Goal: Use online tool/utility: Utilize a website feature to perform a specific function

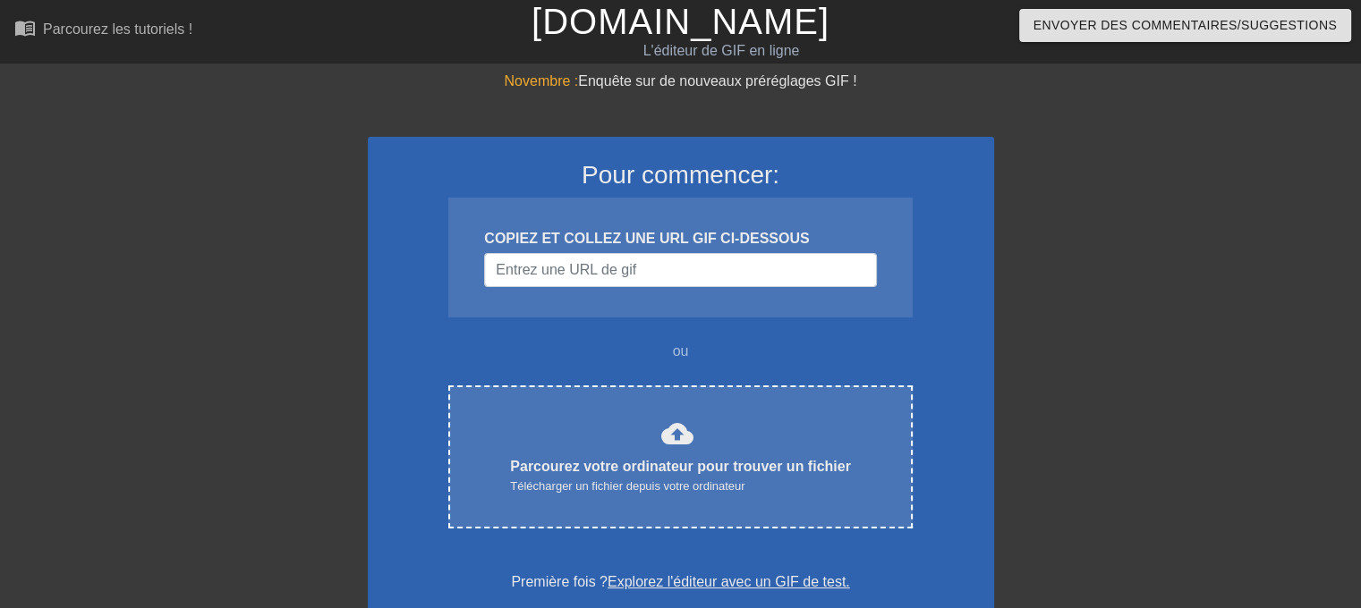
click at [1110, 123] on div "Novembre : Enquête sur de nouveaux préréglages GIF ! Pour commencer: COPIEZ ET …" at bounding box center [680, 539] width 1361 height 936
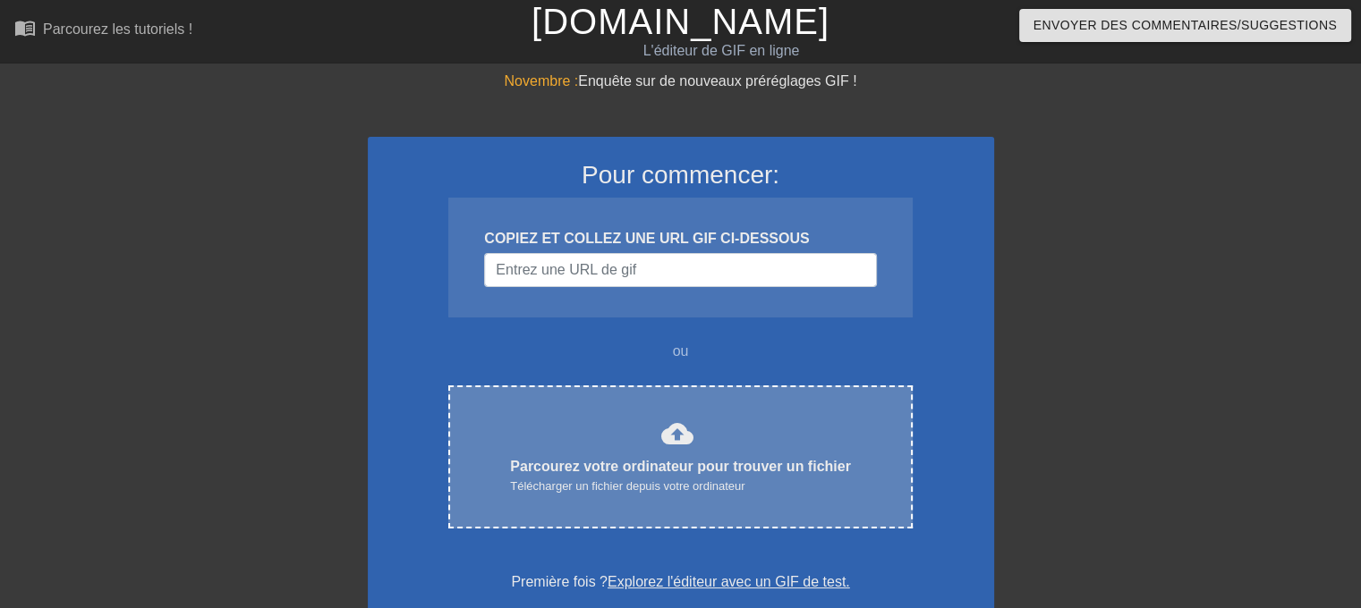
click at [661, 444] on font "cloud_upload" at bounding box center [677, 434] width 32 height 32
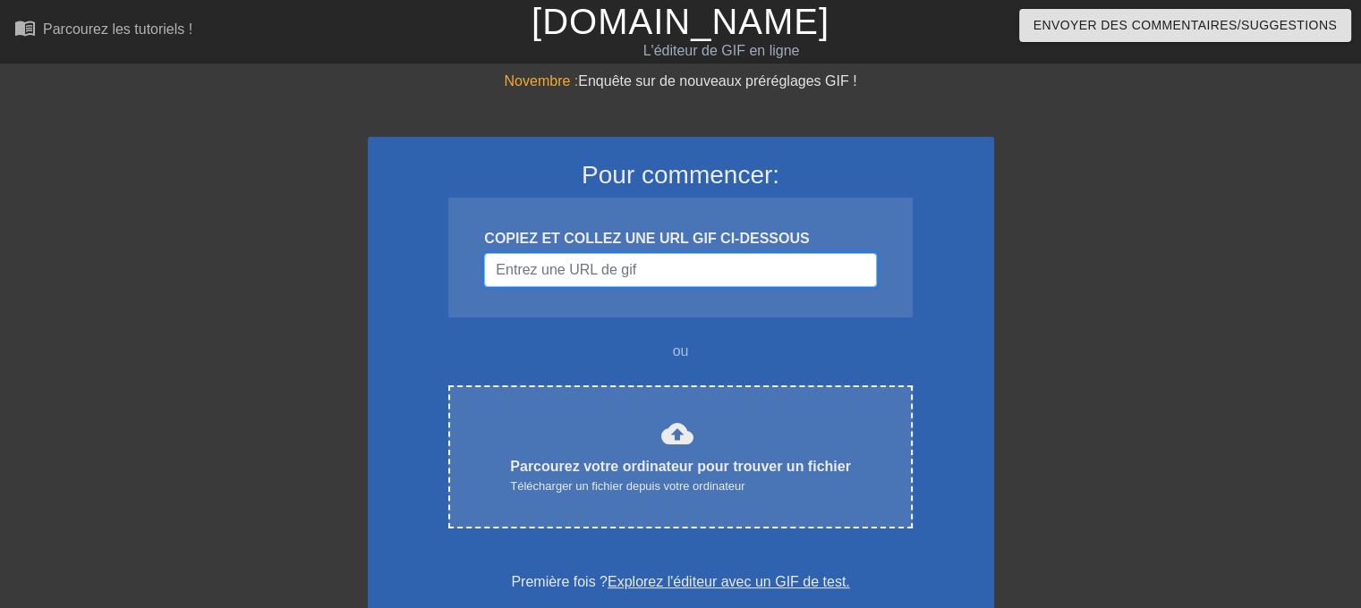
click at [654, 271] on input "Nom d'utilisateur" at bounding box center [680, 270] width 392 height 34
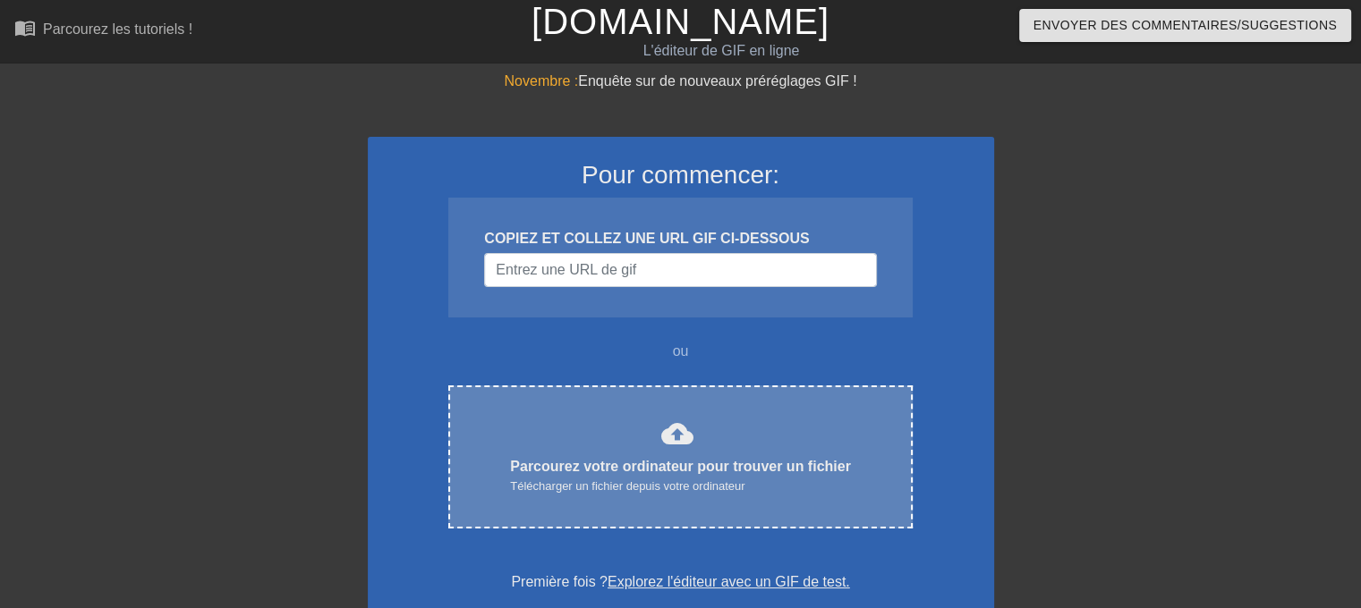
click at [654, 439] on div "cloud_upload" at bounding box center [673, 437] width 39 height 38
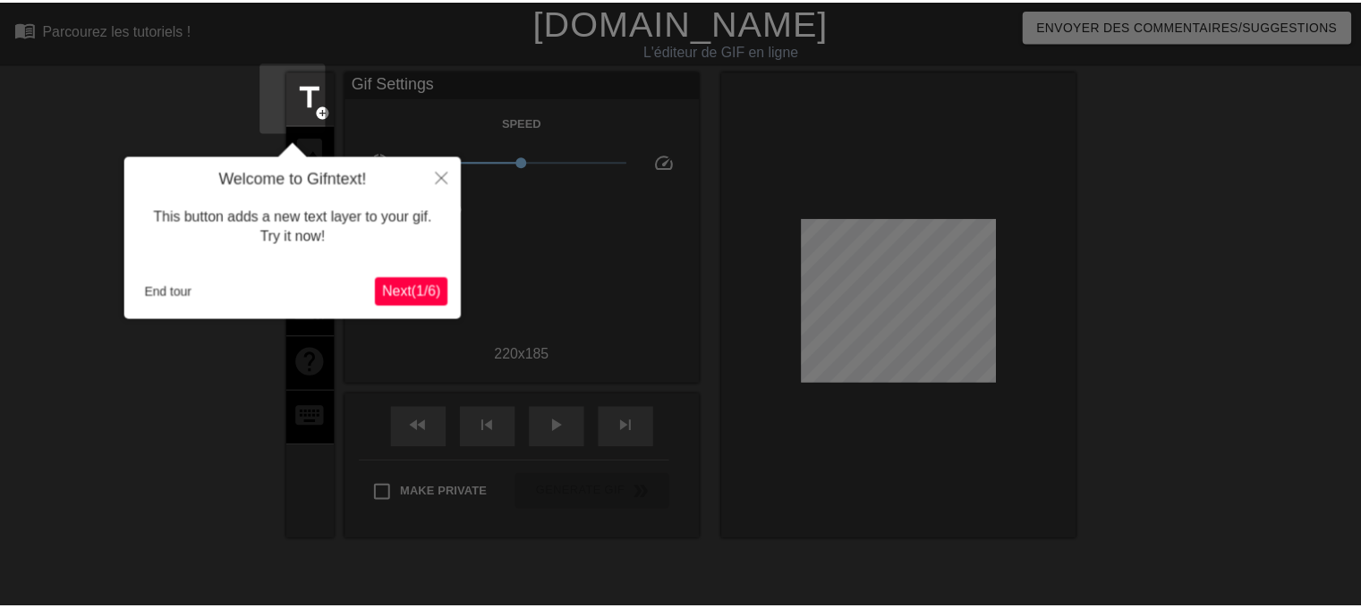
scroll to position [43, 0]
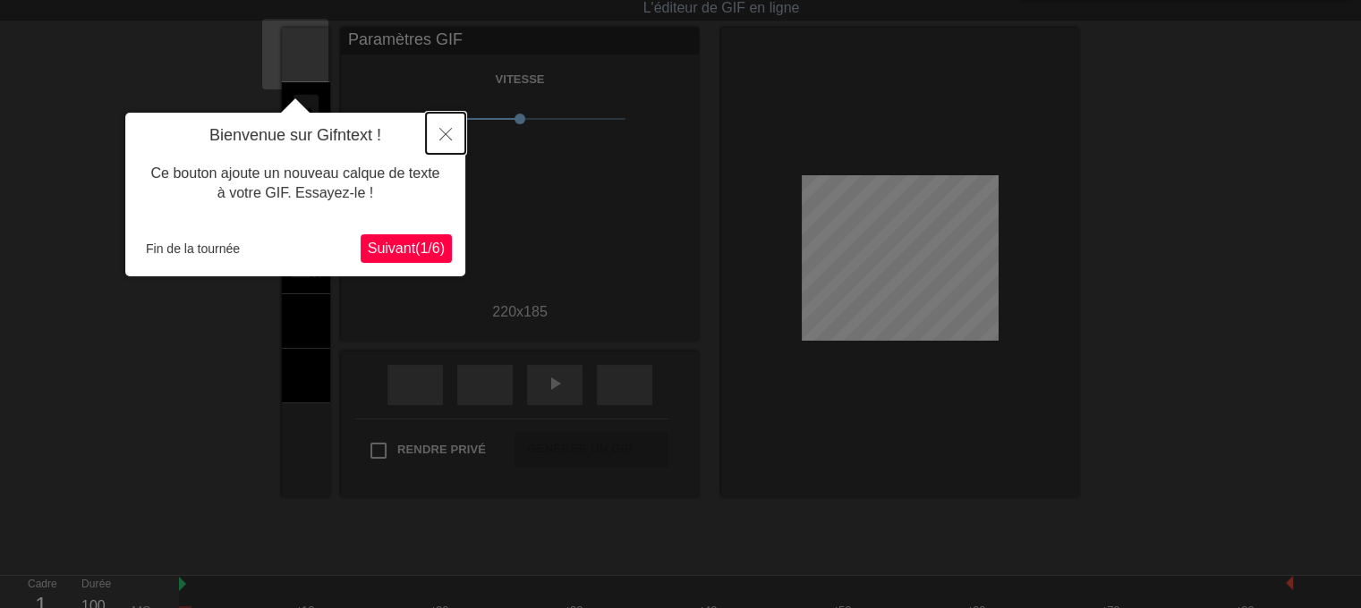
click at [448, 136] on icon "Fermer" at bounding box center [445, 134] width 13 height 13
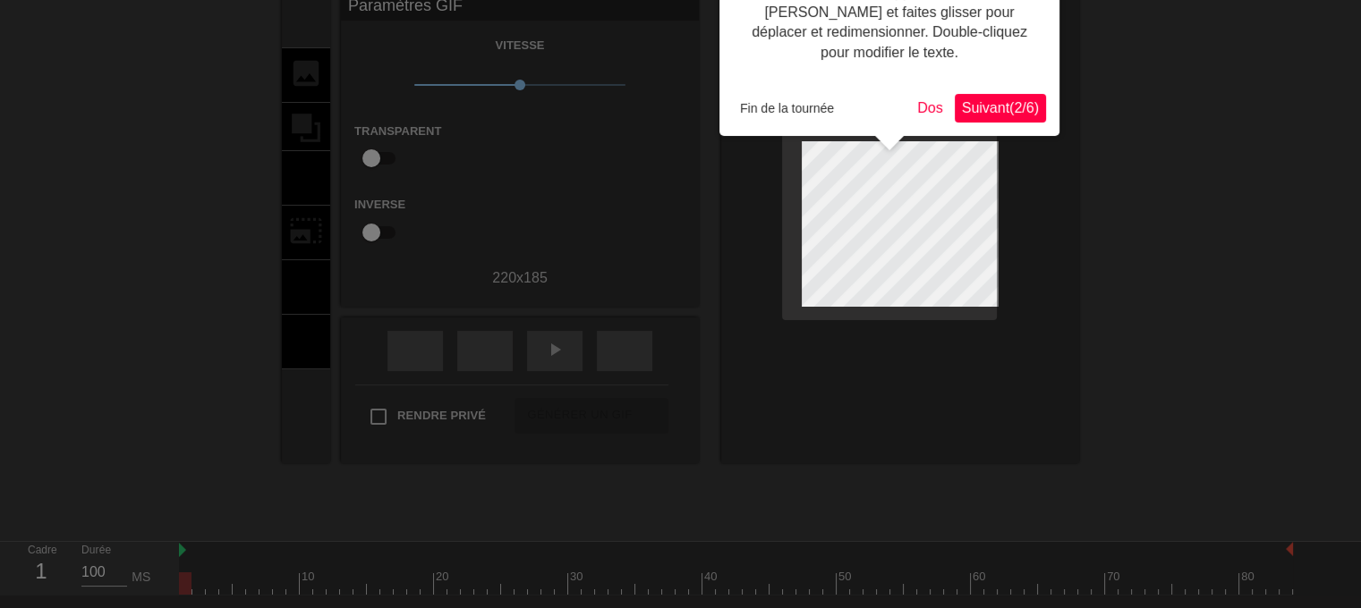
scroll to position [89, 0]
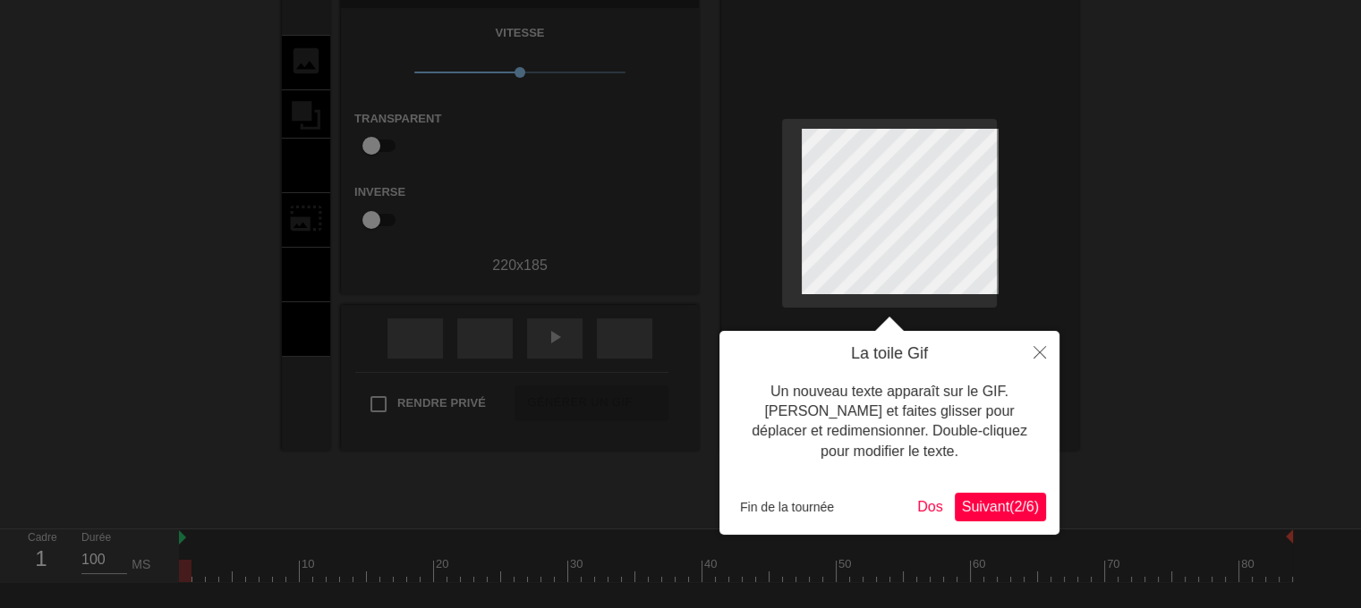
click at [965, 514] on font "Suivant" at bounding box center [985, 506] width 47 height 15
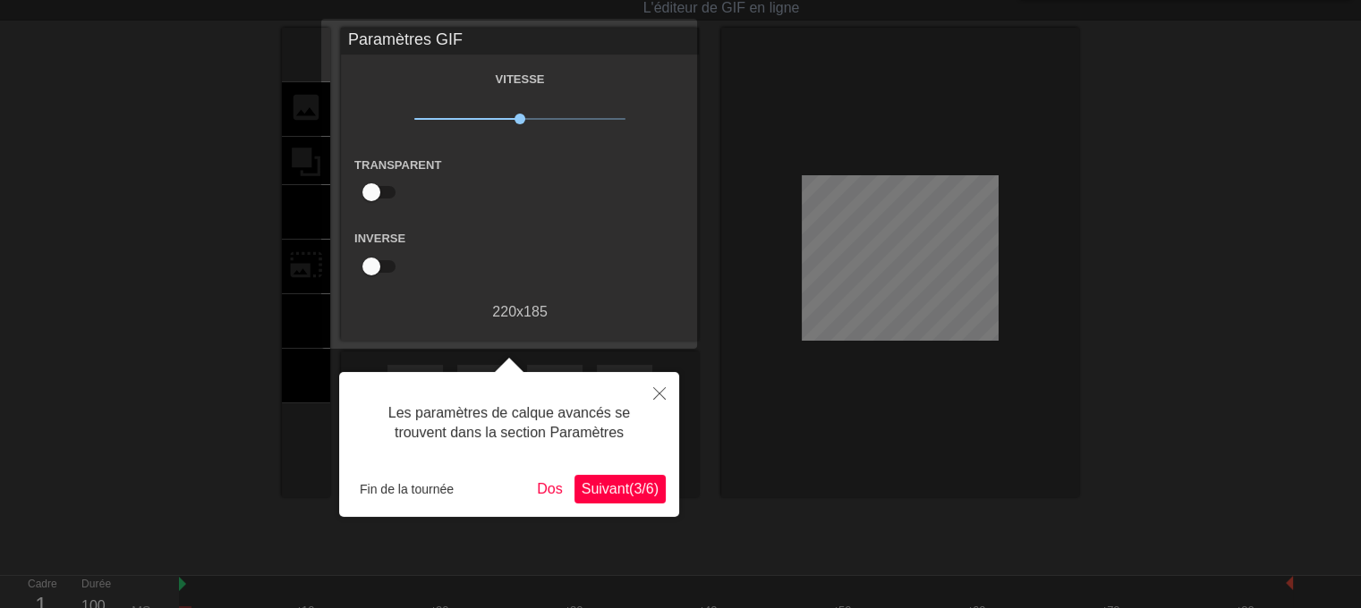
click at [629, 496] on font "(" at bounding box center [631, 488] width 4 height 15
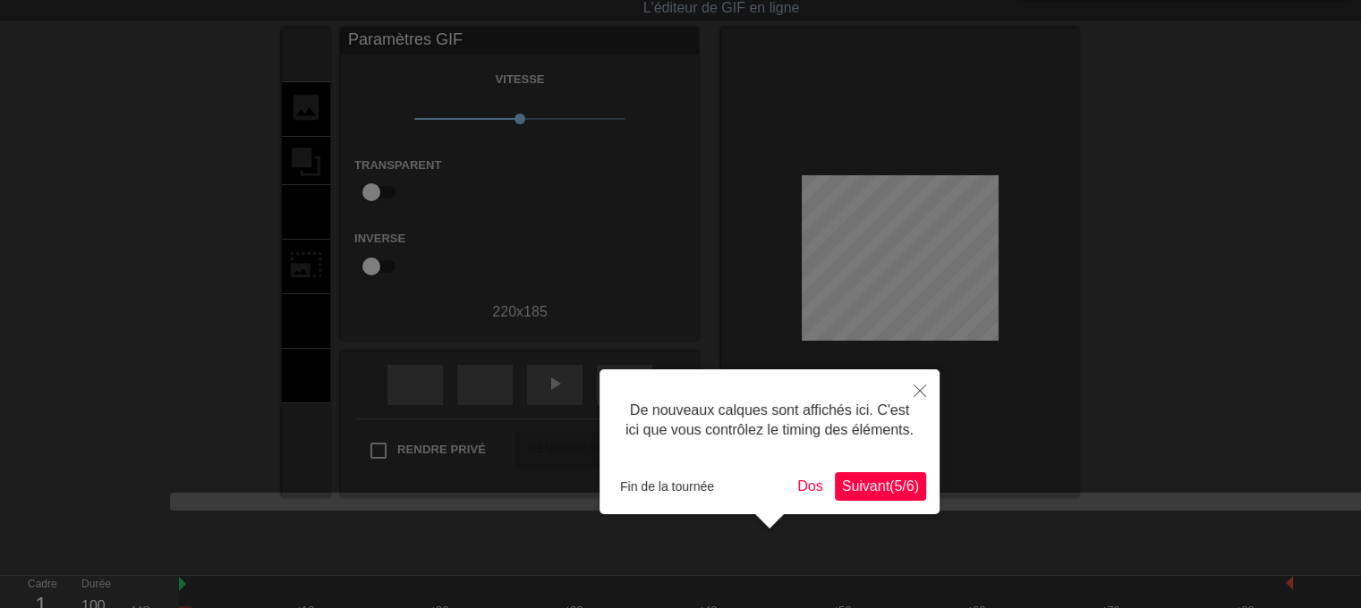
click at [894, 492] on font "5" at bounding box center [898, 486] width 8 height 15
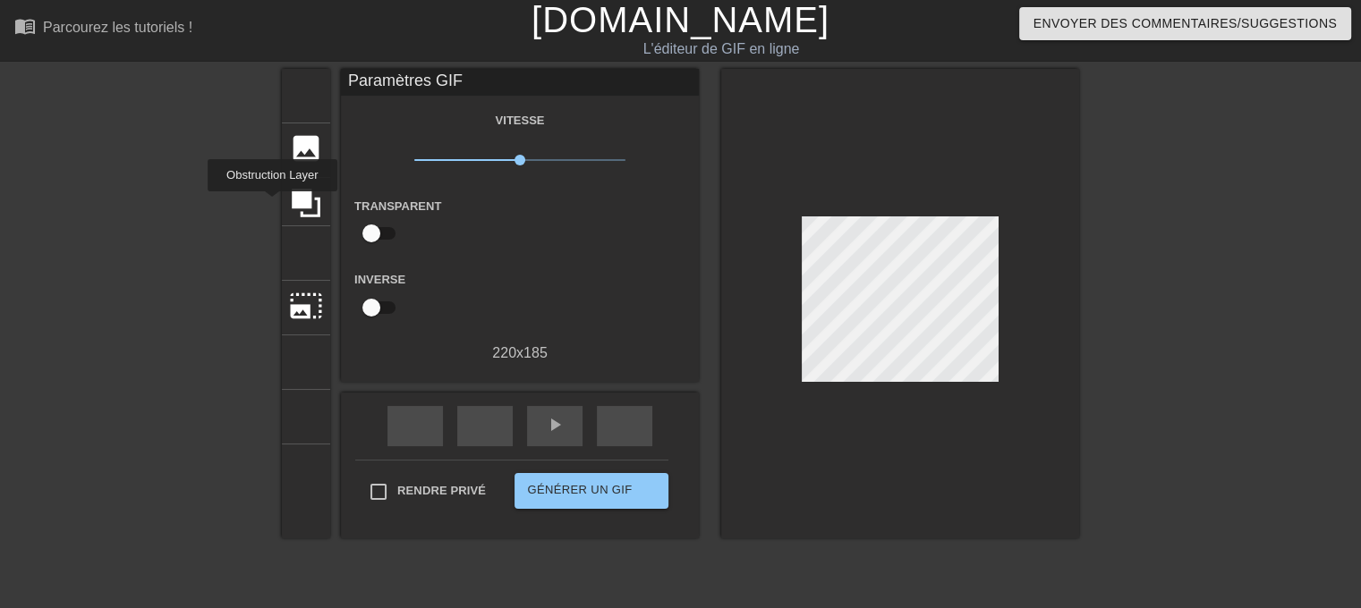
scroll to position [0, 0]
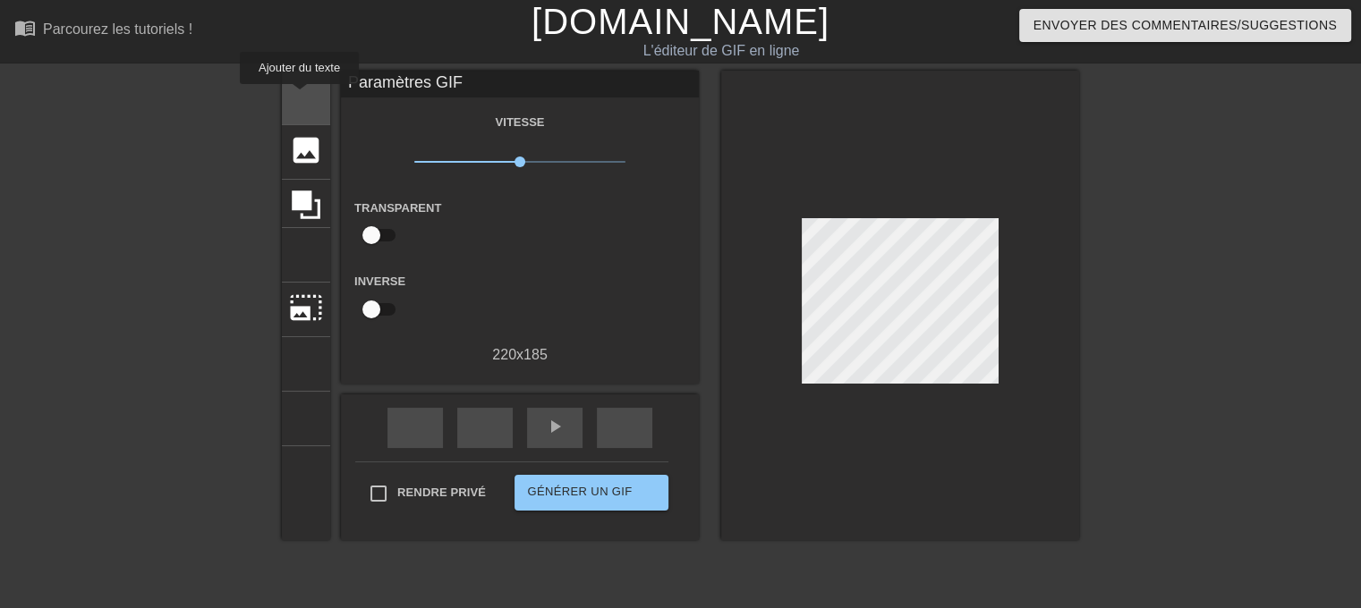
click at [300, 97] on font "titre" at bounding box center [374, 96] width 170 height 34
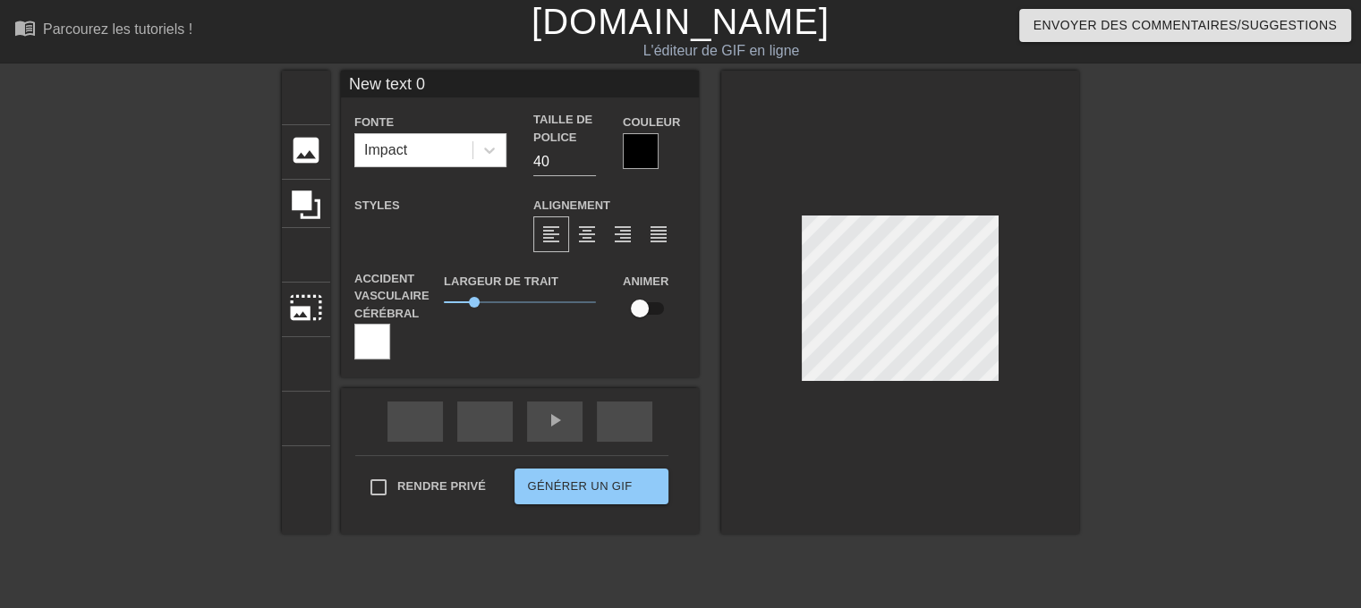
scroll to position [2, 4]
type input "New 0"
type textarea "New 0"
type input "New 0"
type textarea "New 0"
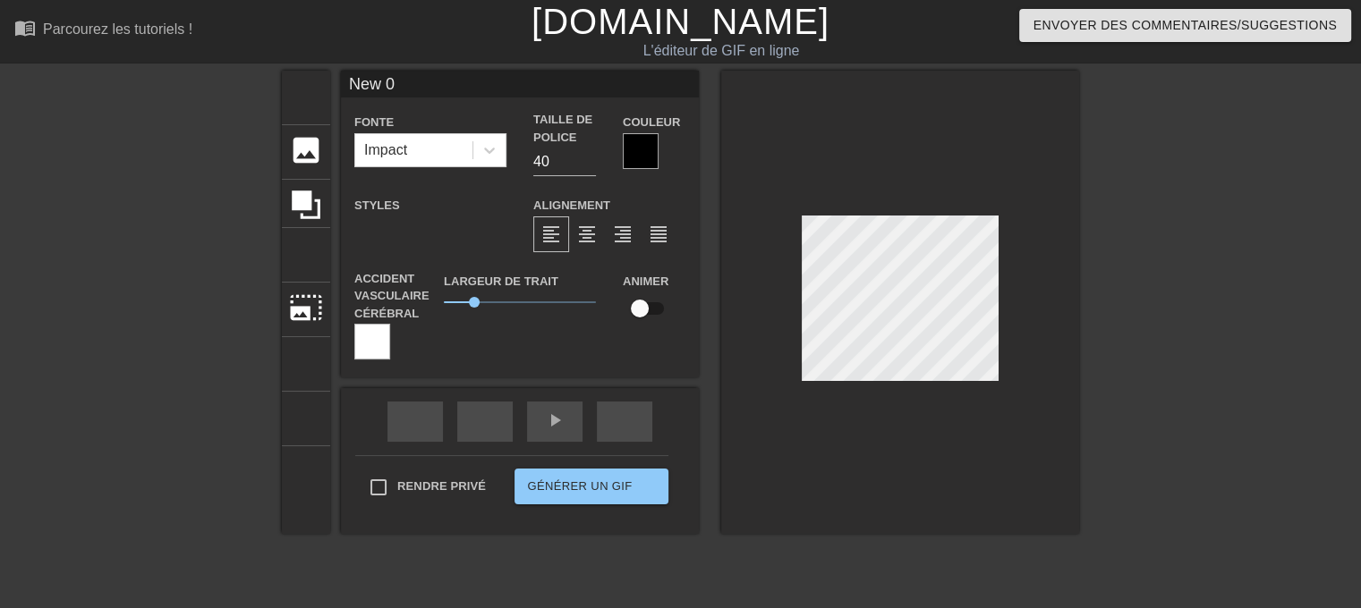
type input "New"
type textarea "New"
type input "New"
type textarea "New"
type input "Ne"
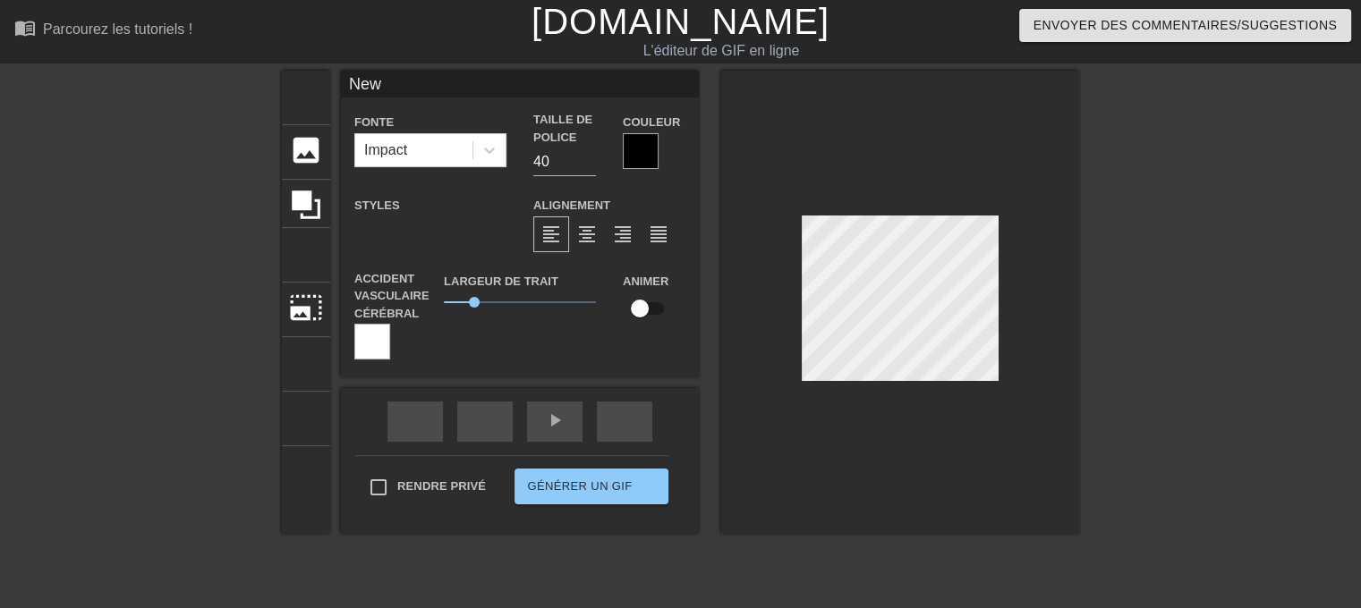
type textarea "Ne"
type input "N"
type textarea "N"
type input "M"
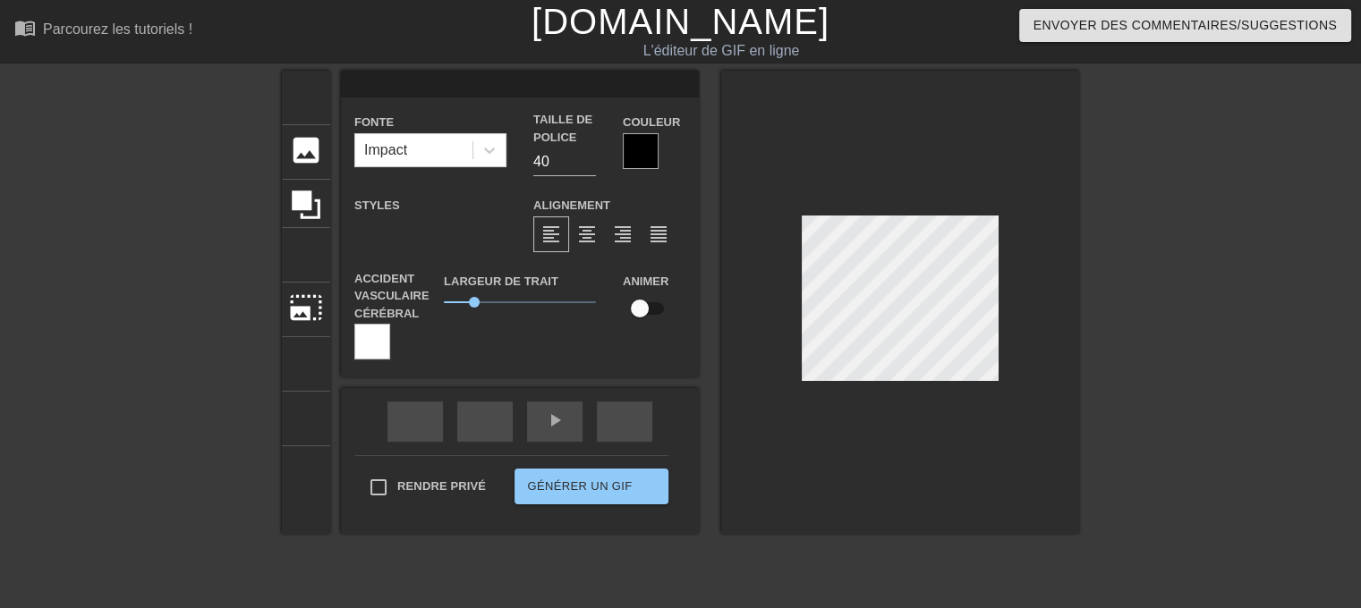
type textarea "M"
type input "Ma"
type textarea "Ma"
type input "Ma"
type textarea "Ma"
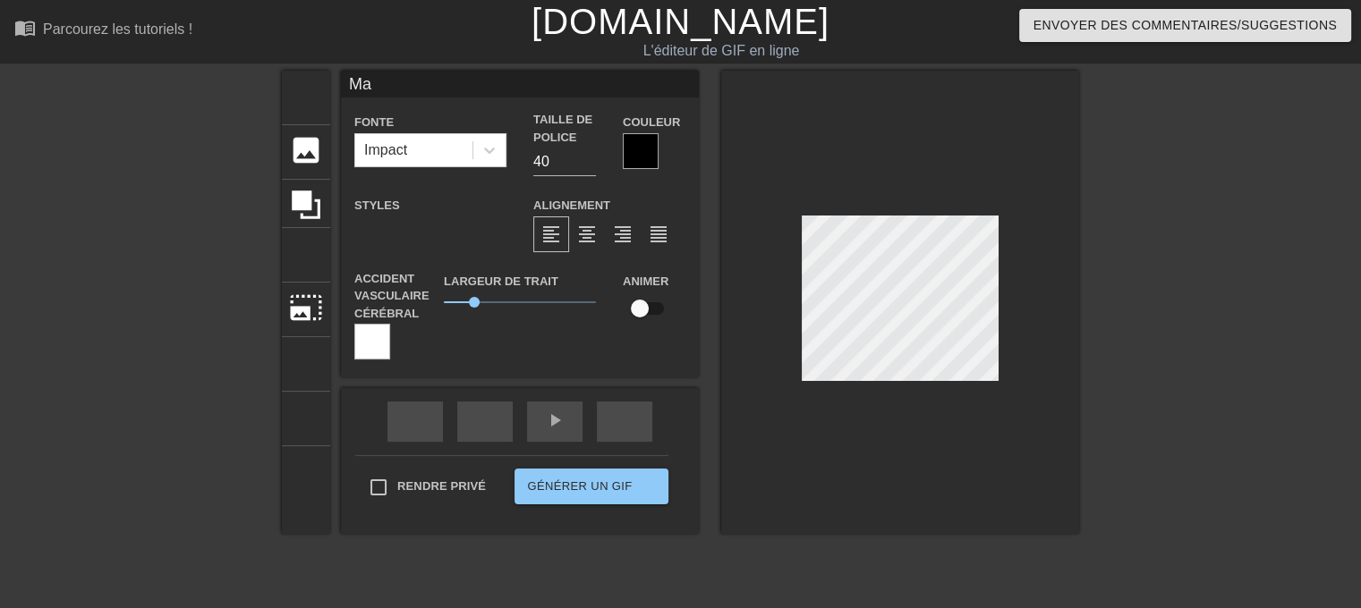
type input "Ma b"
type textarea "Ma b"
type input "Ma bo"
type textarea "Ma bo"
type input "Ma bou"
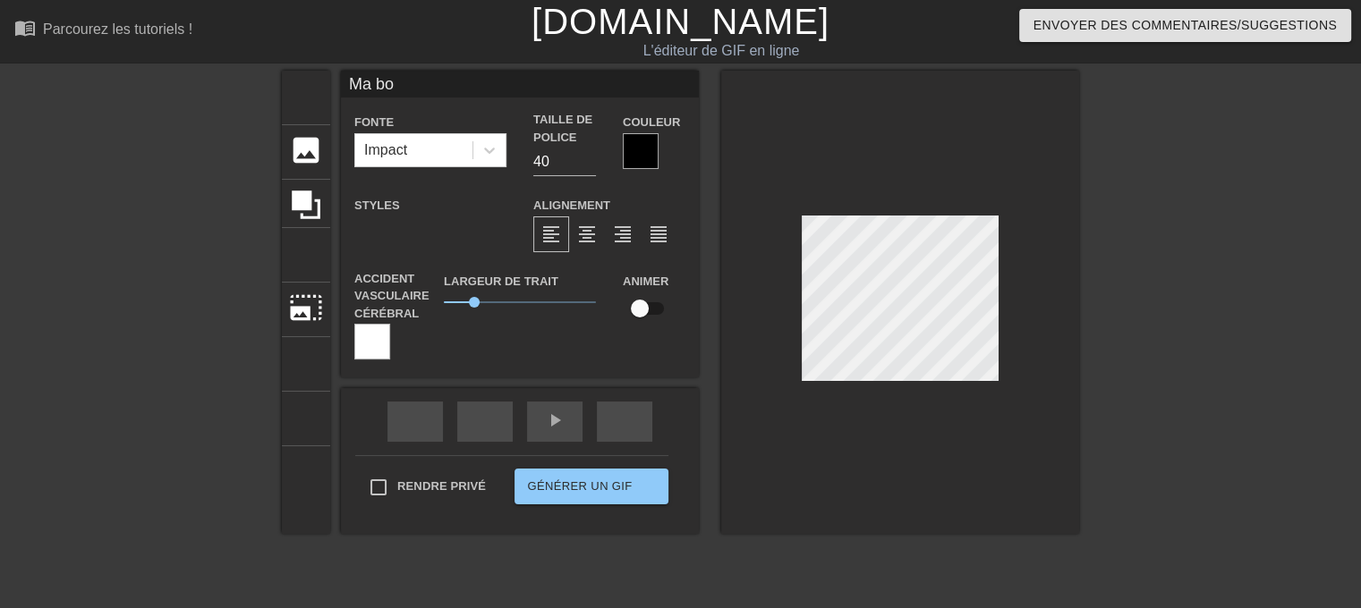
type textarea "Ma bou"
type input "Ma boub"
type textarea "Ma boub"
type input "Ma boubo"
type textarea "Ma boubo"
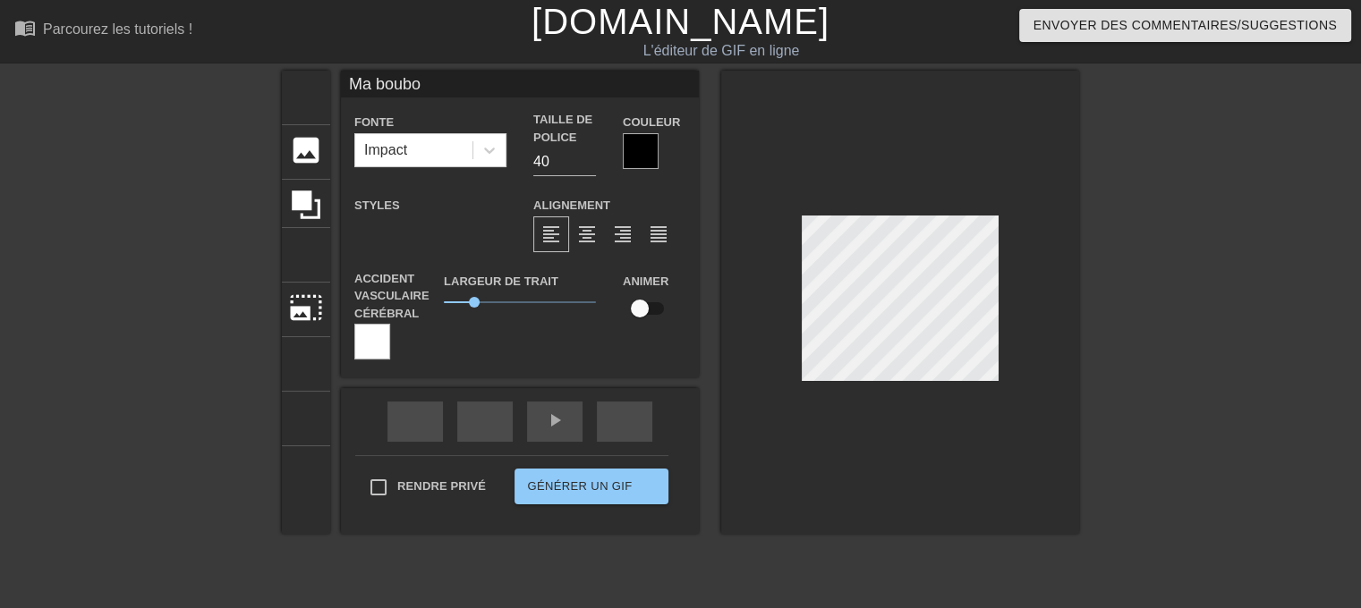
scroll to position [2, 4]
type input "[PERSON_NAME]"
type textarea "[PERSON_NAME]"
type input "[PERSON_NAME]"
type textarea "[PERSON_NAME]"
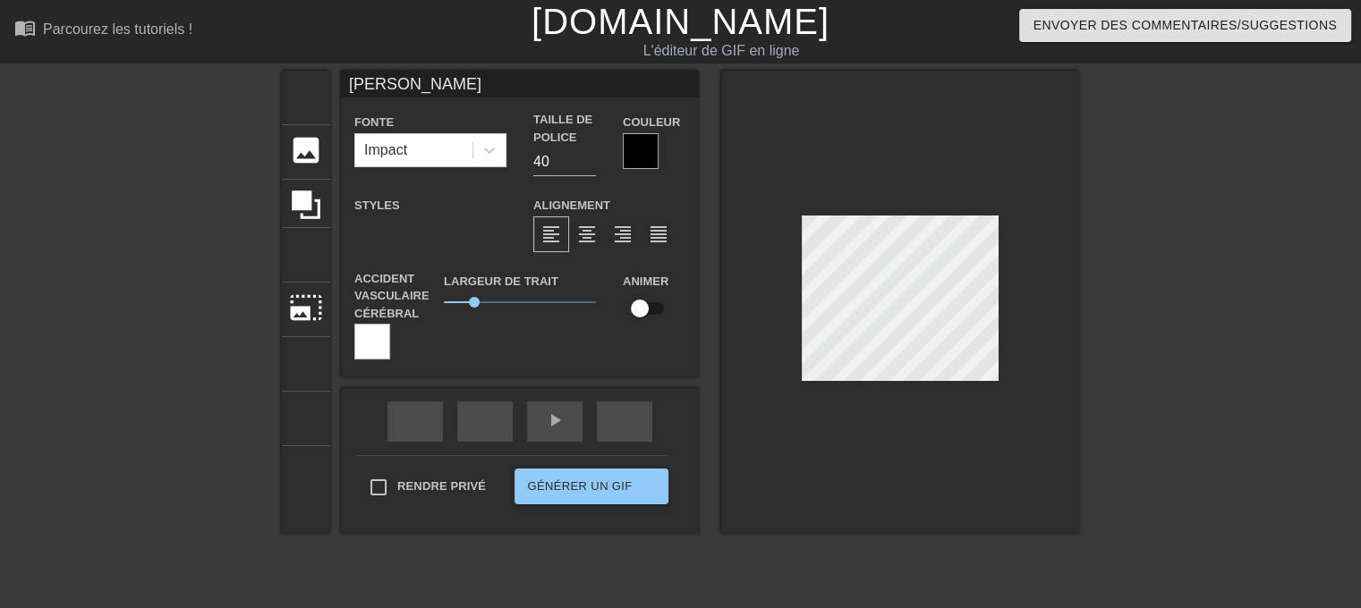
type input "[PERSON_NAME]"
type textarea "[PERSON_NAME]"
click at [564, 164] on input "40" at bounding box center [564, 162] width 63 height 29
drag, startPoint x: 563, startPoint y: 164, endPoint x: 521, endPoint y: 157, distance: 41.8
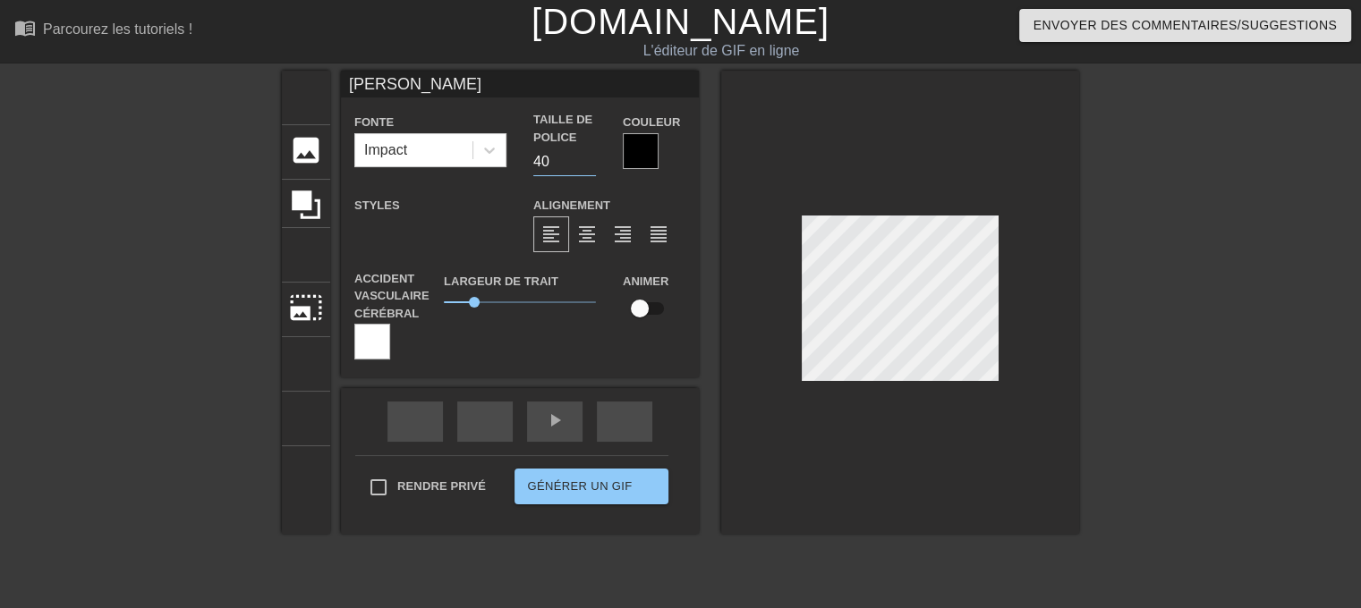
click at [533, 157] on input "40" at bounding box center [564, 162] width 63 height 29
type input "25"
type input "[PERSON_NAME]"
type textarea "[PERSON_NAME]"
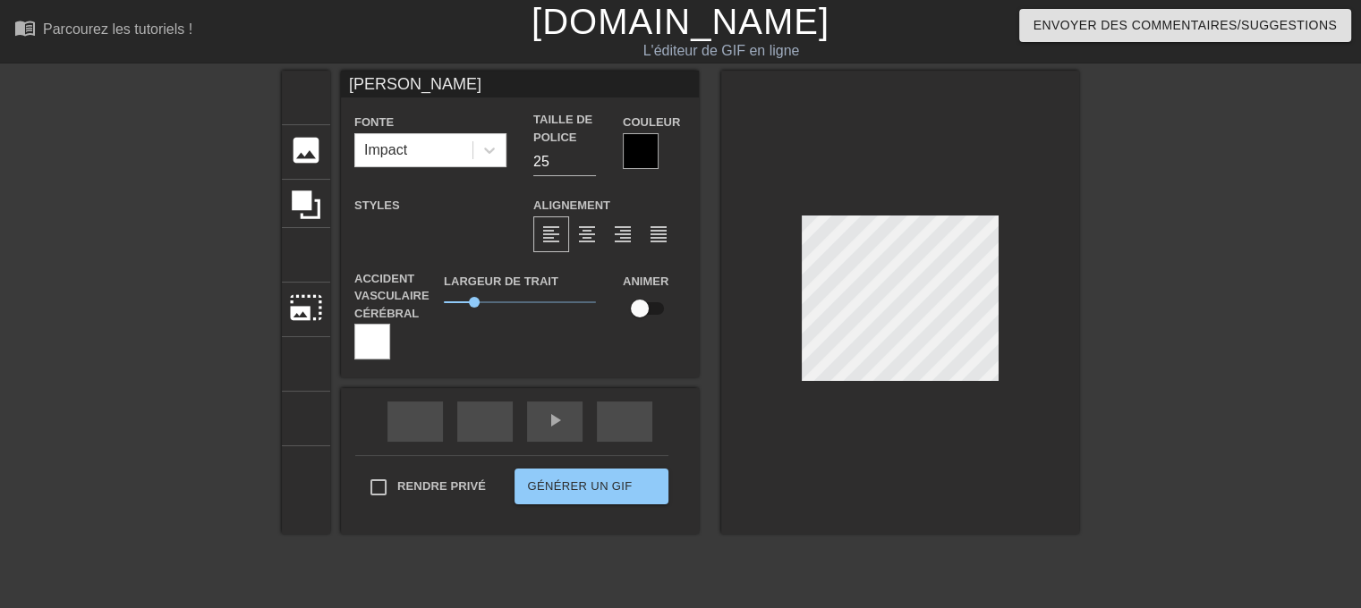
type input "[PERSON_NAME]"
type textarea "[PERSON_NAME]"
type input "[PERSON_NAME]"
type textarea "[PERSON_NAME]"
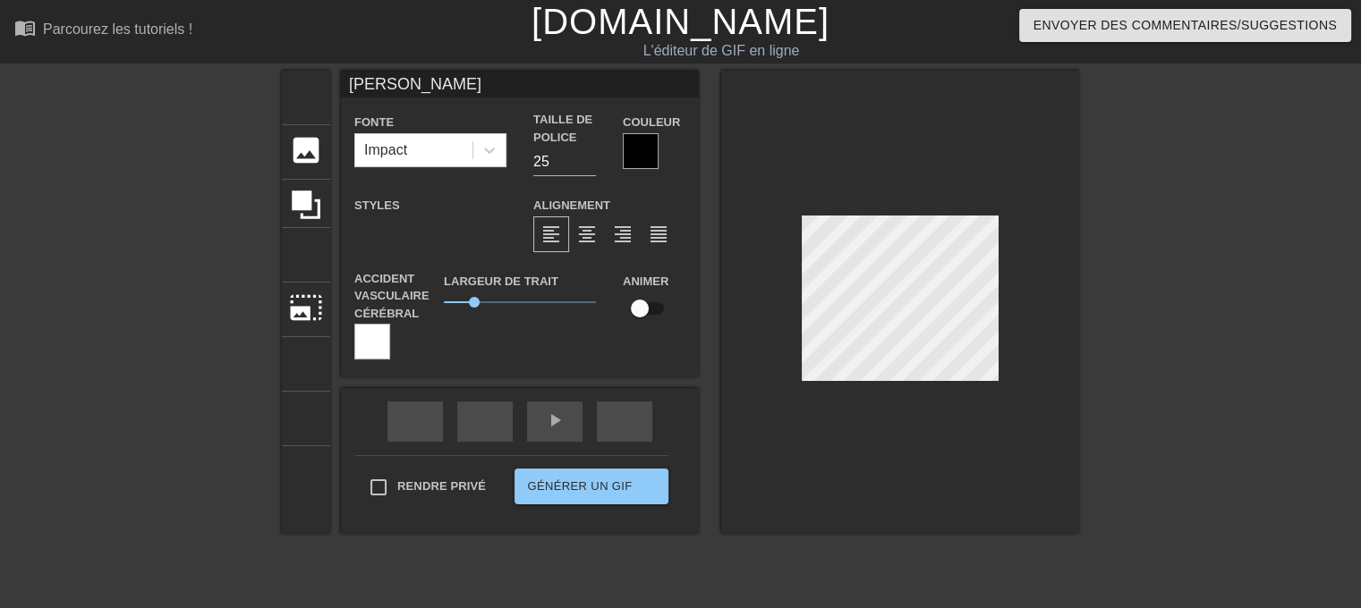
type input "[PERSON_NAME]"
type textarea "[PERSON_NAME]"
type input "[PERSON_NAME]"
type textarea "[PERSON_NAME]"
type input "Ma boubouuuuu"
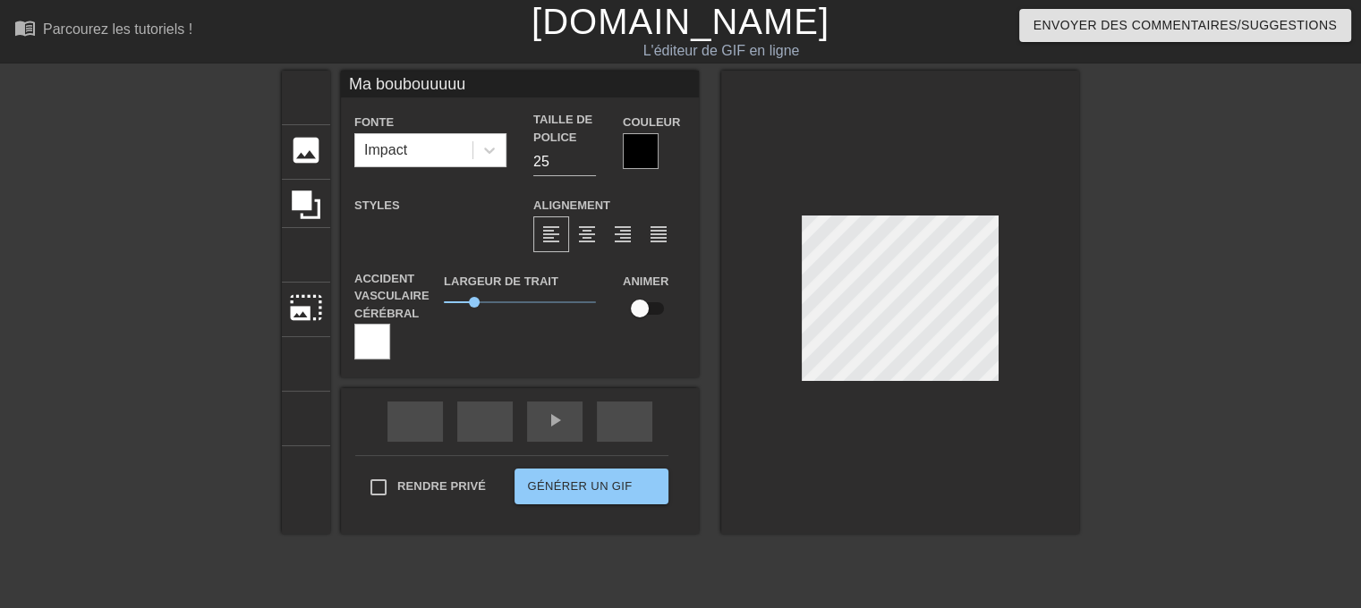
type textarea "Ma boubouuuuu"
type input "Ma bouboouuuuu"
type textarea "Ma bouboouuuuu"
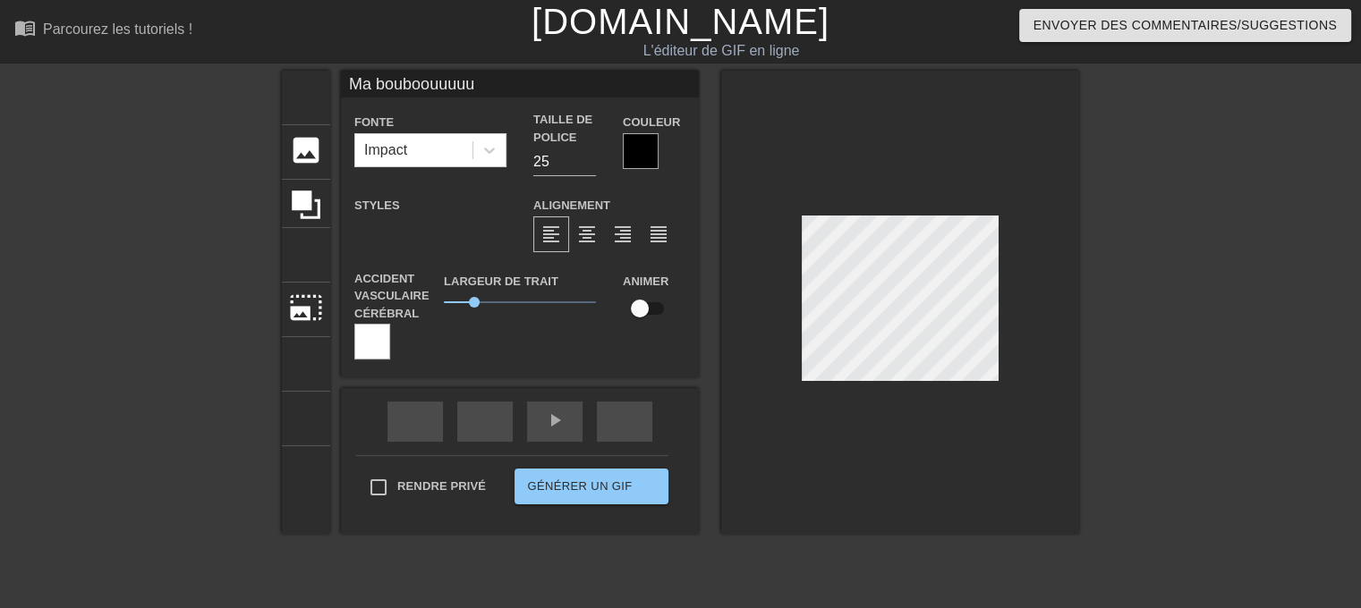
type input "Ma bouboouuuuu"
type textarea "Ma bouboouuuuu"
type input "Ma bouboouuuuu !"
type textarea "Ma bouboouuuuu !"
type input "Ma bouboouuuuu !!"
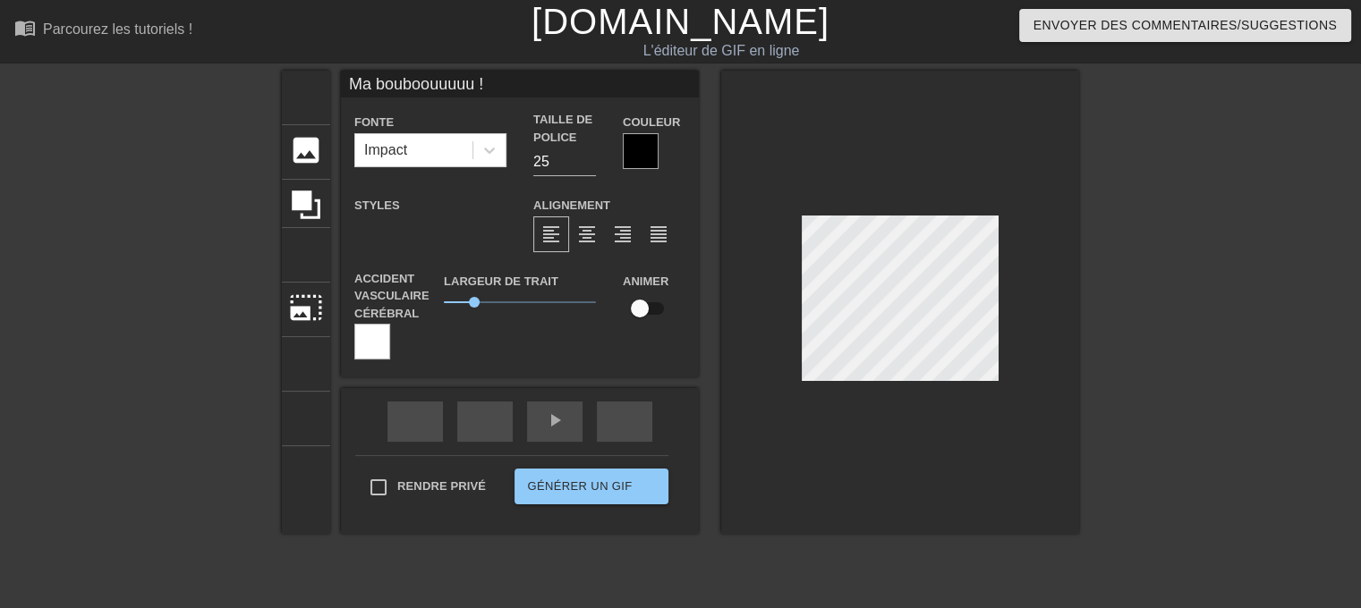
type textarea "Ma bouboouuuuu !!"
type input "Ma bouboouuuuu !!!"
type textarea "Ma bouboouuuuu !!!"
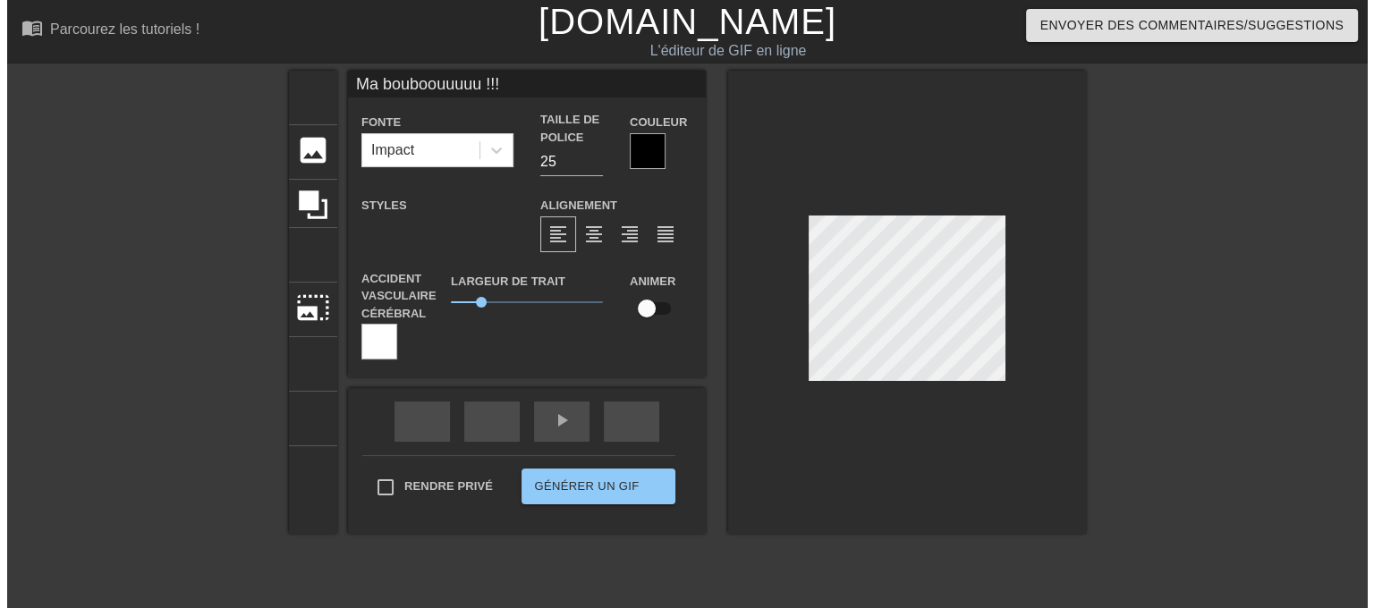
scroll to position [2, 8]
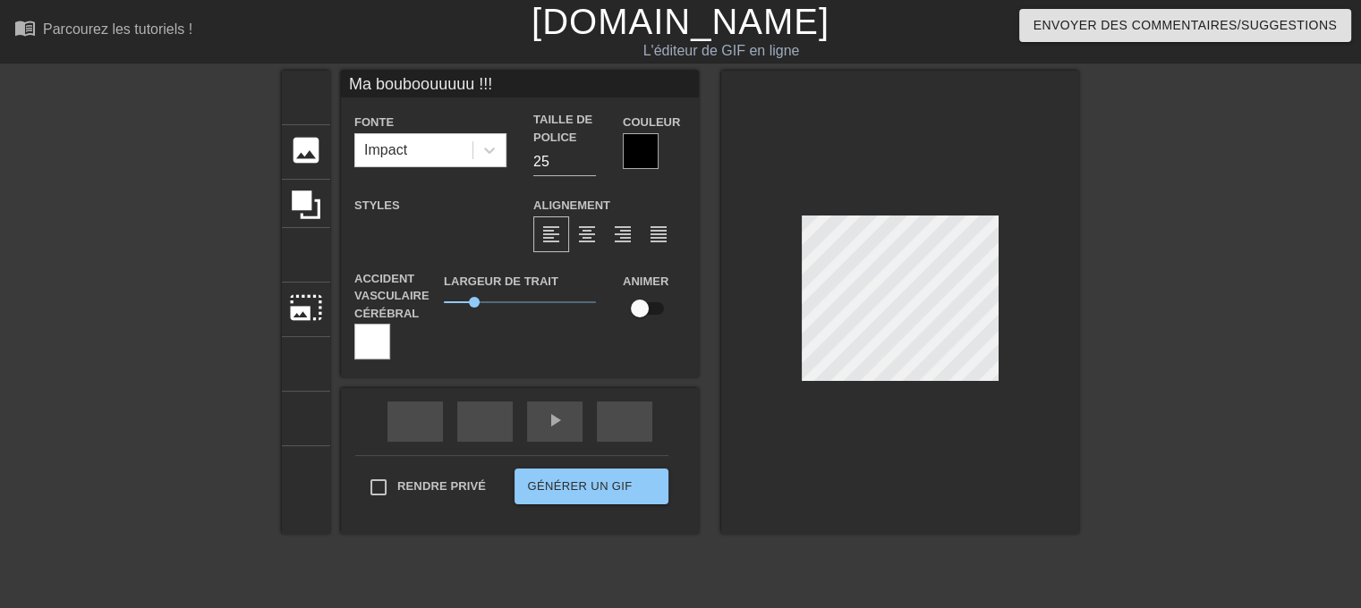
click at [1162, 251] on div "titre ajouter_cercle image ajouter_cercle recadrer photo_size_select_large aide…" at bounding box center [680, 339] width 1361 height 537
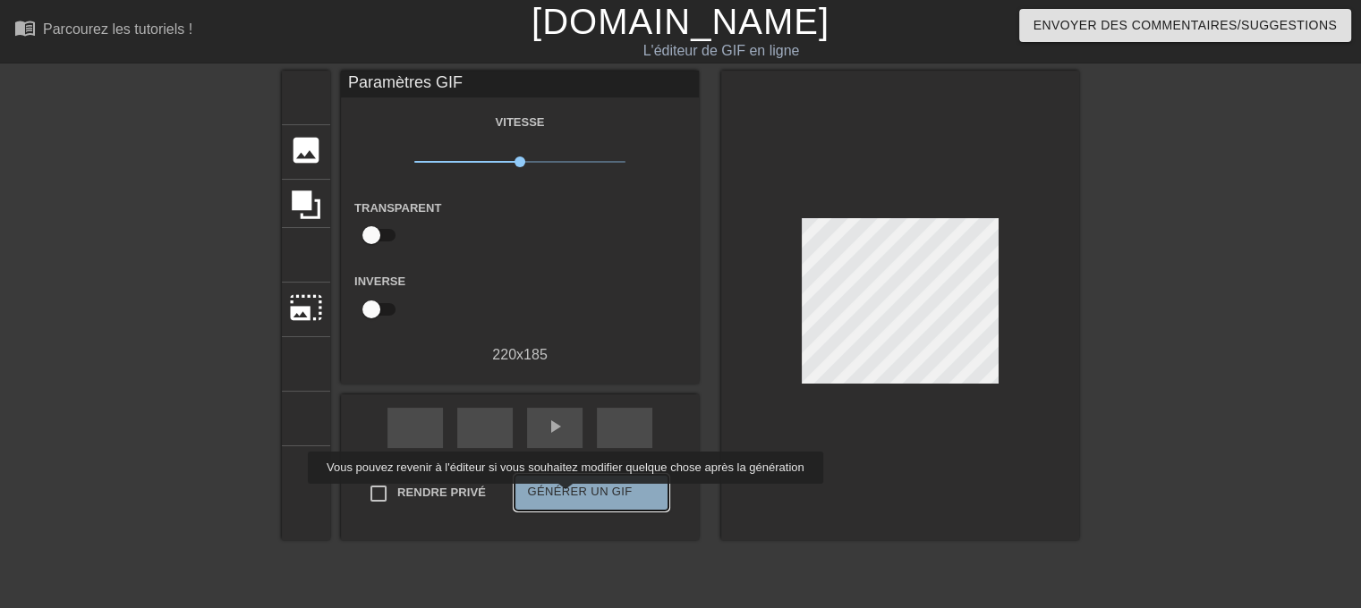
click at [564, 496] on font "Générer un GIF" at bounding box center [579, 492] width 105 height 21
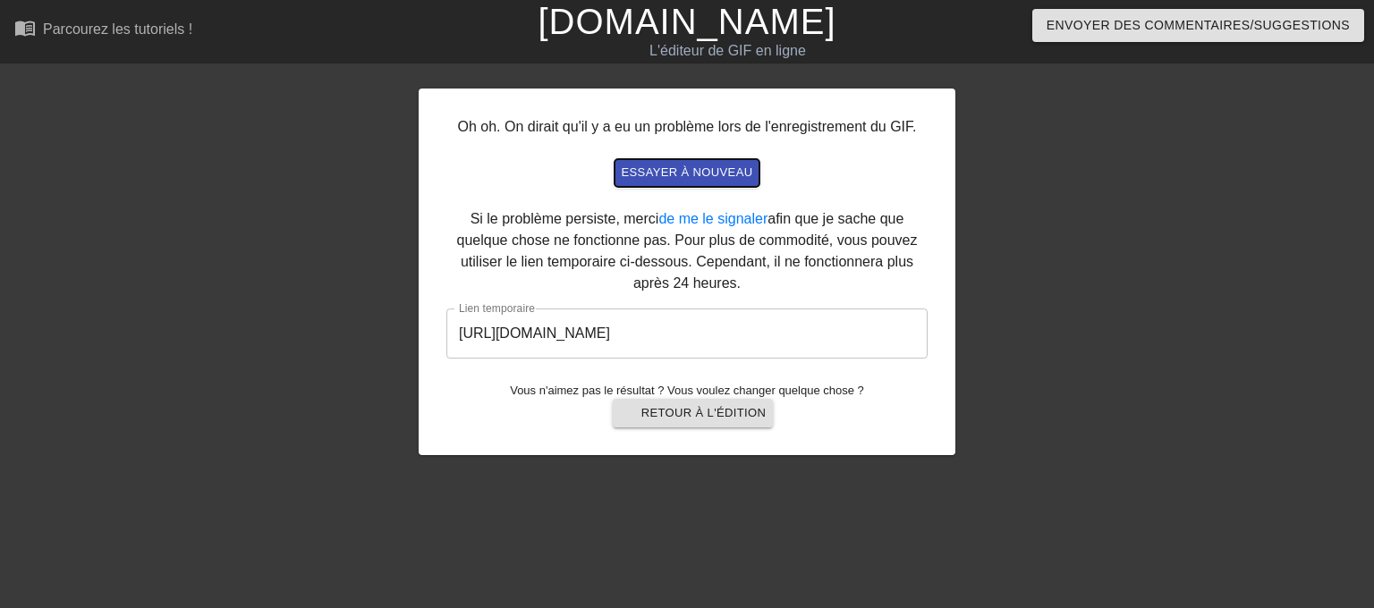
click at [667, 177] on font "essayer à nouveau" at bounding box center [687, 171] width 131 height 13
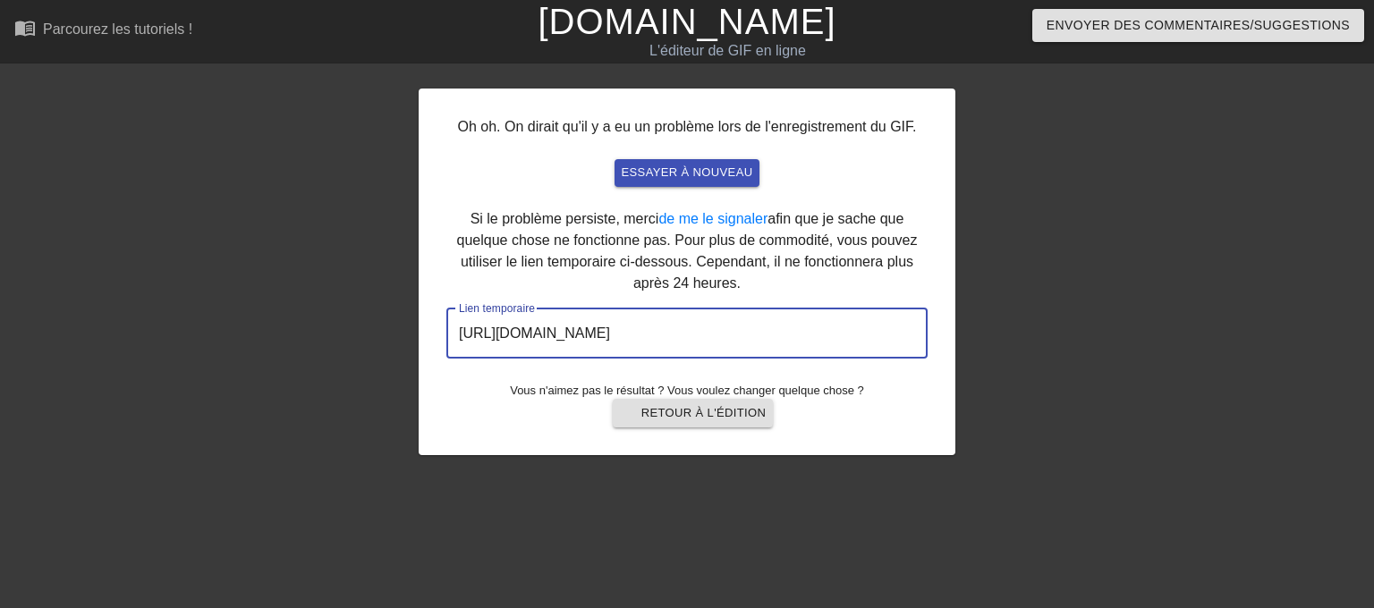
drag, startPoint x: 823, startPoint y: 336, endPoint x: 409, endPoint y: 335, distance: 414.2
click at [419, 335] on div "Oh oh. On dirait qu'il y a eu un problème lors de l'enregistrement du GIF. essa…" at bounding box center [687, 272] width 537 height 367
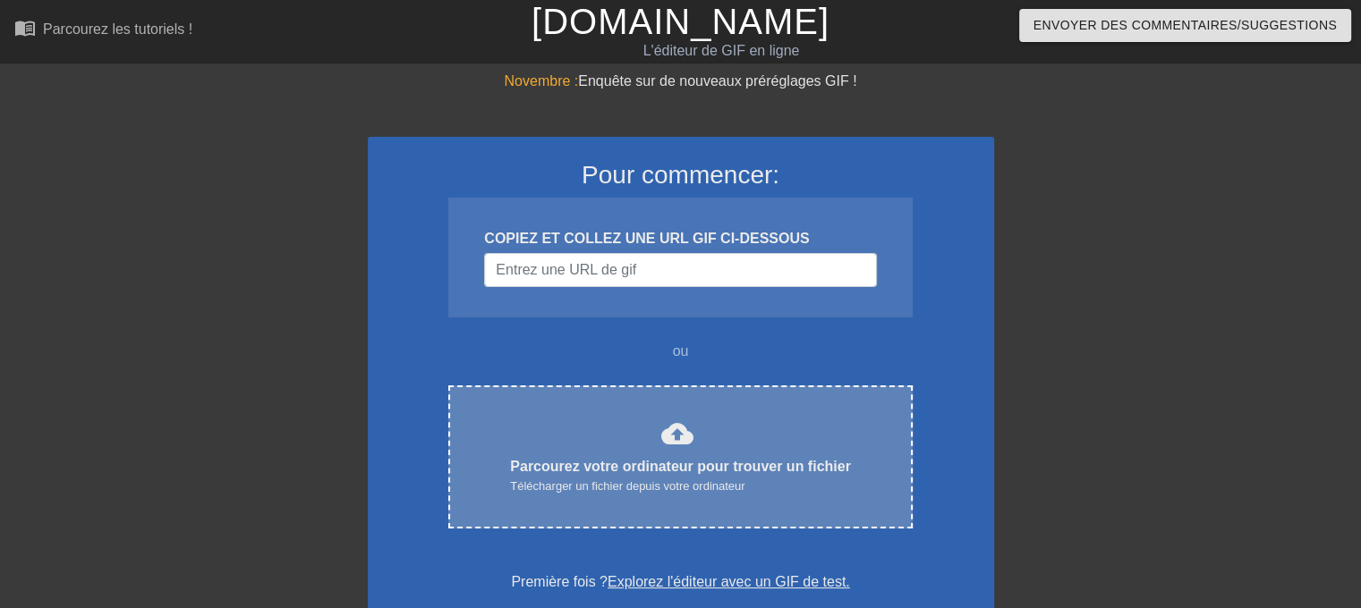
click at [609, 432] on div "cloud_upload Parcourez votre ordinateur pour trouver un fichier Télécharger un …" at bounding box center [680, 457] width 388 height 79
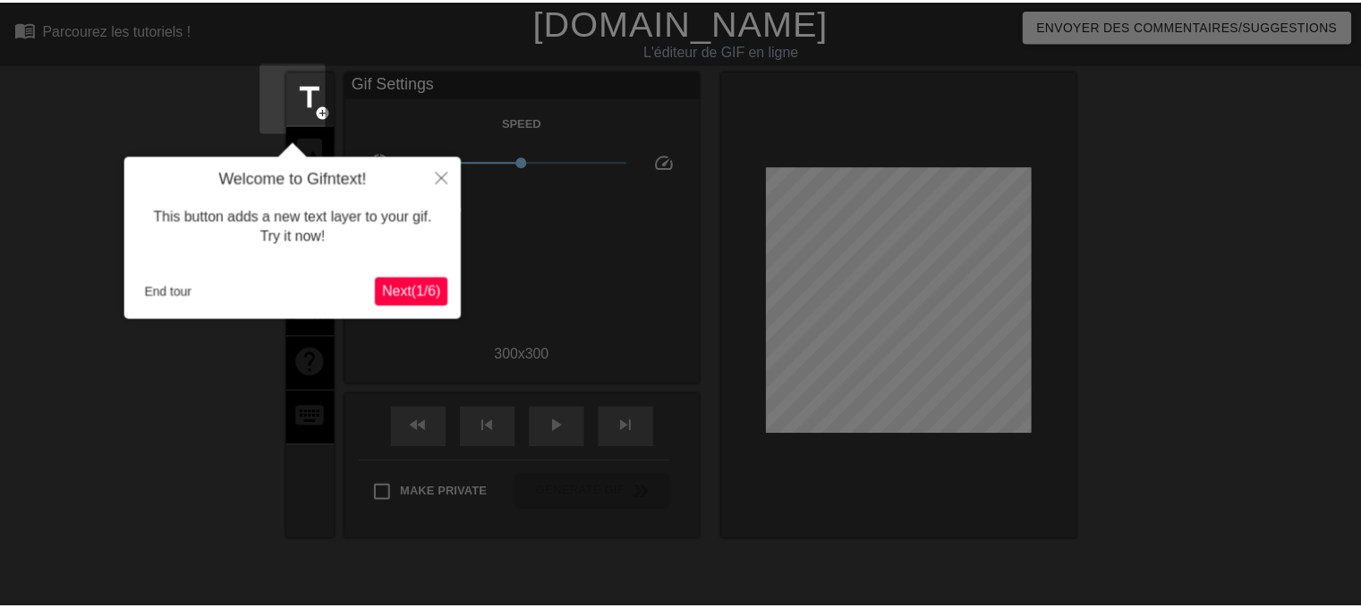
scroll to position [43, 0]
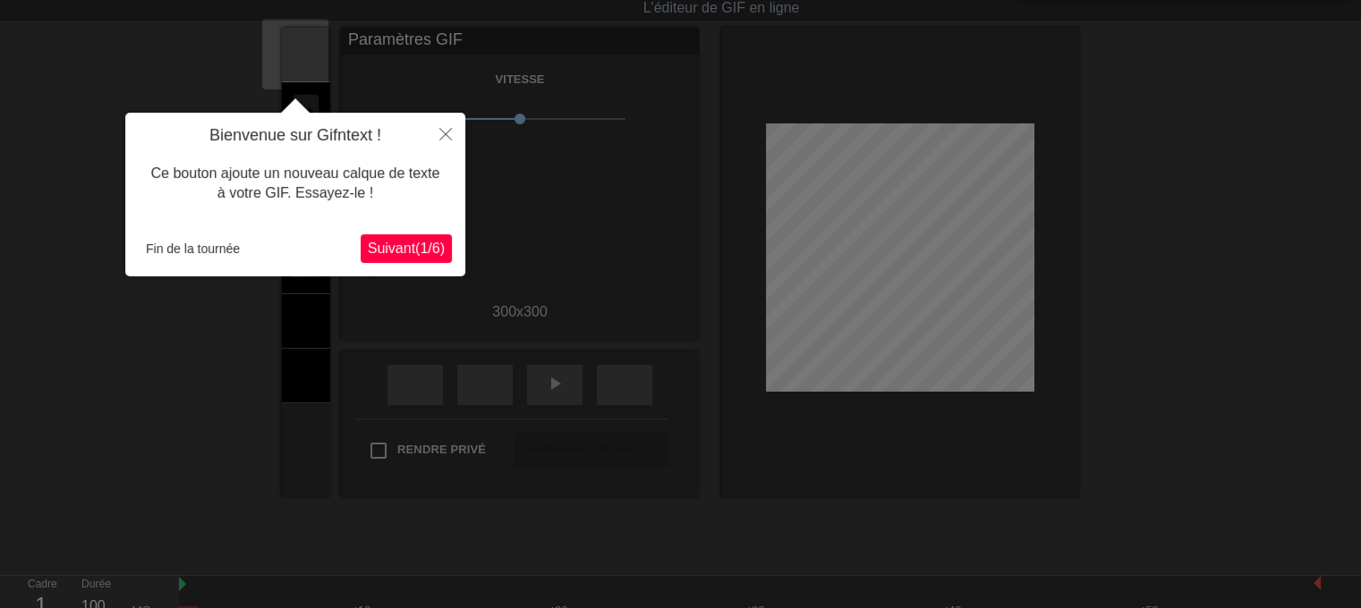
click at [447, 259] on button "Suivant ( 1 / 6 )" at bounding box center [405, 248] width 91 height 29
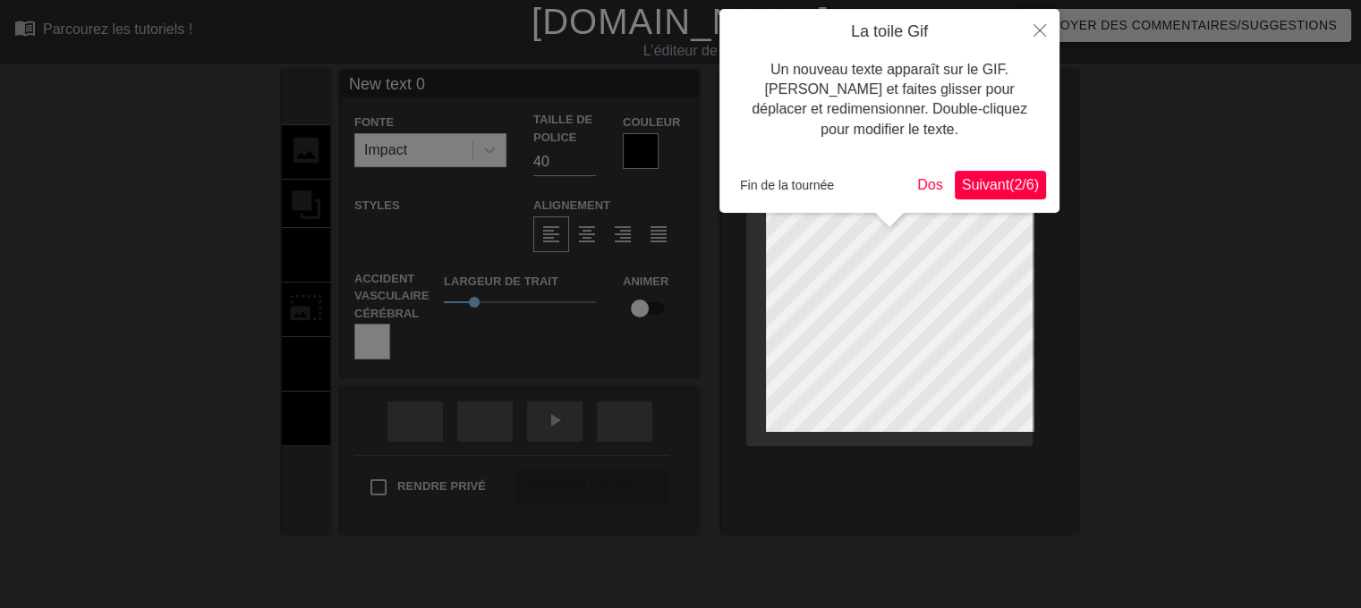
click button "Suivant ( 2 / 6 )" at bounding box center [999, 185] width 91 height 29
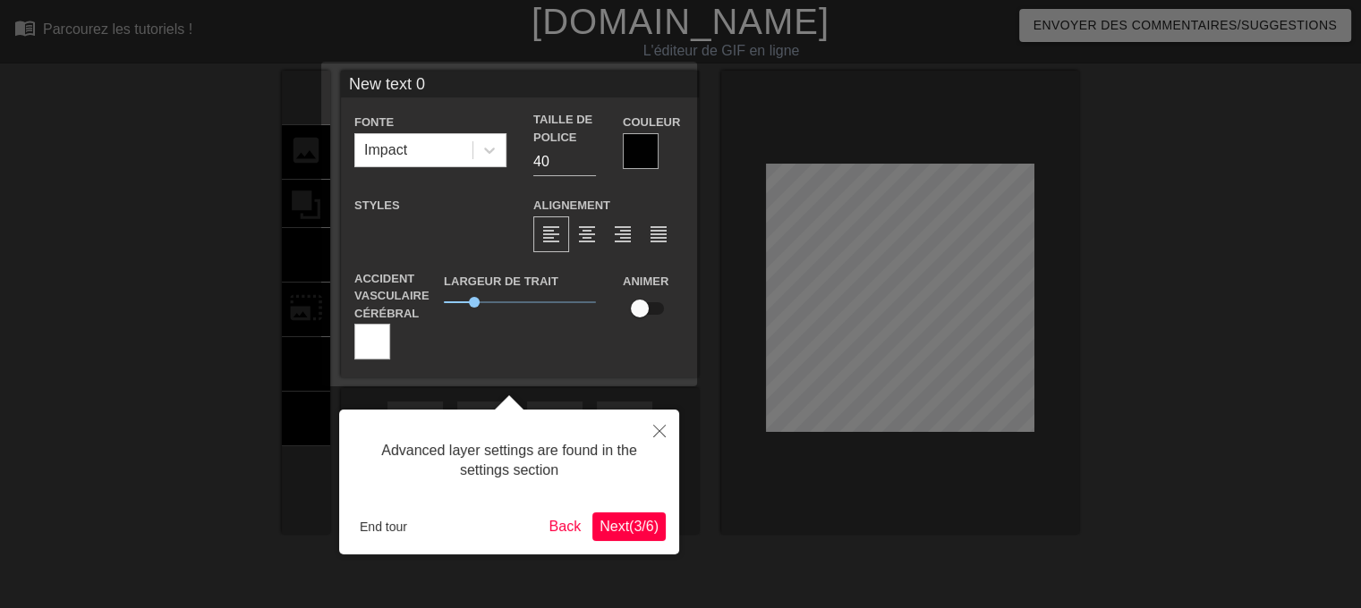
scroll to position [35, 0]
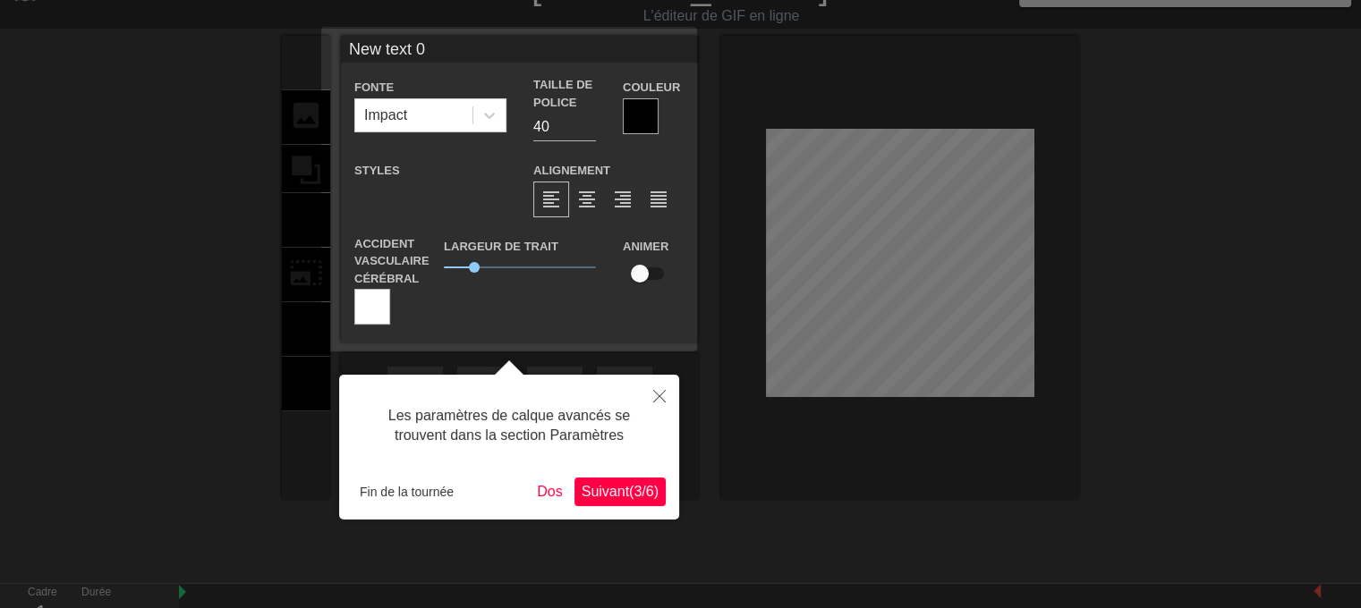
click button "Suivant ( 3 / 6 )" at bounding box center [619, 492] width 91 height 29
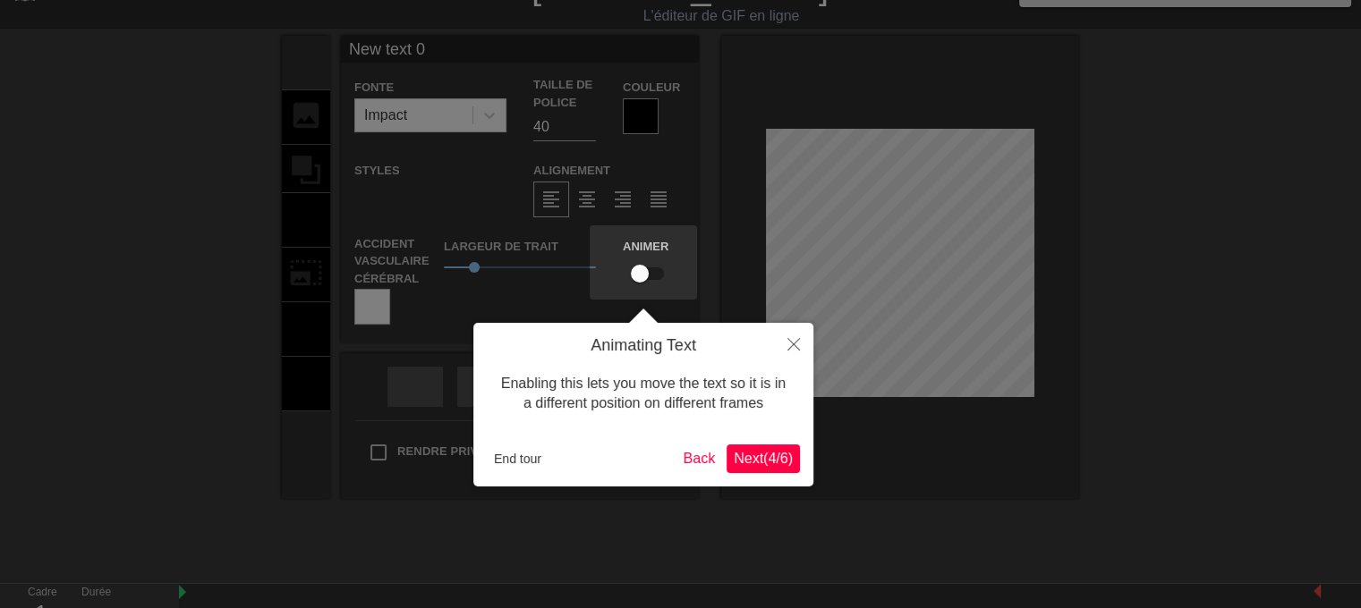
scroll to position [0, 0]
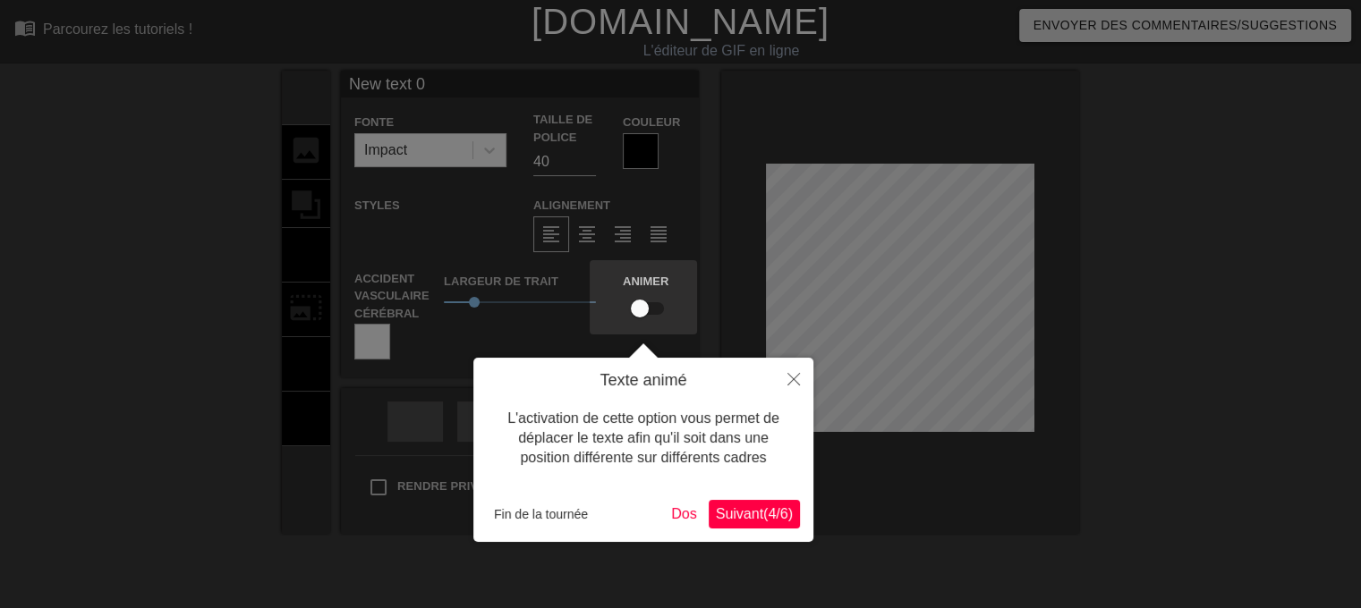
click button "Suivant ( 4 / 6 )" at bounding box center [753, 514] width 91 height 29
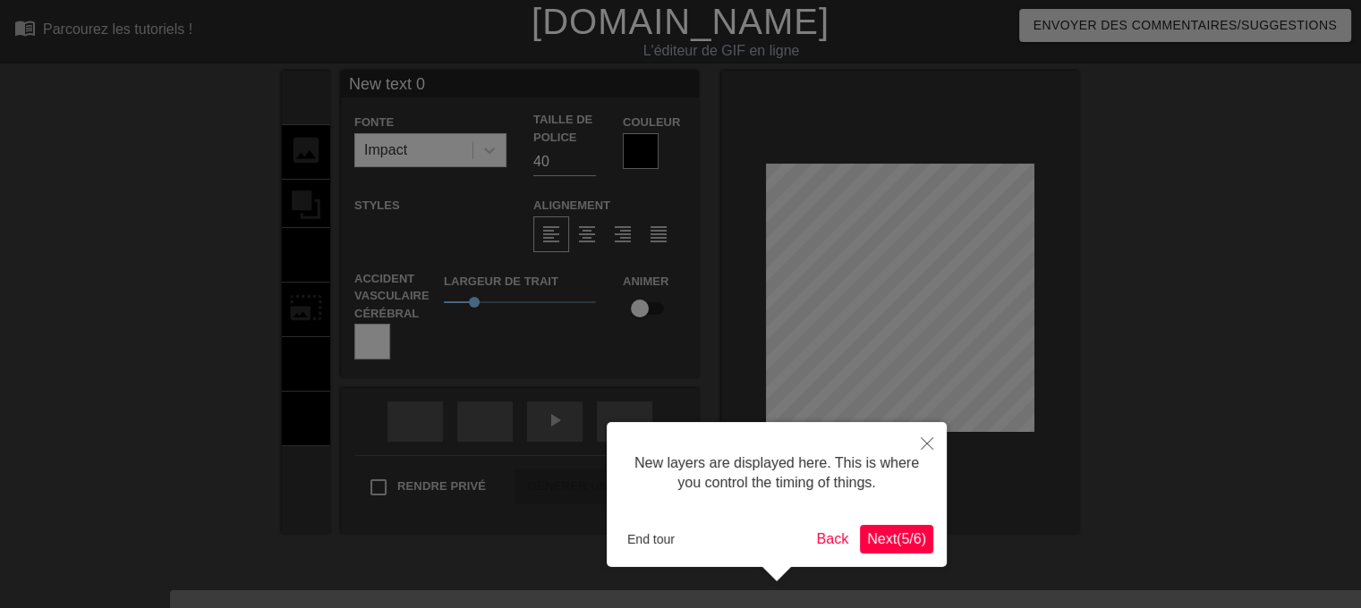
scroll to position [47, 0]
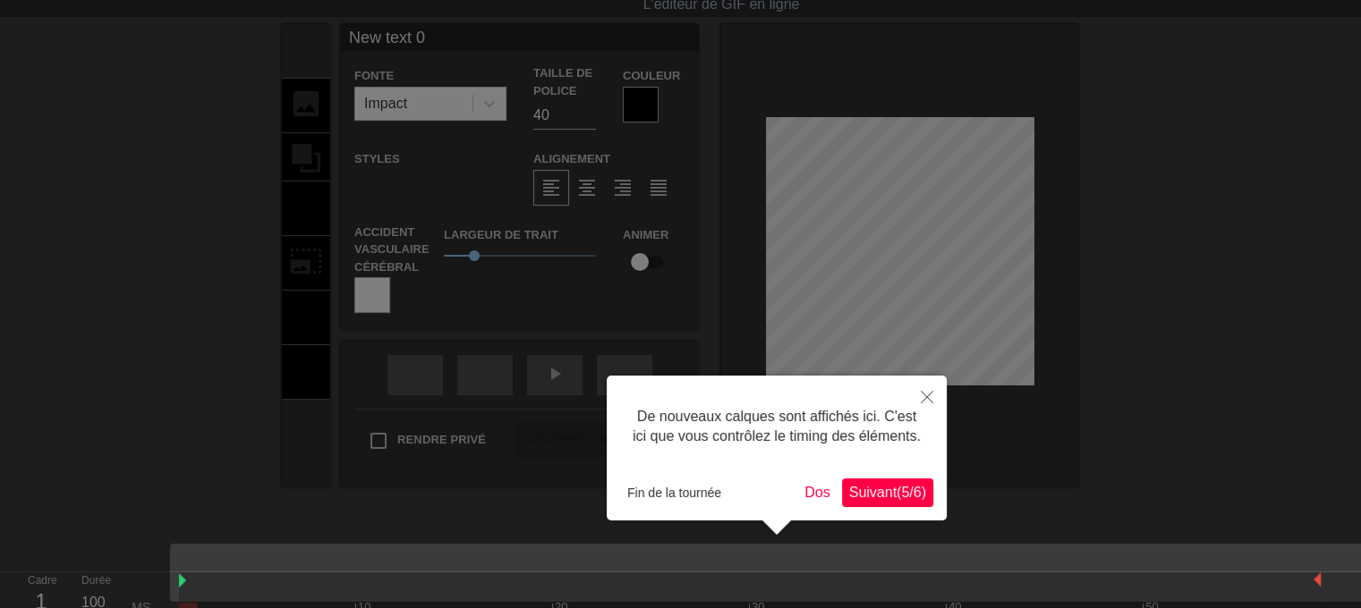
click button "Suivant ( 5 / 6 )" at bounding box center [887, 493] width 91 height 29
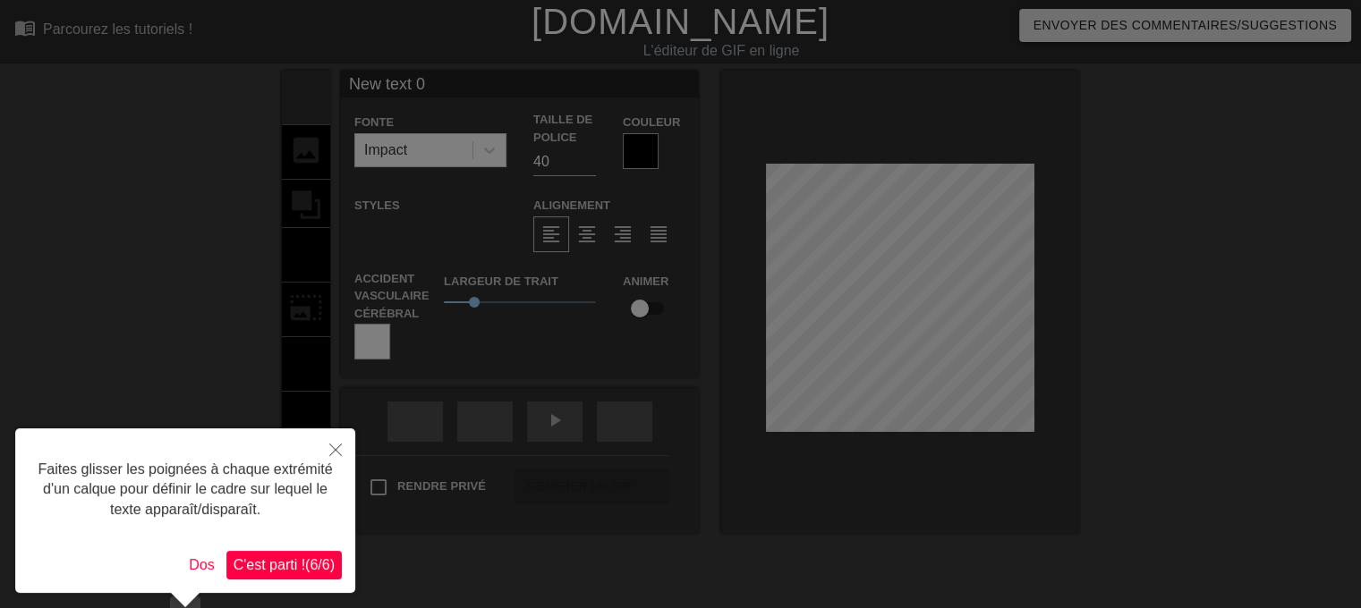
click button "C'est parti ! ( 6 / 6 )" at bounding box center [283, 565] width 115 height 29
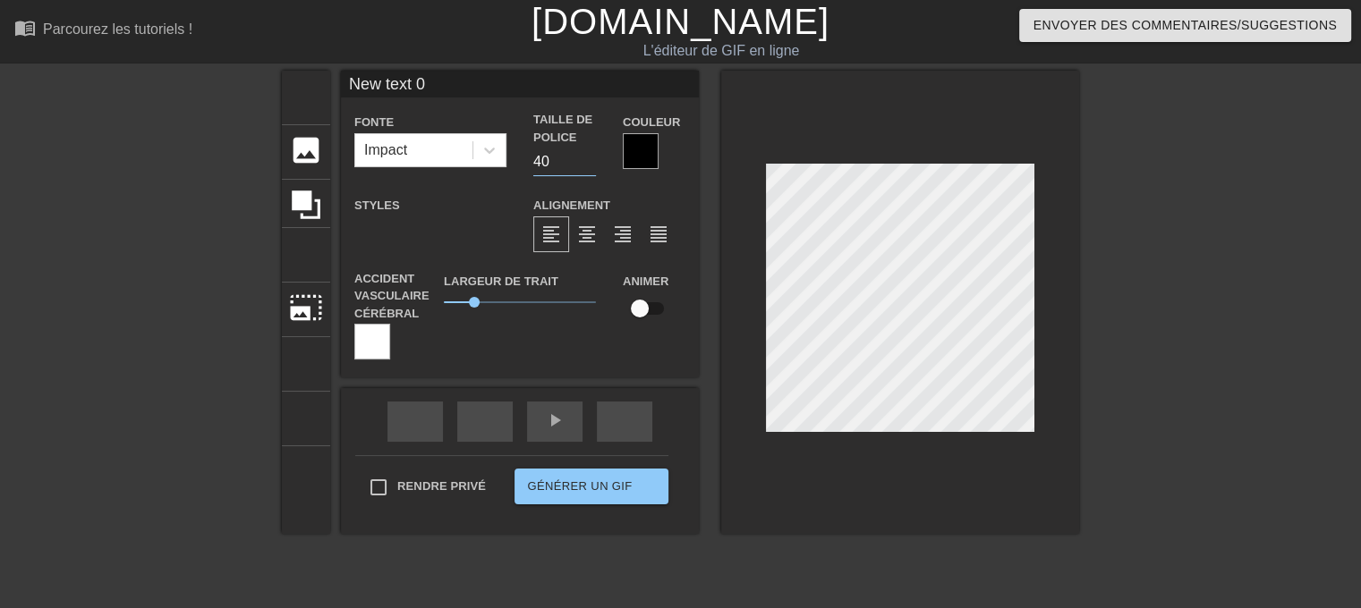
drag, startPoint x: 546, startPoint y: 160, endPoint x: 496, endPoint y: 157, distance: 49.3
click at [496, 157] on div "Fonte Impact Taille de police 40 Couleur" at bounding box center [520, 143] width 358 height 65
type input "25"
click at [479, 139] on div at bounding box center [489, 150] width 32 height 32
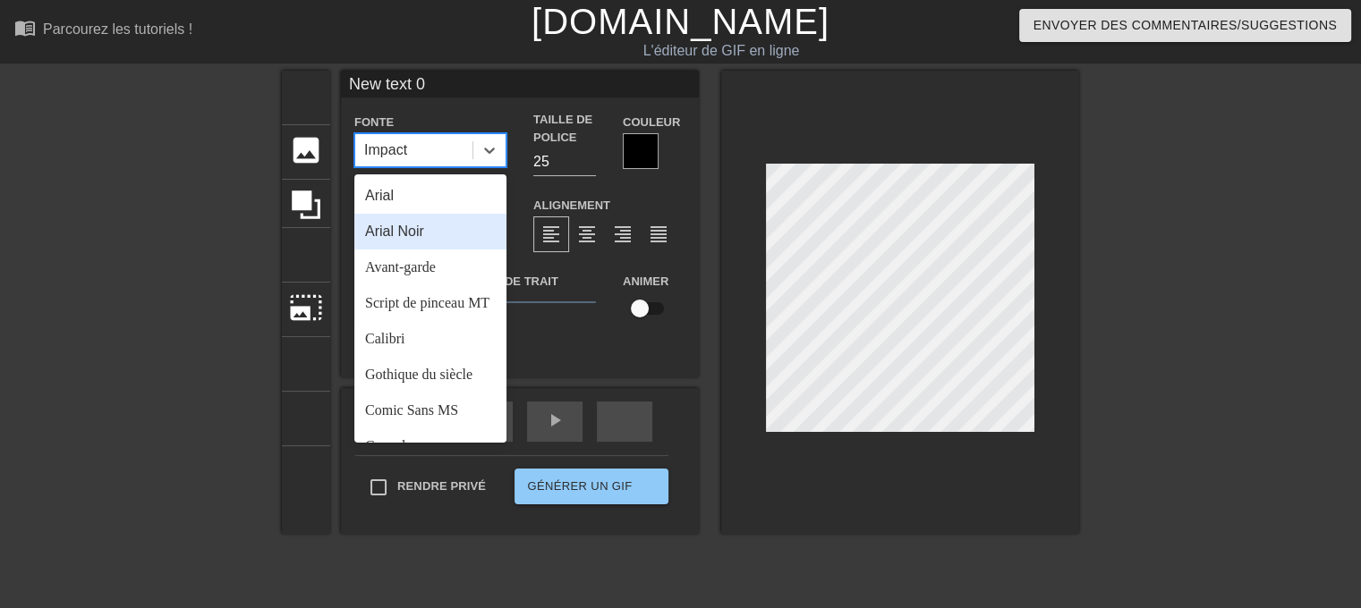
click at [461, 228] on div "Arial Noir" at bounding box center [430, 232] width 152 height 36
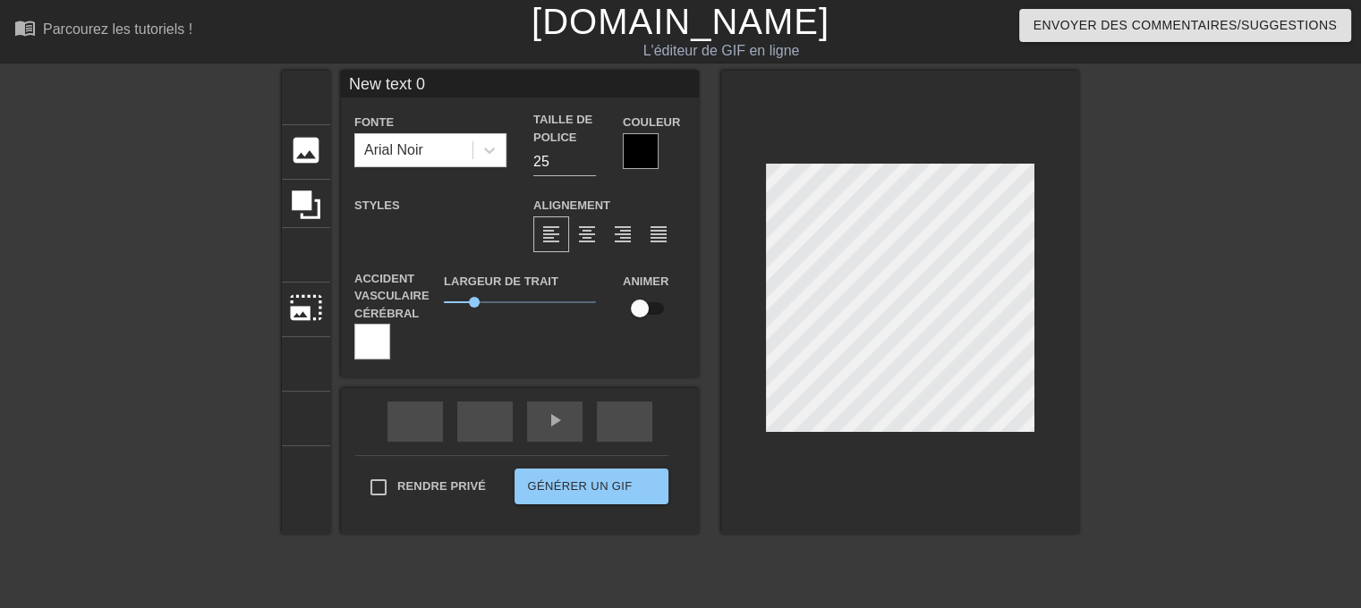
scroll to position [2, 3]
type textarea "text 0"
type input "text 0"
type textarea "text 0"
type input "ext 0"
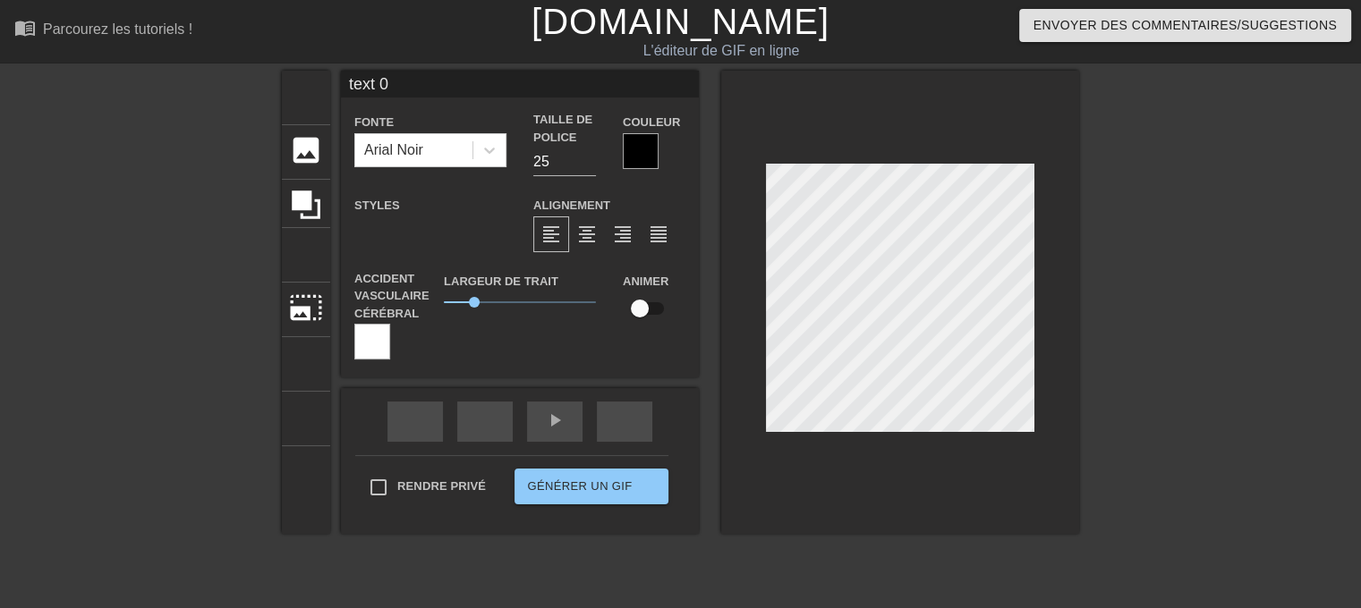
type textarea "ext 0"
type input "xt 0"
type textarea "xt 0"
type input "t 0"
type textarea "t 0"
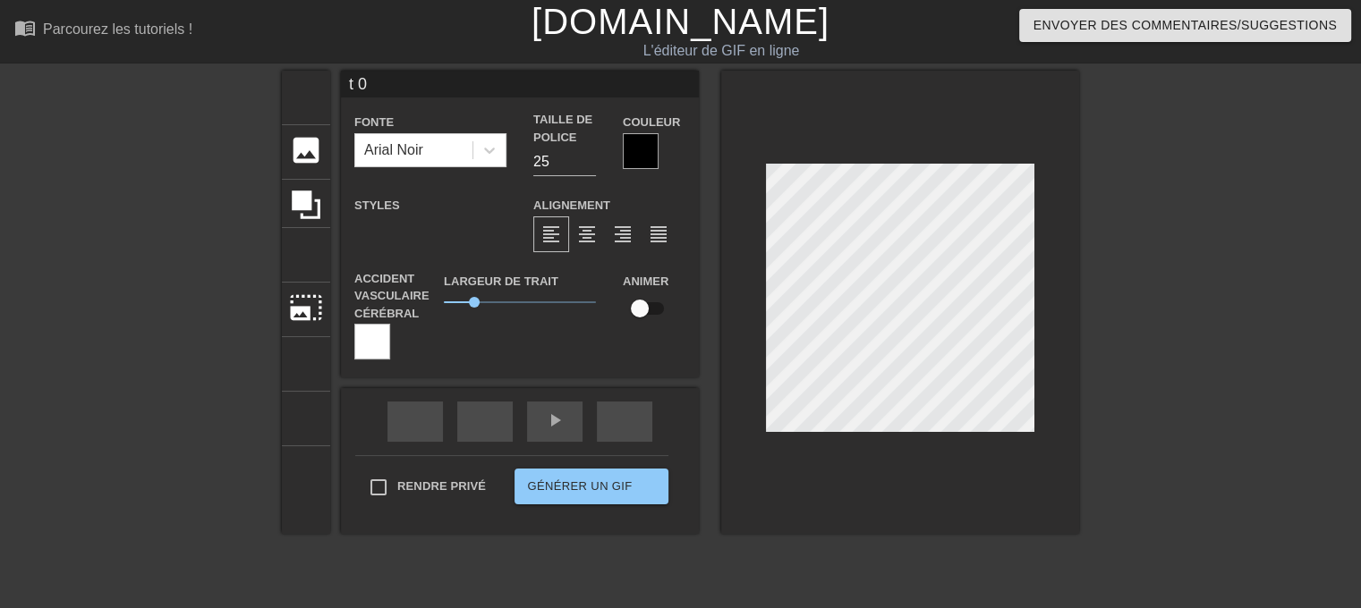
type input "0"
type textarea "0"
type input "0"
type textarea "0"
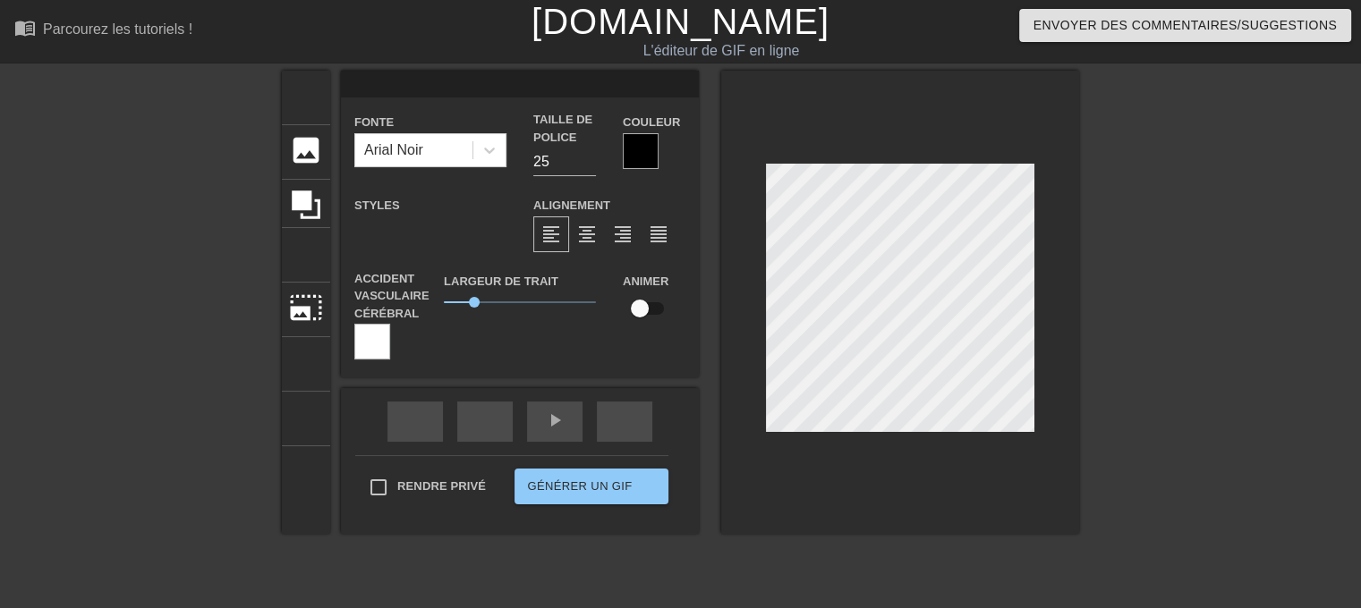
type input "P"
type textarea "P"
type input "Pr"
type textarea "Pr"
type input "Pro"
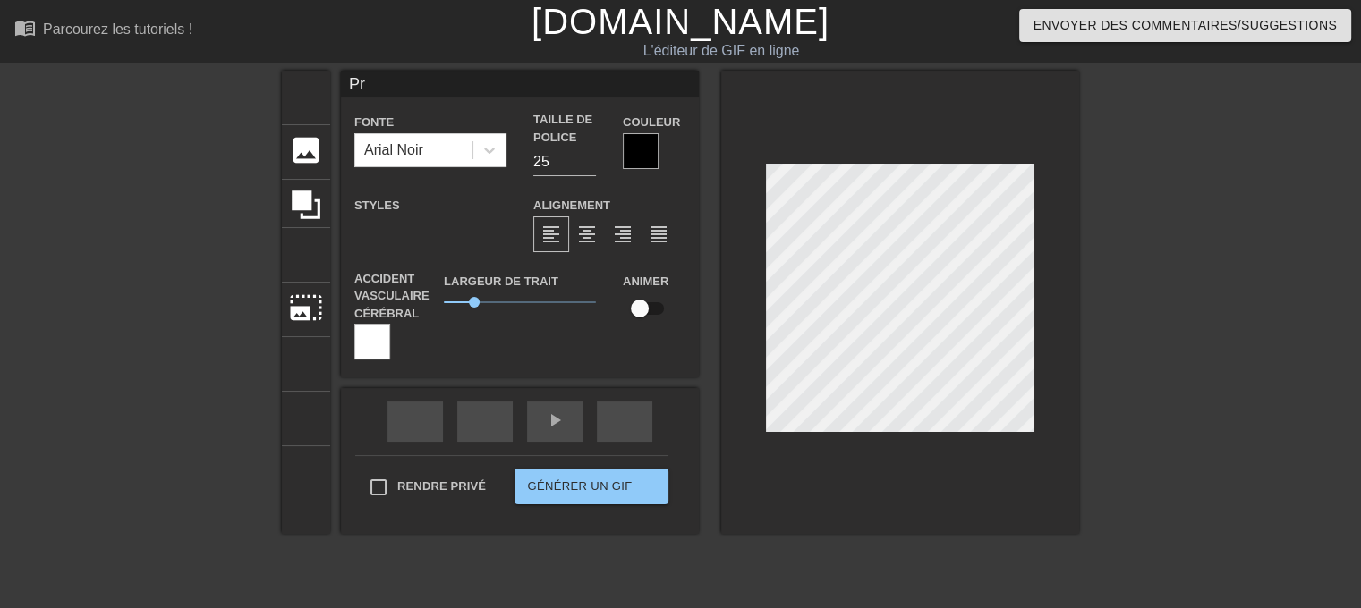
type textarea "Pro"
type input "Prof"
type textarea "Prof"
type input "Profi"
type textarea "Profi"
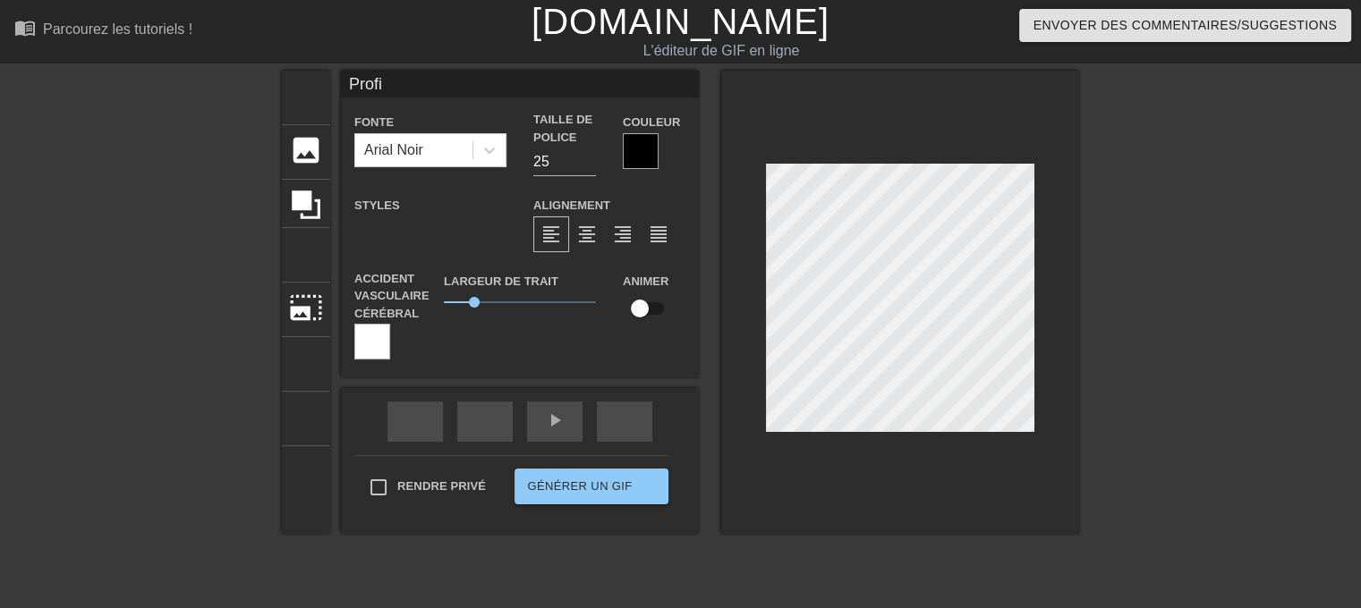
type input "Profit"
type textarea "Profit"
type input "Profite"
type textarea "Profite"
type input "Profites"
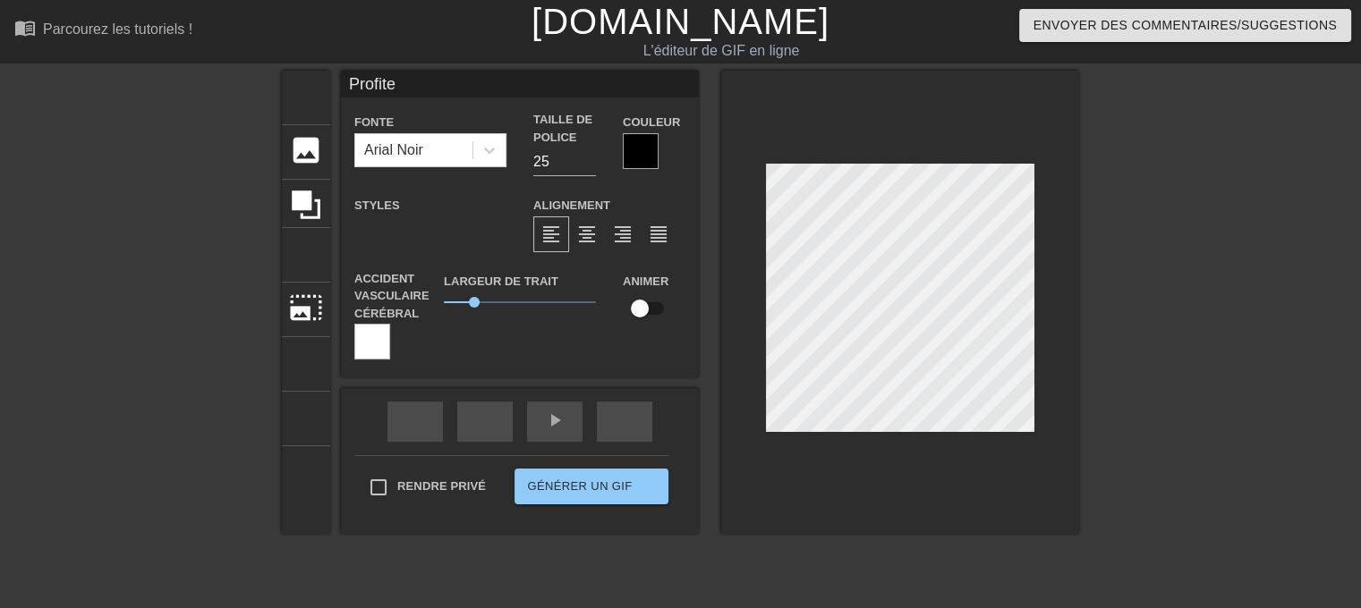
type textarea "Profites"
type input "Profites"
type textarea "Profites"
type input "Profites d"
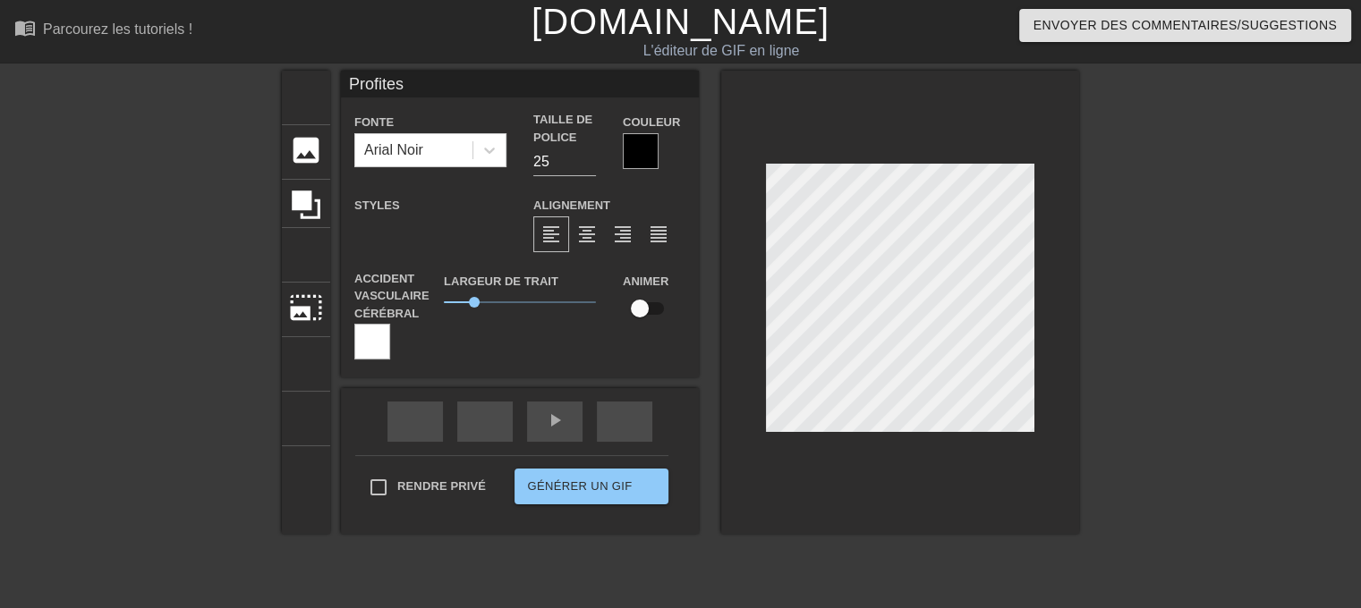
type textarea "Profites d"
type input "Profites de"
type textarea "Profites de"
type input "Profites de"
type textarea "Profites de"
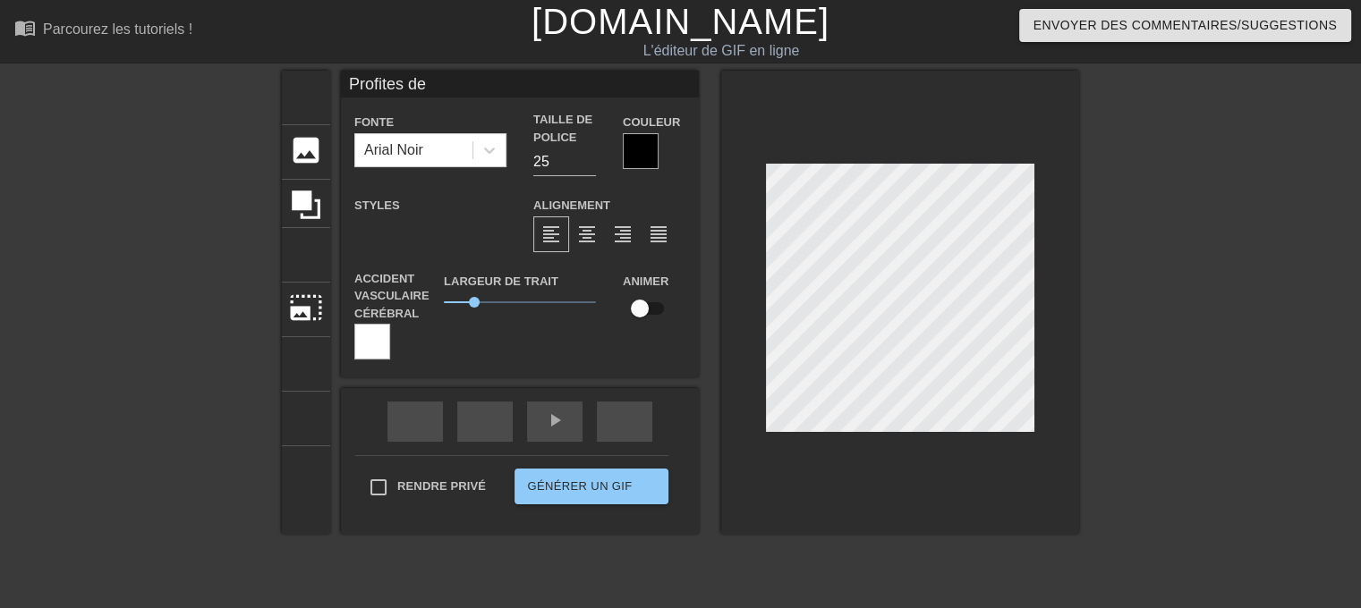
scroll to position [2, 4]
type input "Profites de l"
type textarea "Profites de l"
type input "Profites de la"
type textarea "Profites de la"
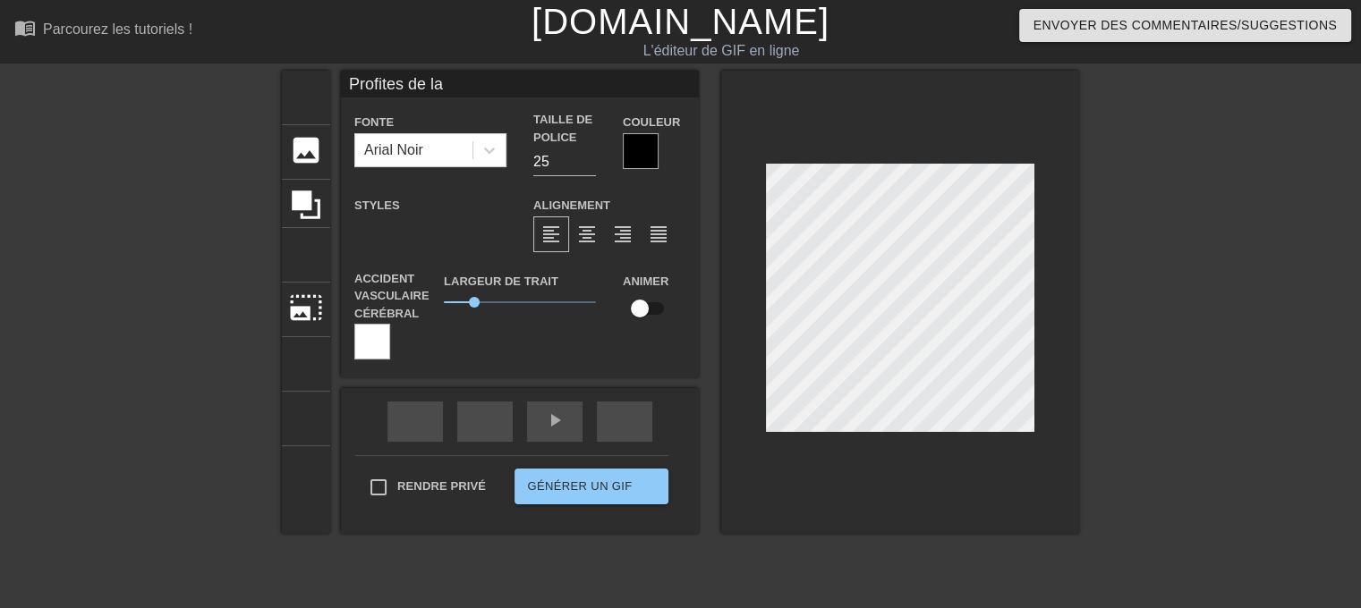
type input "Profites de la"
type textarea "Profites de la"
type input "Profites de la j"
type textarea "Profites de la j"
type input "Profites de la jo"
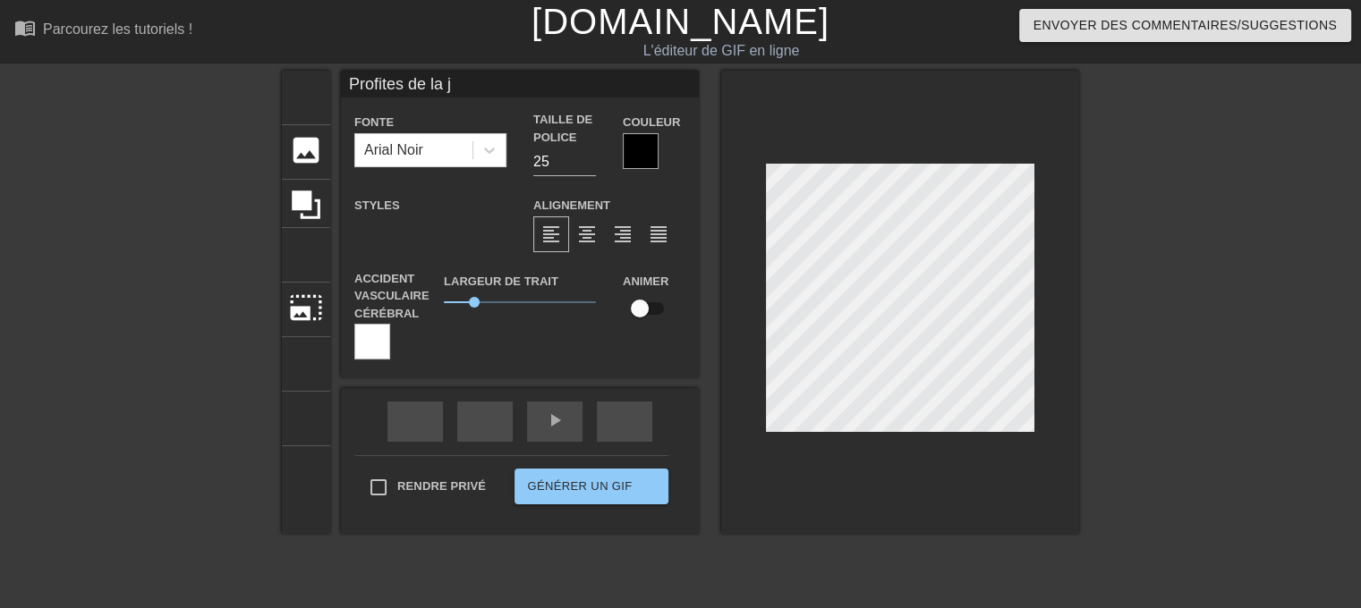
type textarea "Profites de la jo"
type input "Profites de la jou"
type textarea "Profites de la jou"
type input "Profites de la jour"
type textarea "Profites de la jour"
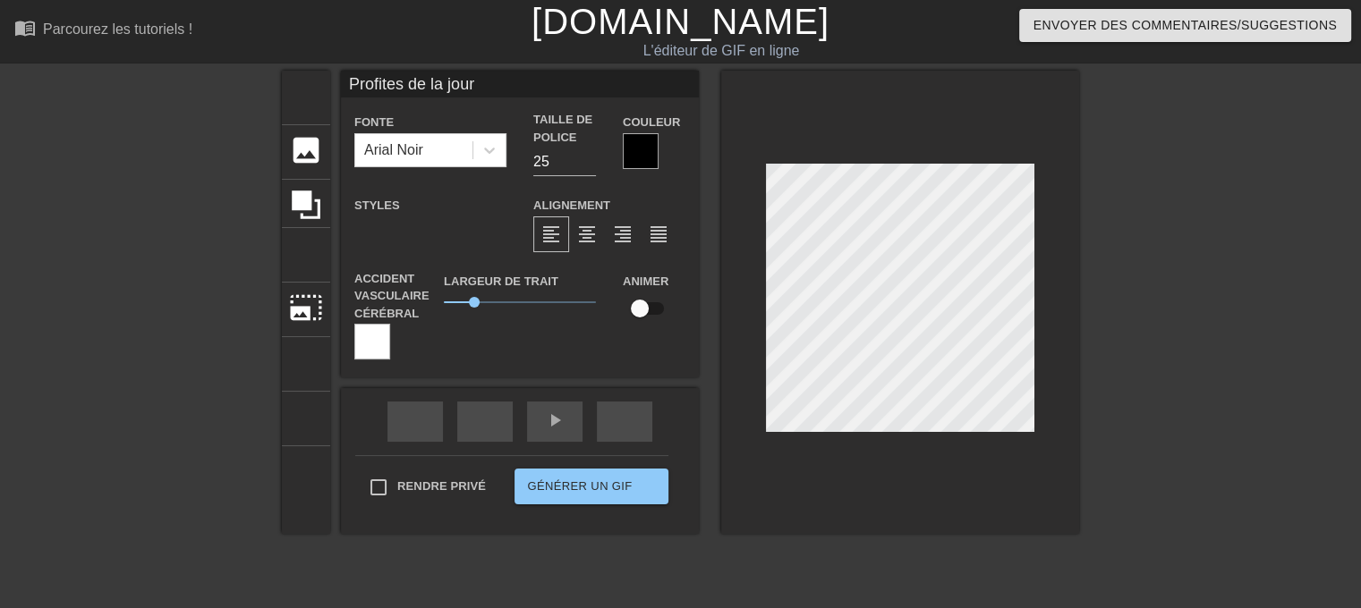
type input "Profites de la journ"
type textarea "Profites de la journ"
type input "Profites de la journé"
type textarea "Profites de la journé"
type input "Profites de la journée"
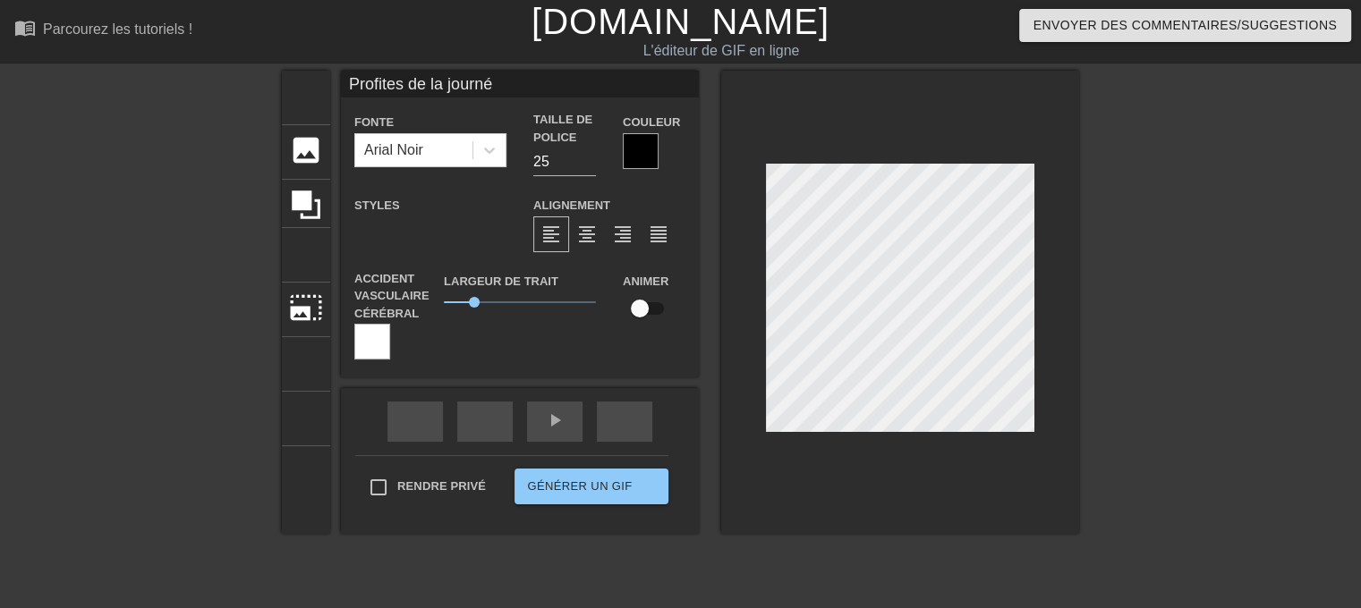
type textarea "Profites de la journée"
type input "Profites de la journé"
type textarea "Profites de la journé"
type input "Profites de la journ"
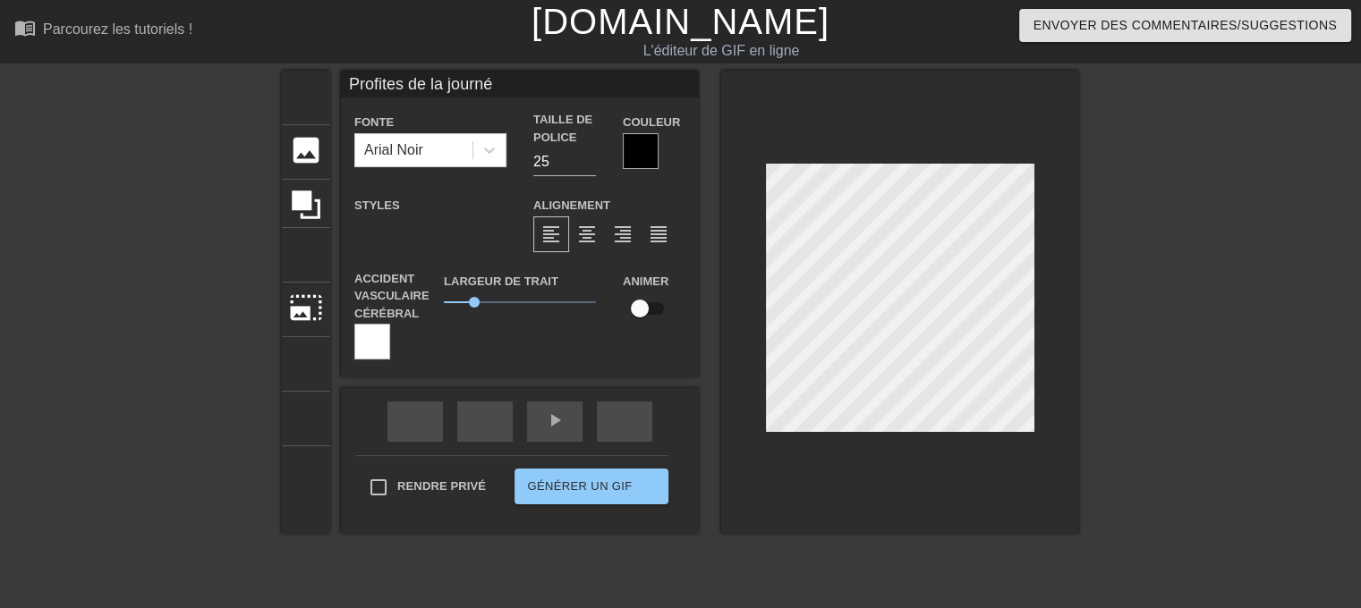
type textarea "Profites de la journ"
type input "Profites de la jour"
type textarea "Profites de la jour"
type input "Profites de la jou"
type textarea "Profites de la jou"
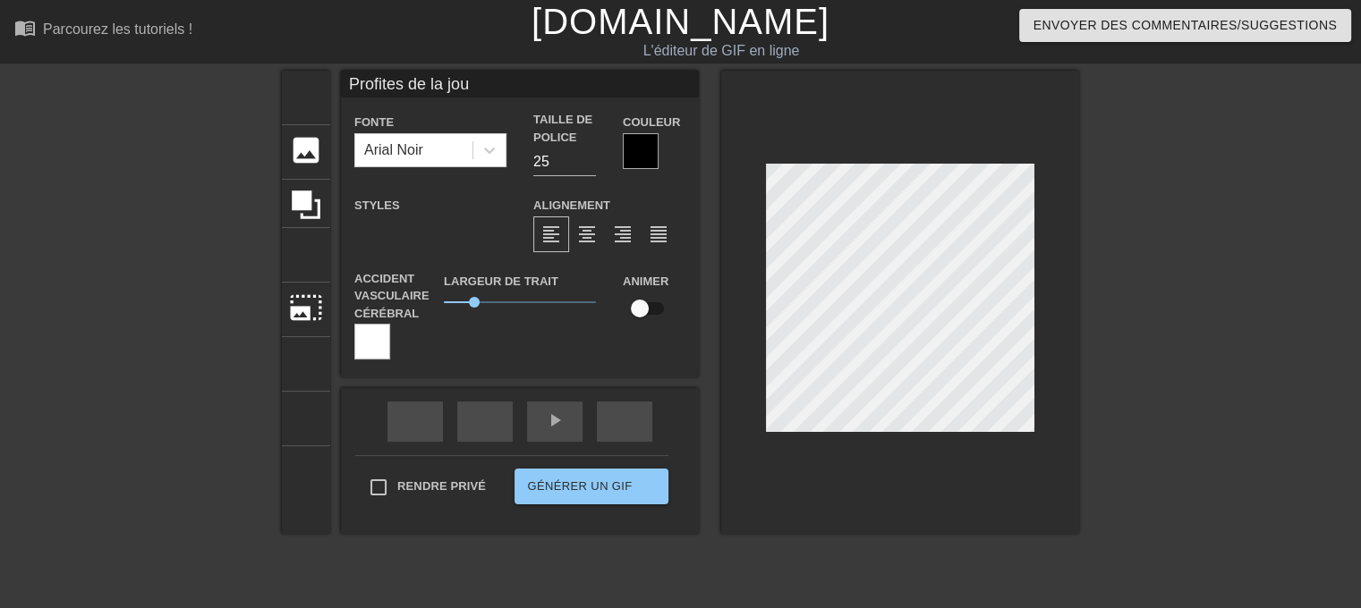
type input "Profites de la jo"
type textarea "Profites de la jo"
type input "Profites de la j"
type textarea "Profites de la j"
type input "Profites de la"
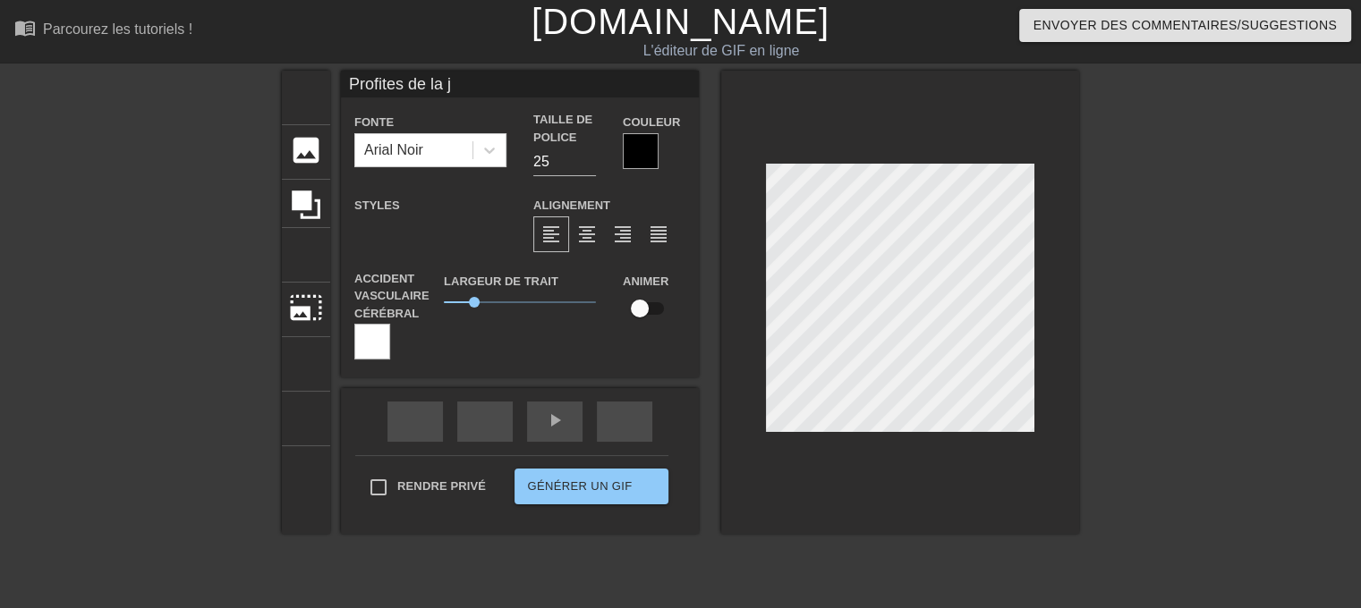
type textarea "Profites de la"
type input "Profites de la"
type textarea "Profites de la"
type input "Profites de l"
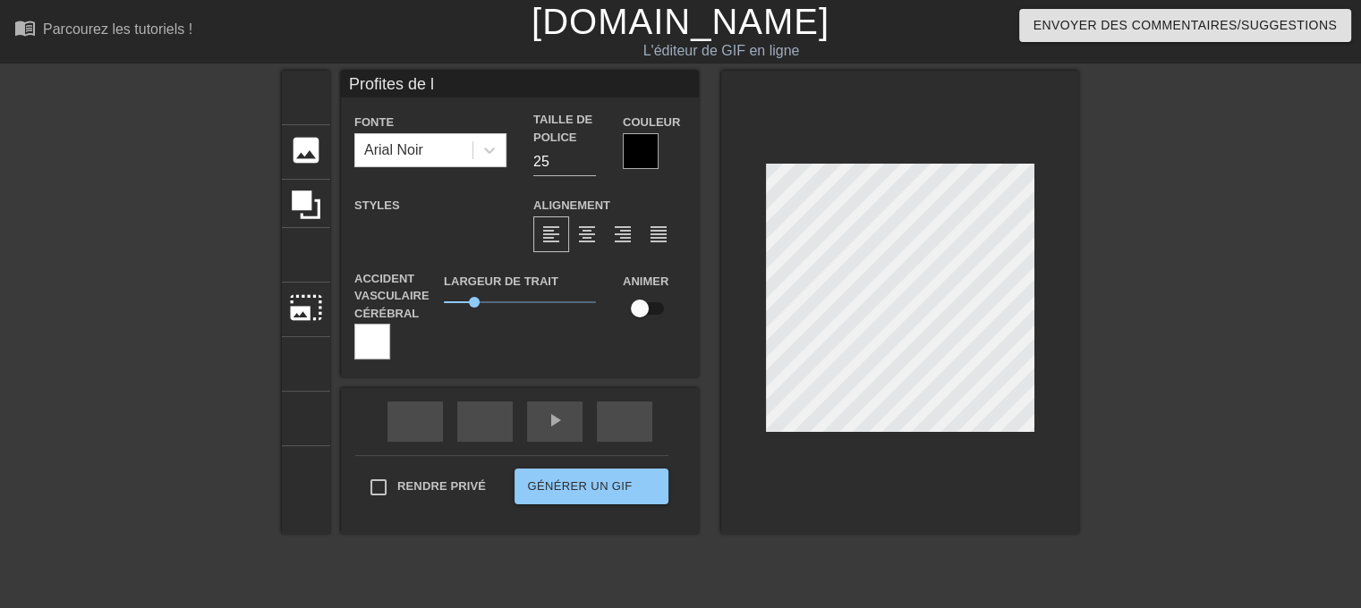
type textarea "Profites de l"
type input "Profites de"
type textarea "Profites de"
type input "Profites de"
type textarea "Profites de"
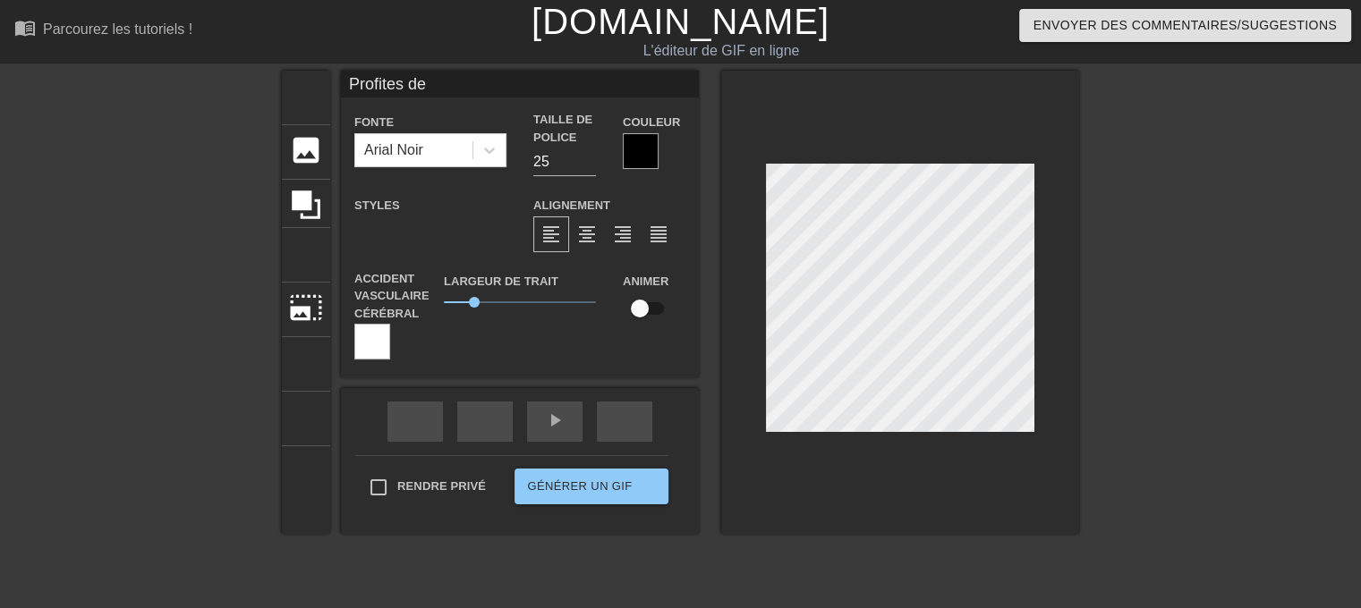
scroll to position [2, 5]
type input "Profites de"
type textarea "Profites de"
type input "Profites del"
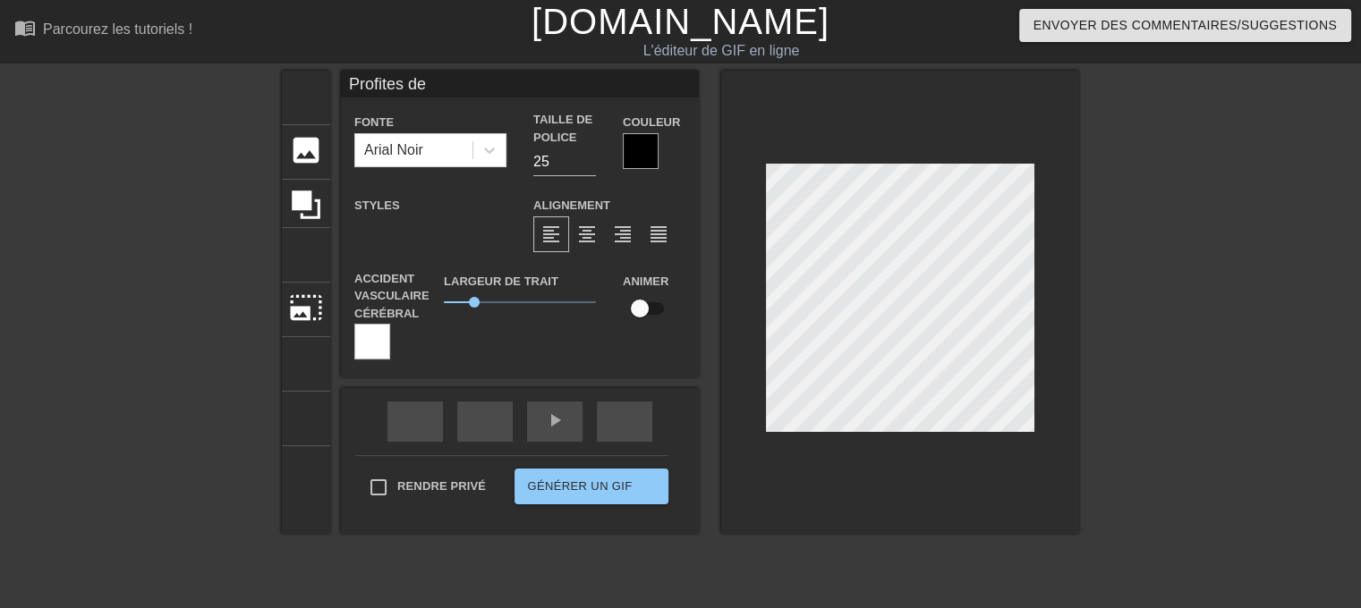
type textarea "Profites de l"
type input "Profites dela"
type textarea "Profites de la"
type input "Profites dela"
type textarea "Profites de la"
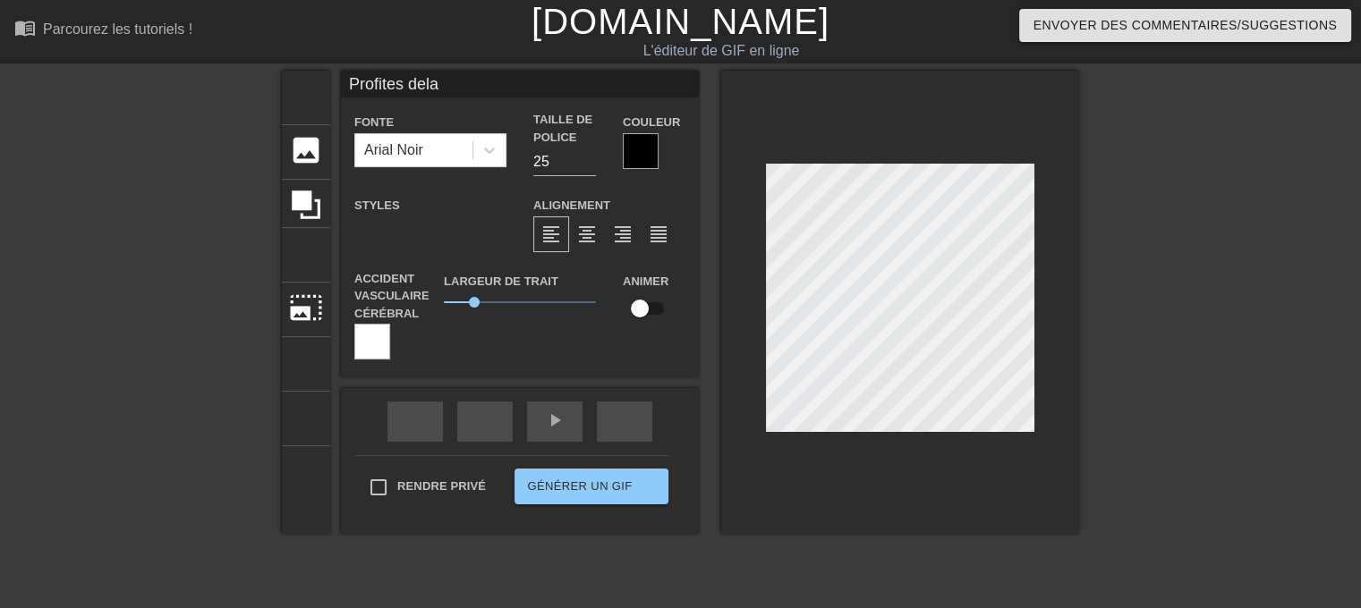
type input "Profites dela j"
type textarea "Profites de la j"
type input "Profites dela jo"
type textarea "Profites de la jo"
type input "Profites dela jou"
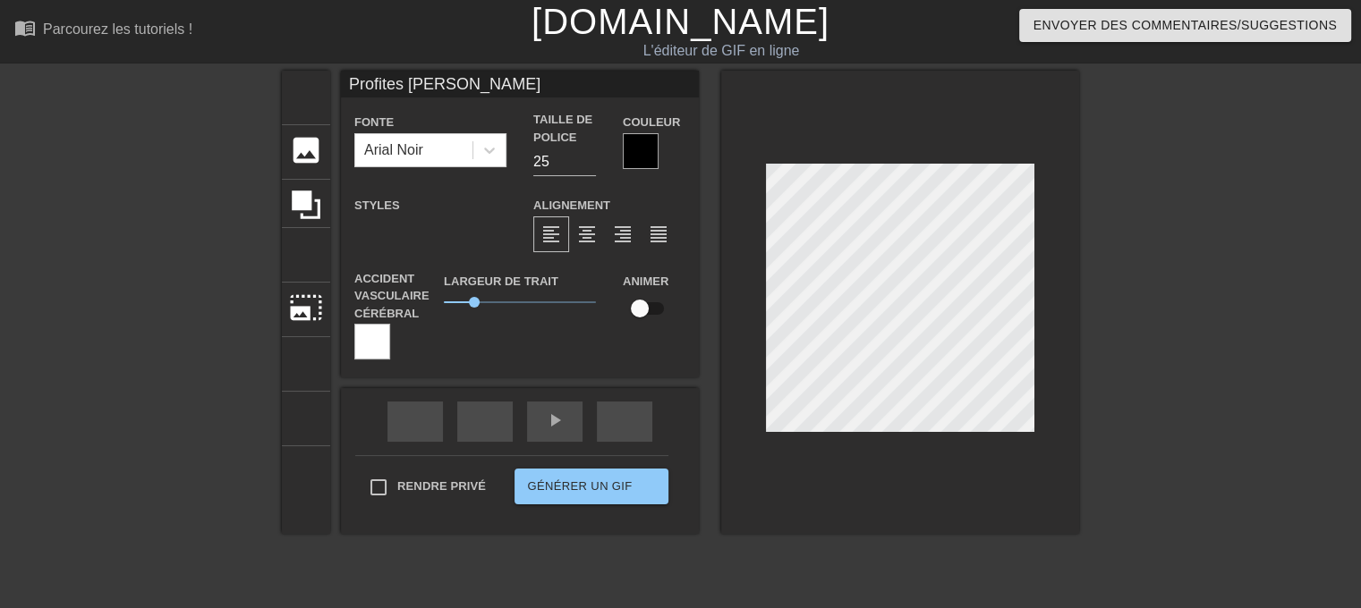
type textarea "Profites de la jou"
type input "Profites dela jour"
type textarea "Profites de la jour"
type input "Profites dela journ"
type textarea "Profites de la journ"
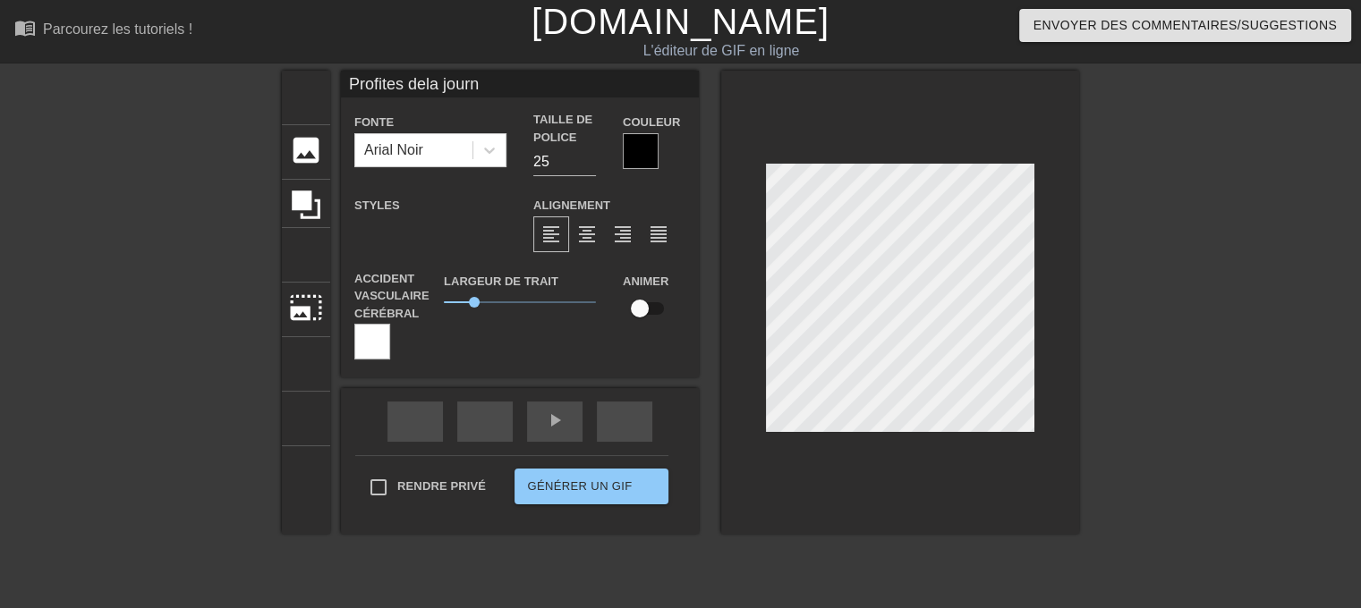
type input "Profites dela journé"
type textarea "Profites de la journé"
type input "Profites dela journée"
type textarea "Profites de la journée"
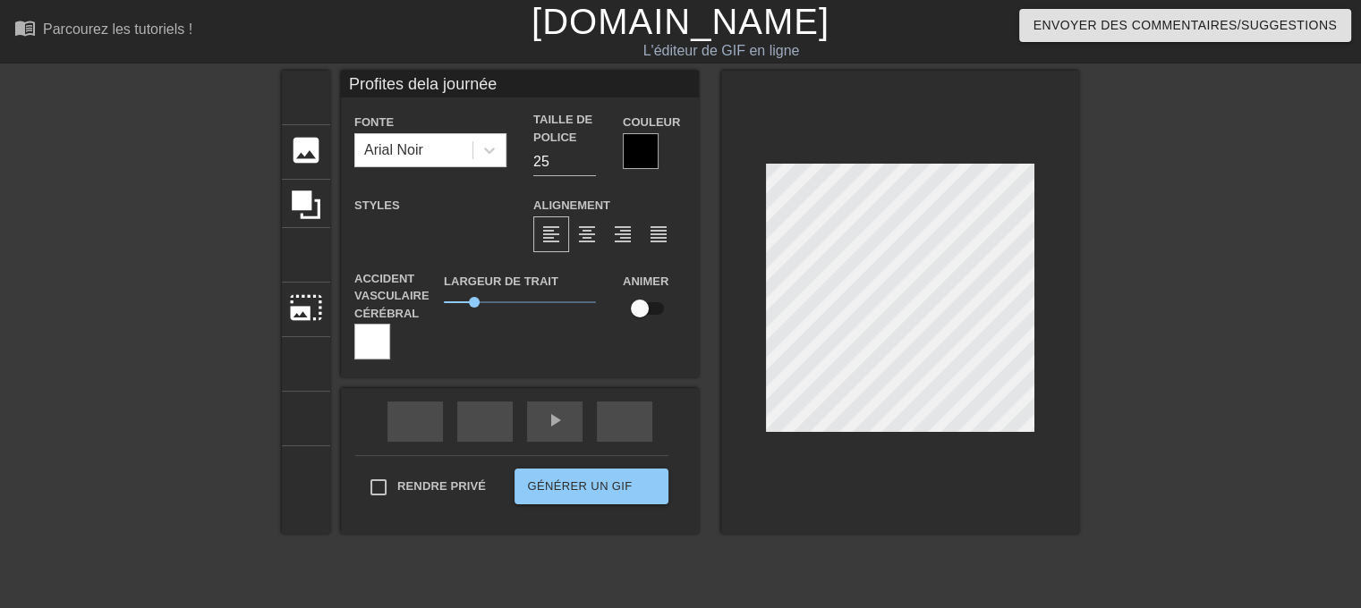
type input "Profites dela journée"
type textarea "Profites de la journée"
type input "Profites dela journée"
type textarea "Profites de la journée"
type input "Profites dela journé"
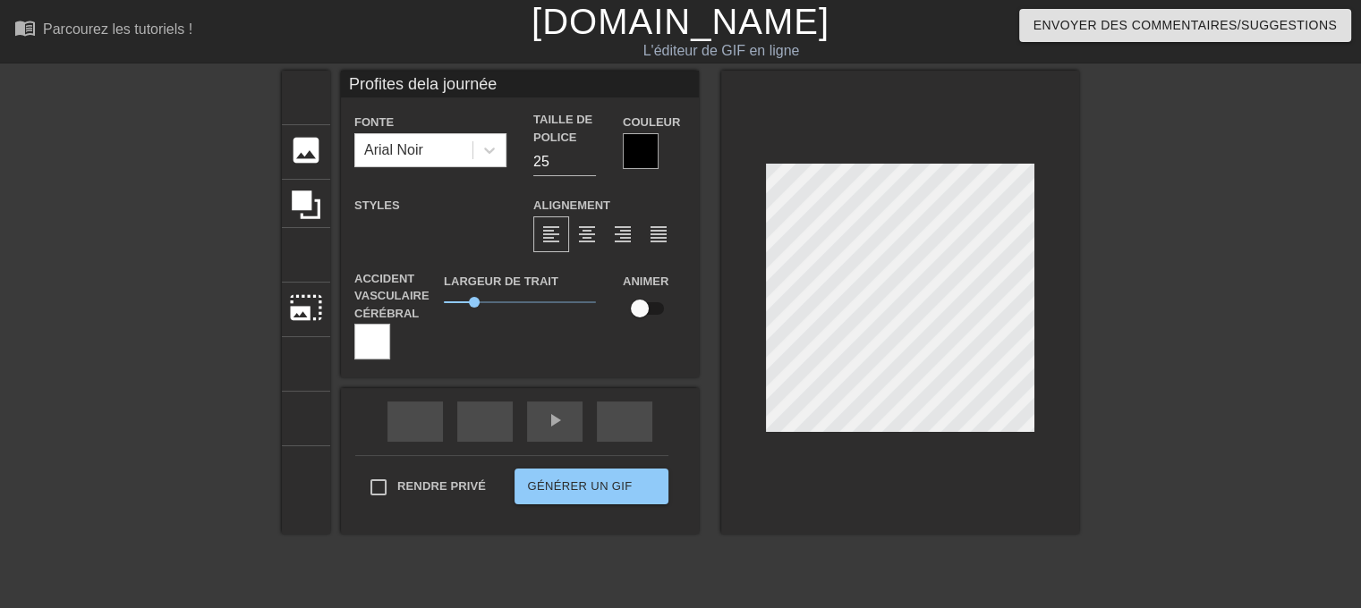
type textarea "Profites de la journé"
type input "Profites dela journ"
type textarea "Profites de la jour"
type input "Profites dela jou"
type textarea "Profites de la jou"
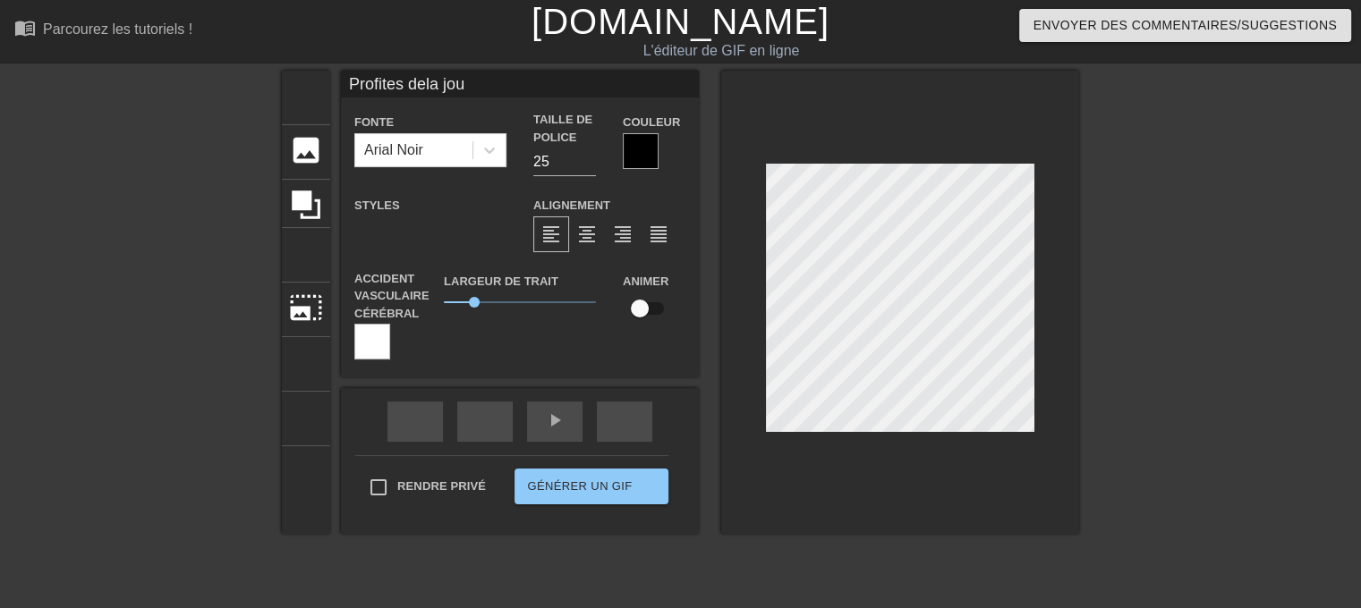
type input "Profites dela jo"
type textarea "Profites de la jo"
type input "Profites dela j"
type textarea "Profites de la j"
type input "Profites dela"
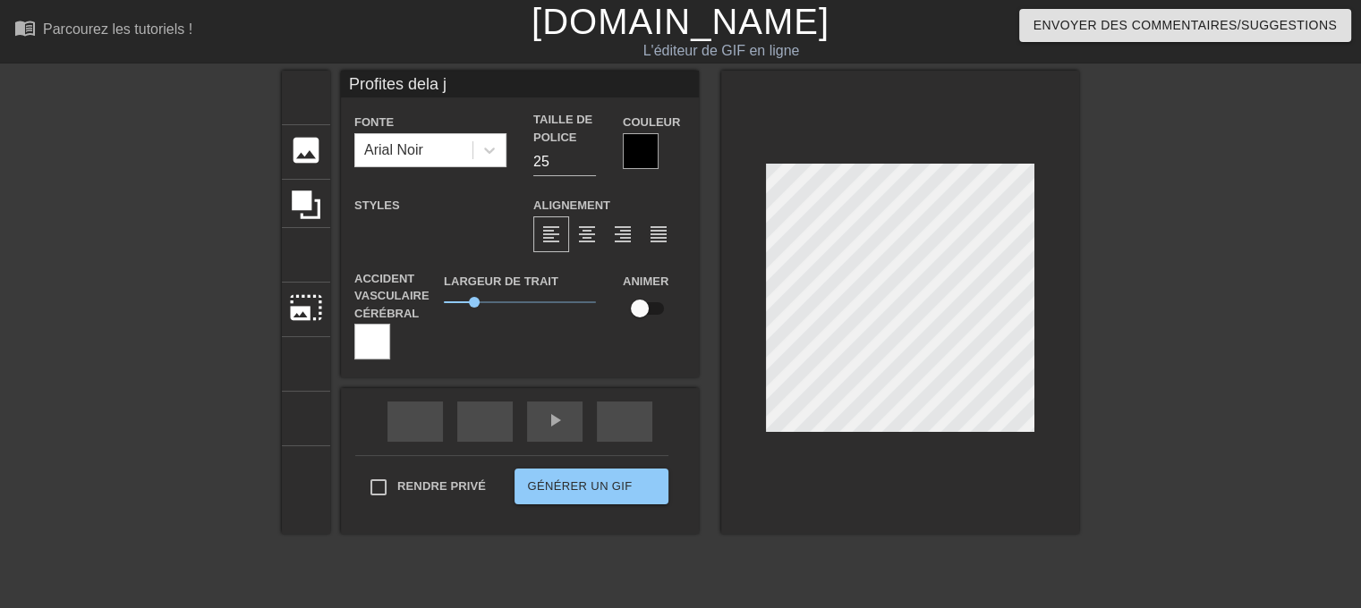
type textarea "Profites de la"
type input "Profites dela"
type textarea "Profites de la"
type input "Profites del"
type textarea "Profites de l"
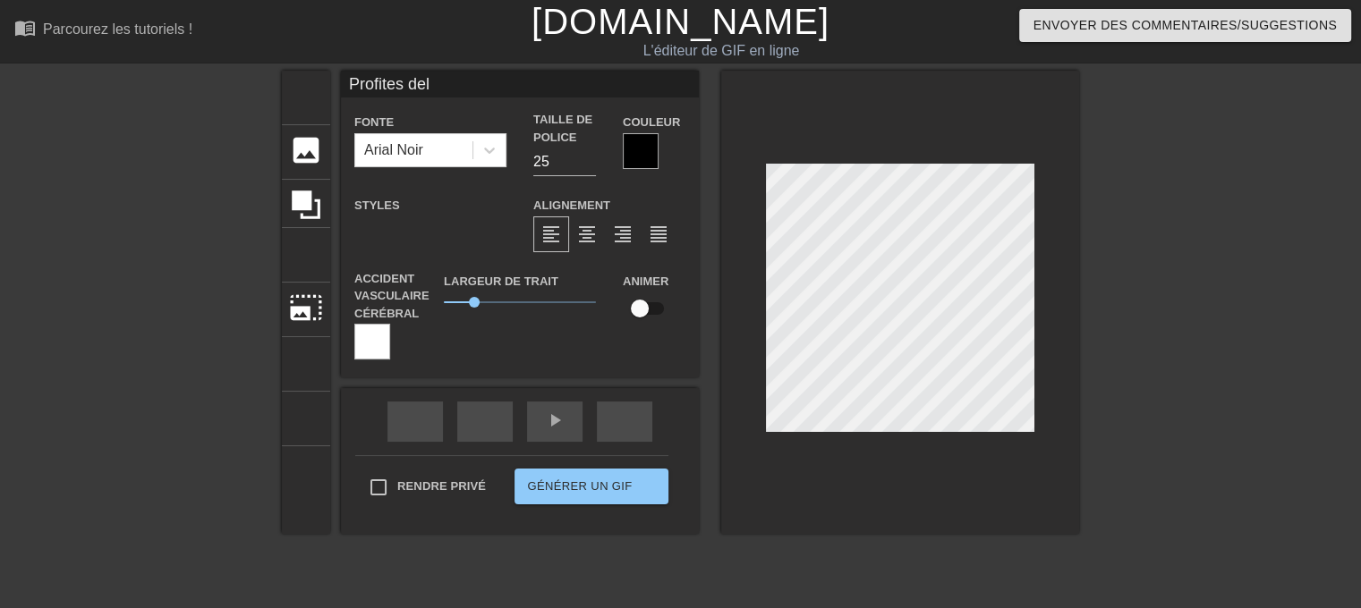
type input "Profites de"
type textarea "Profites de"
type input "Profites d"
type textarea "Profites d"
type input "Profites"
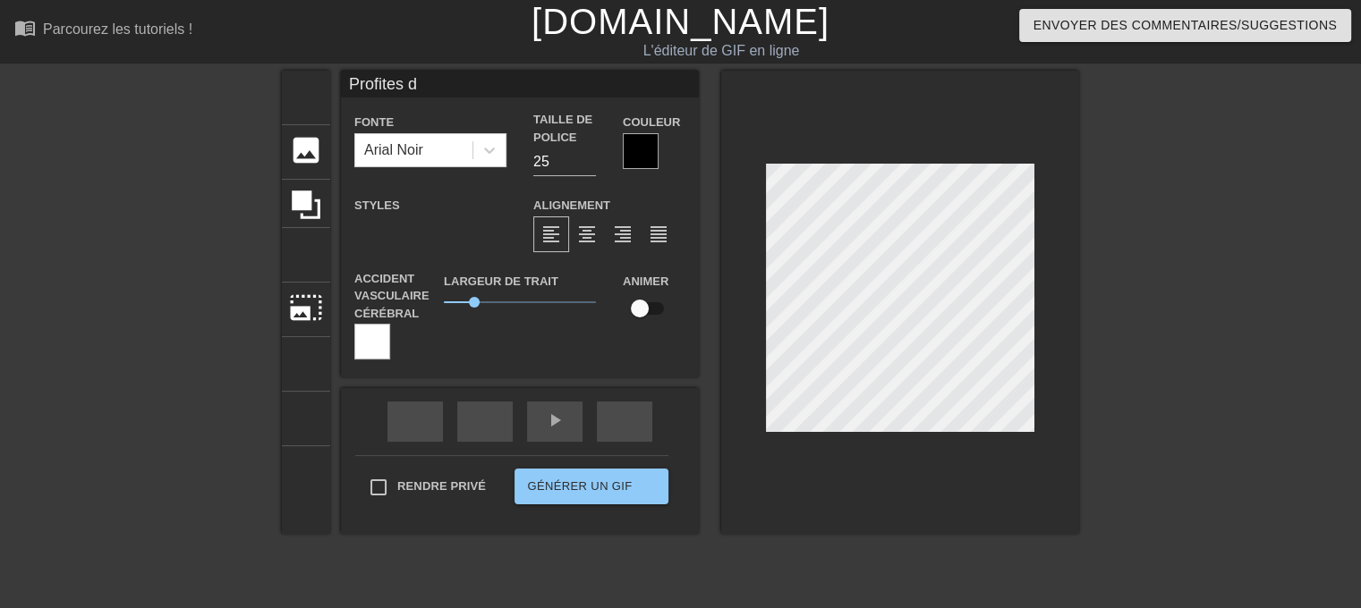
type textarea "Profites"
type input "Profites"
type textarea "Profites"
type input "Profite"
type textarea "Profite"
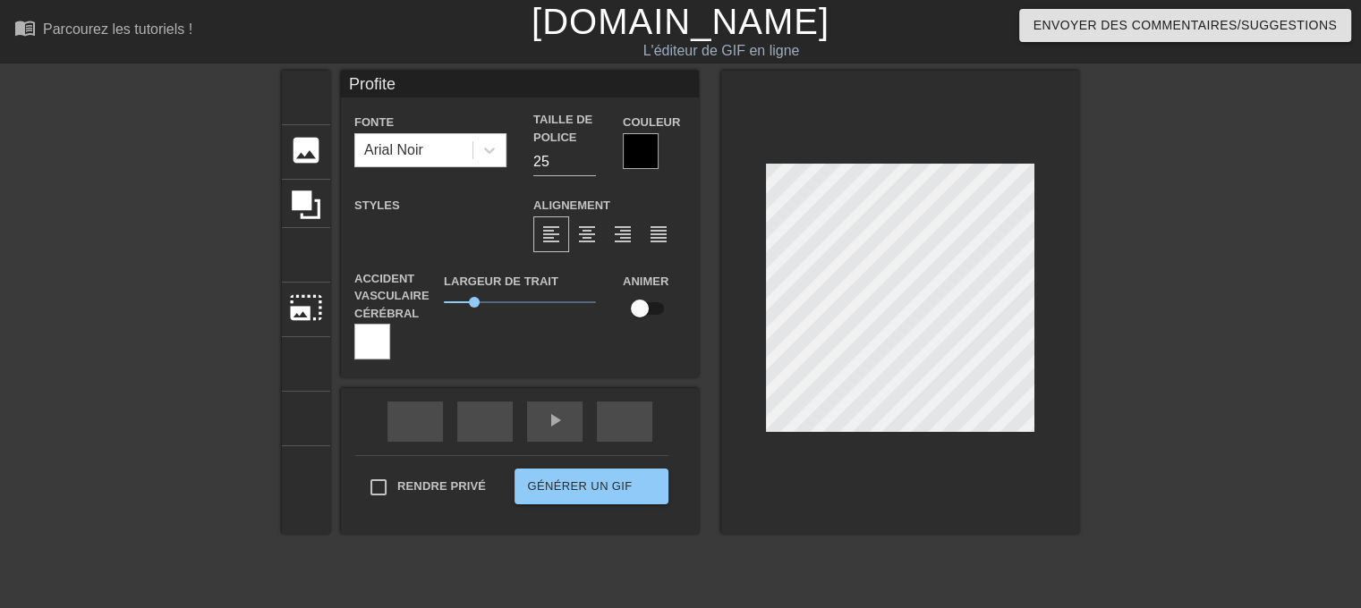
type input "Profit"
type textarea "Profit"
type input "Profi"
type textarea "Profi"
type input "Prof"
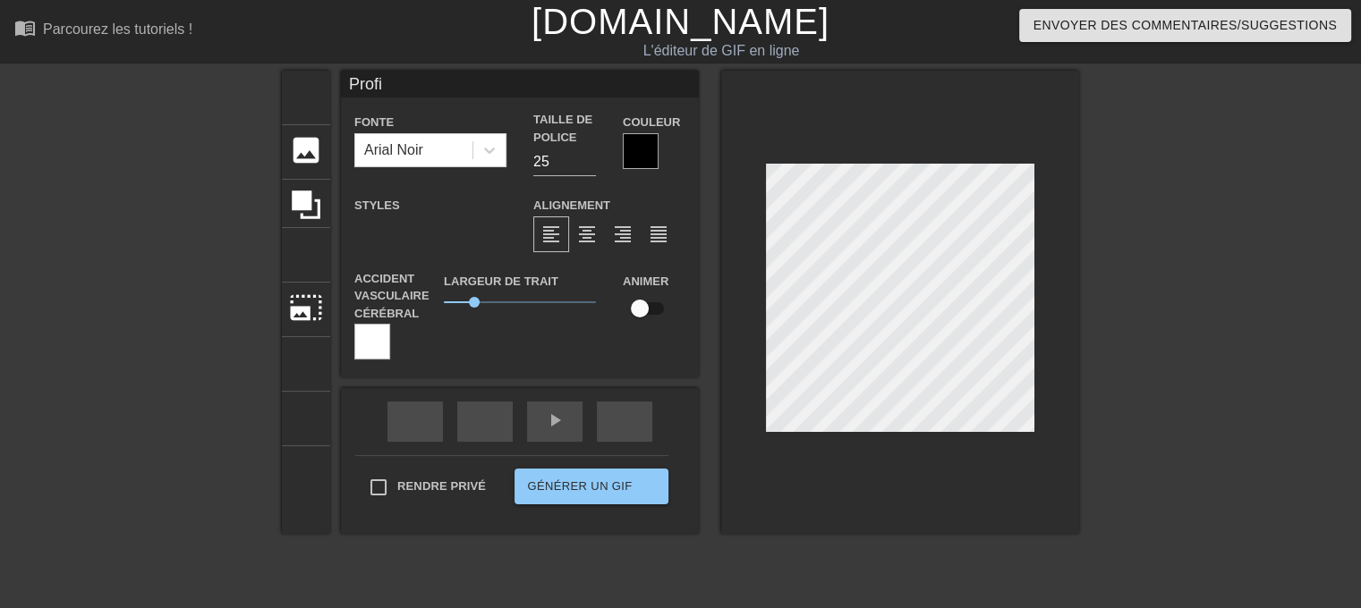
type textarea "Prof"
type input "Pro"
type textarea "Pro"
type input "Pr"
type textarea "Pr"
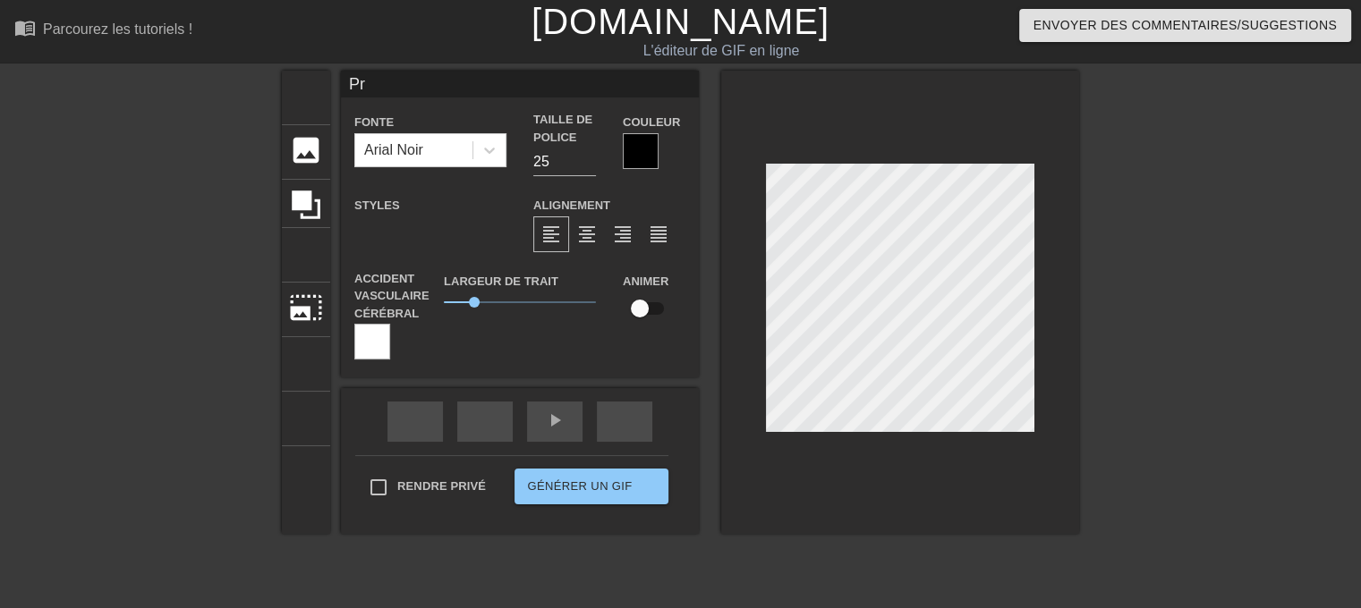
type input "P"
type textarea "P"
type input "H"
type textarea "H"
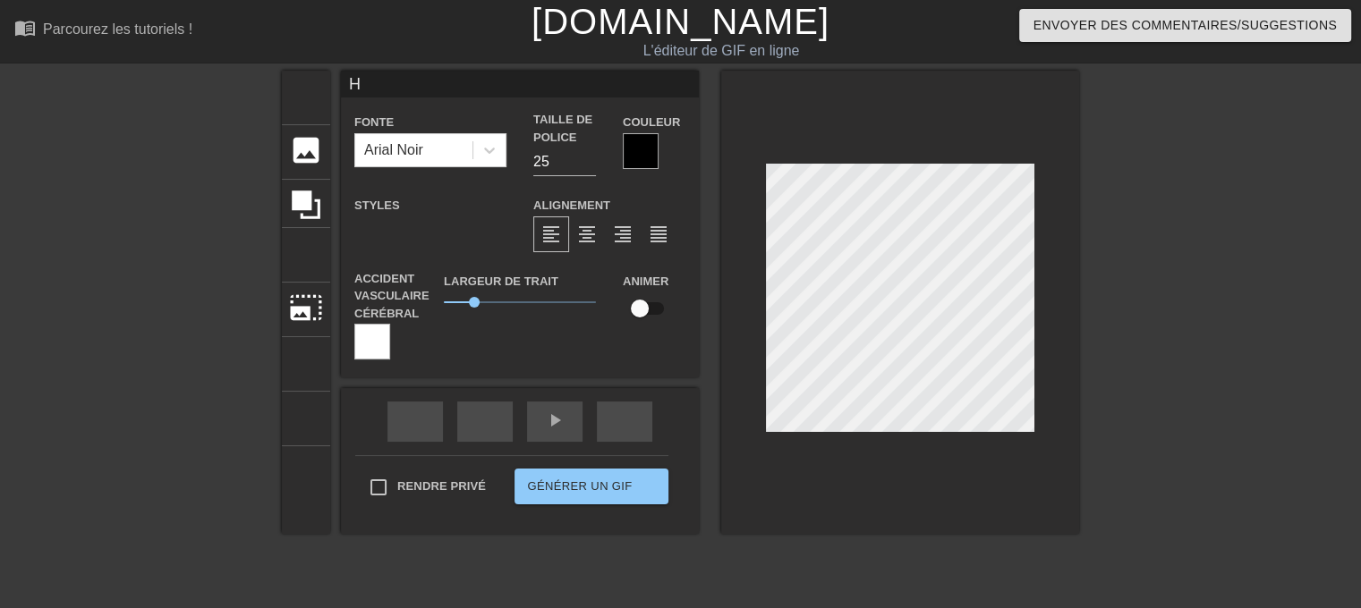
type input "Ha"
type textarea "Ha"
type input "Hav"
type textarea "Hav"
type input "Have"
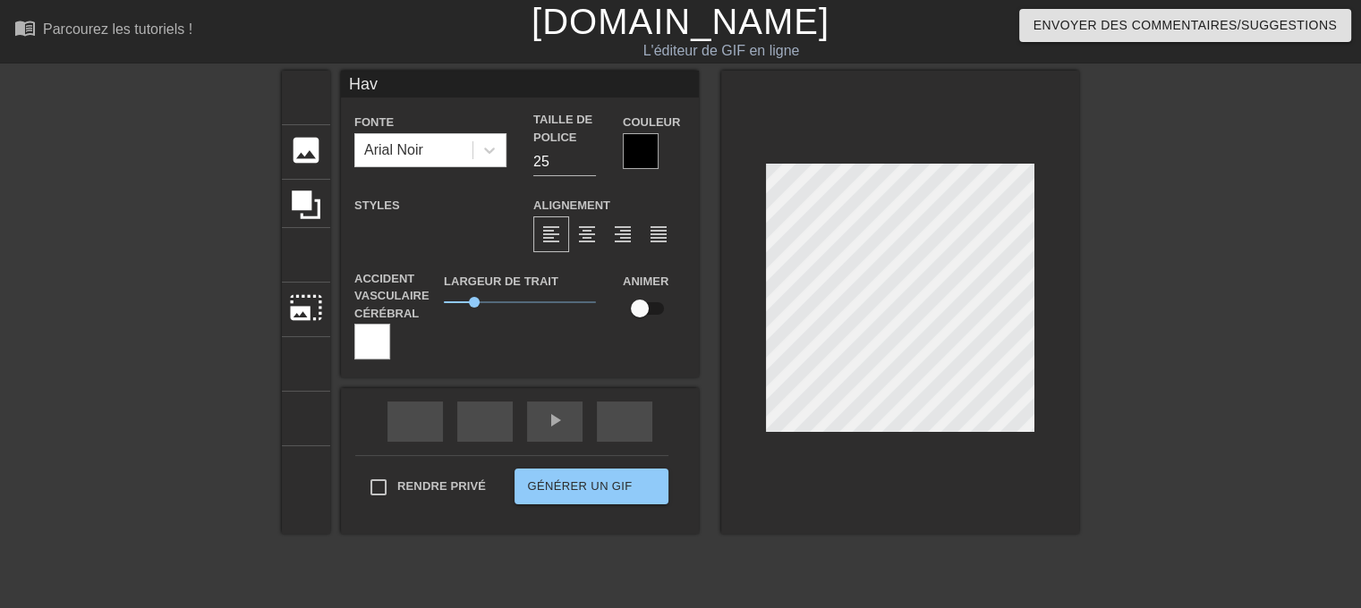
type textarea "Have"
type input "Have"
type textarea "Have"
type input "Have f"
type textarea "Have f"
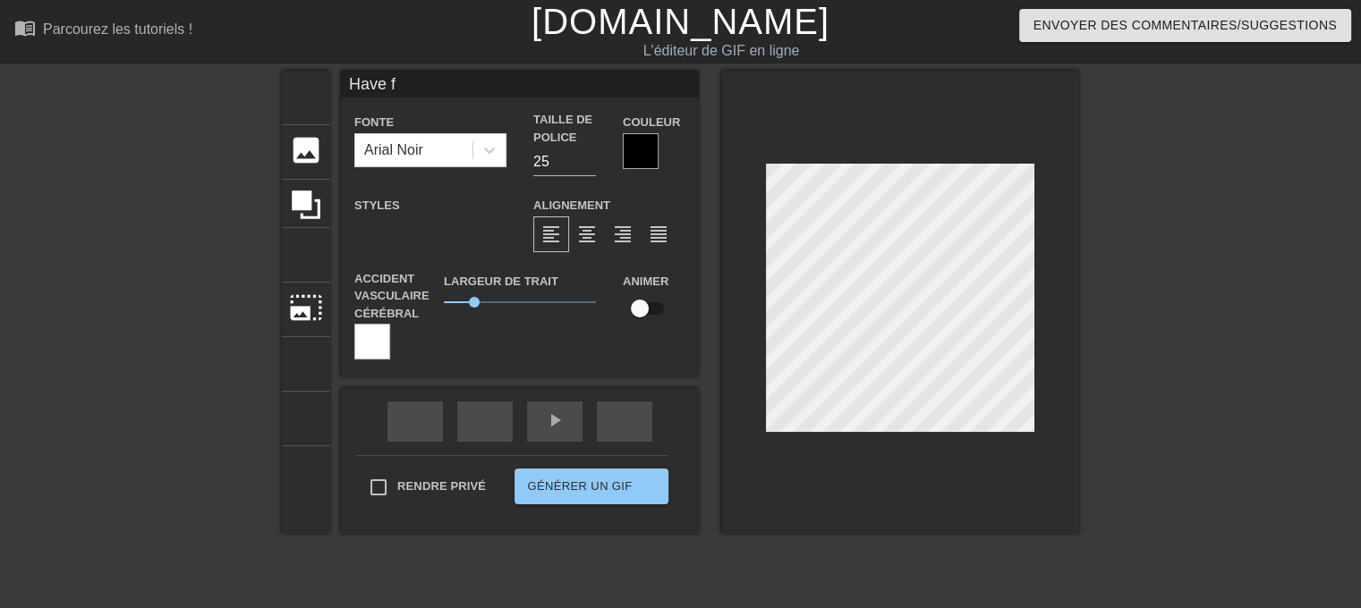
type input "Have fu"
type textarea "Have fu"
type input "Have fun"
type textarea "Have fun"
type input "Have fun"
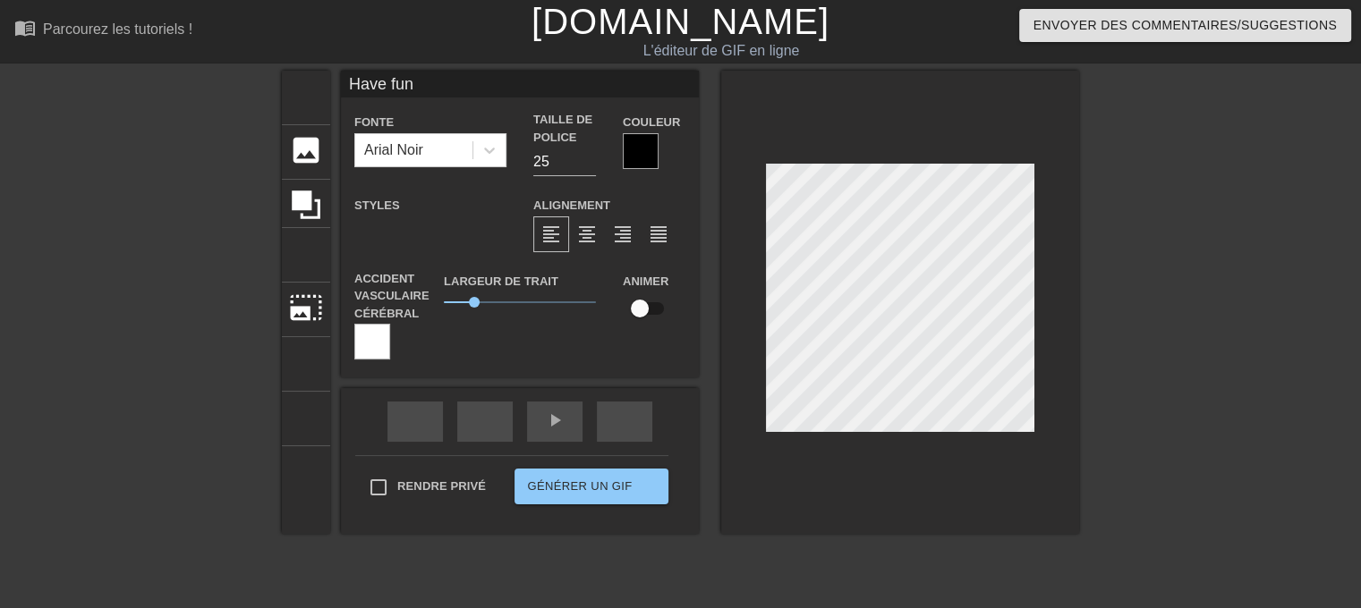
type textarea "Have fun"
type input "Have fun m"
type textarea "Have fun m"
type input "Have fun ma"
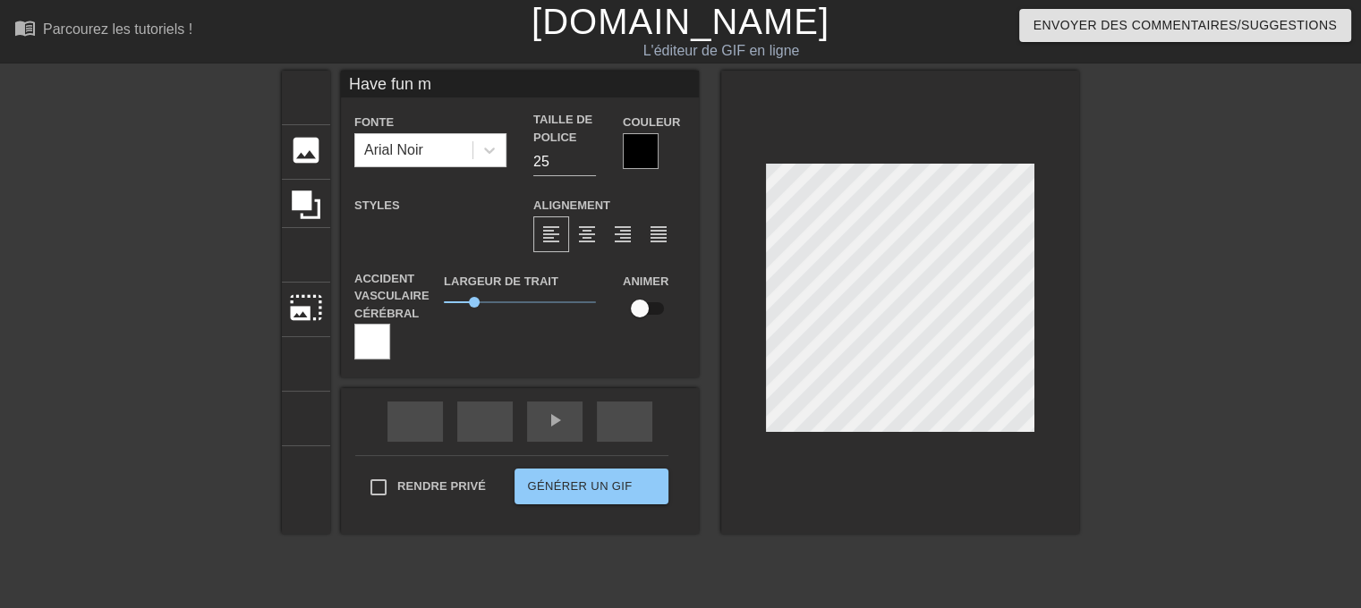
type textarea "Have fun ma"
type input "Have fun ma"
type textarea "Have fun ma"
type input "Have fun ma b"
type textarea "Have fun ma b"
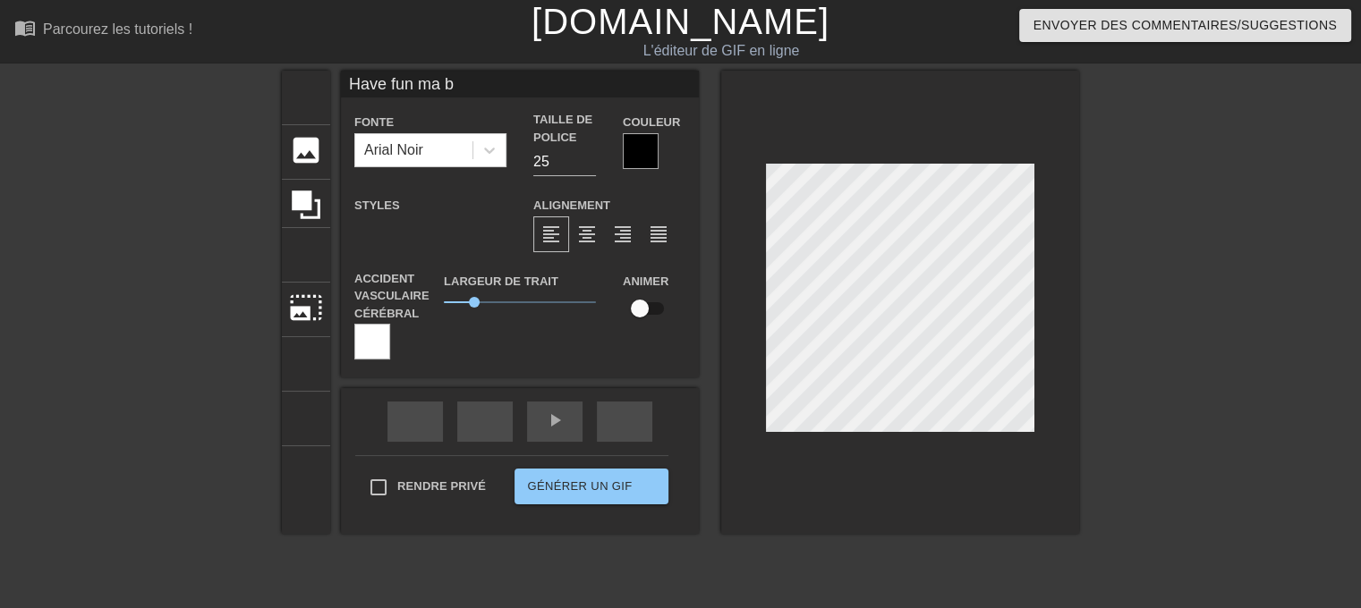
type input "Have fun ma bo"
type textarea "Have fun ma bo"
type input "Have fun ma bou"
type textarea "Have fun ma bou"
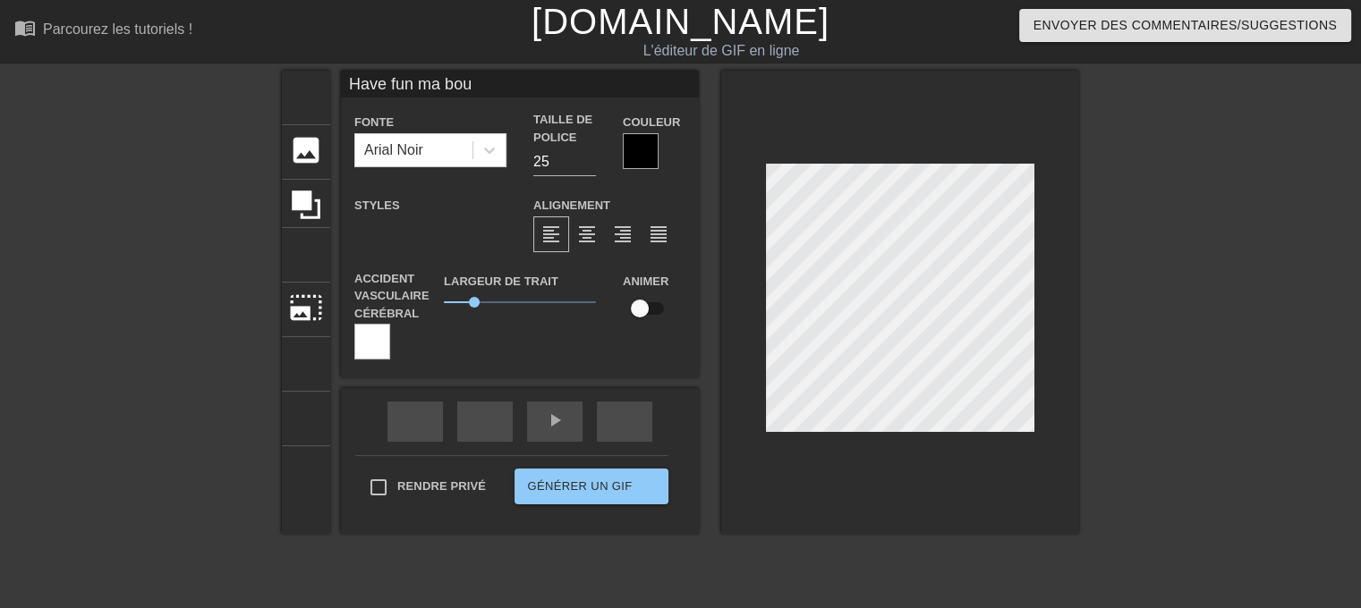
type input "Have fun ma boub"
type textarea "Have fun ma boub"
type input "Have fun ma boubo"
type textarea "Have fun ma boubo"
type input "Have fun ma boubou"
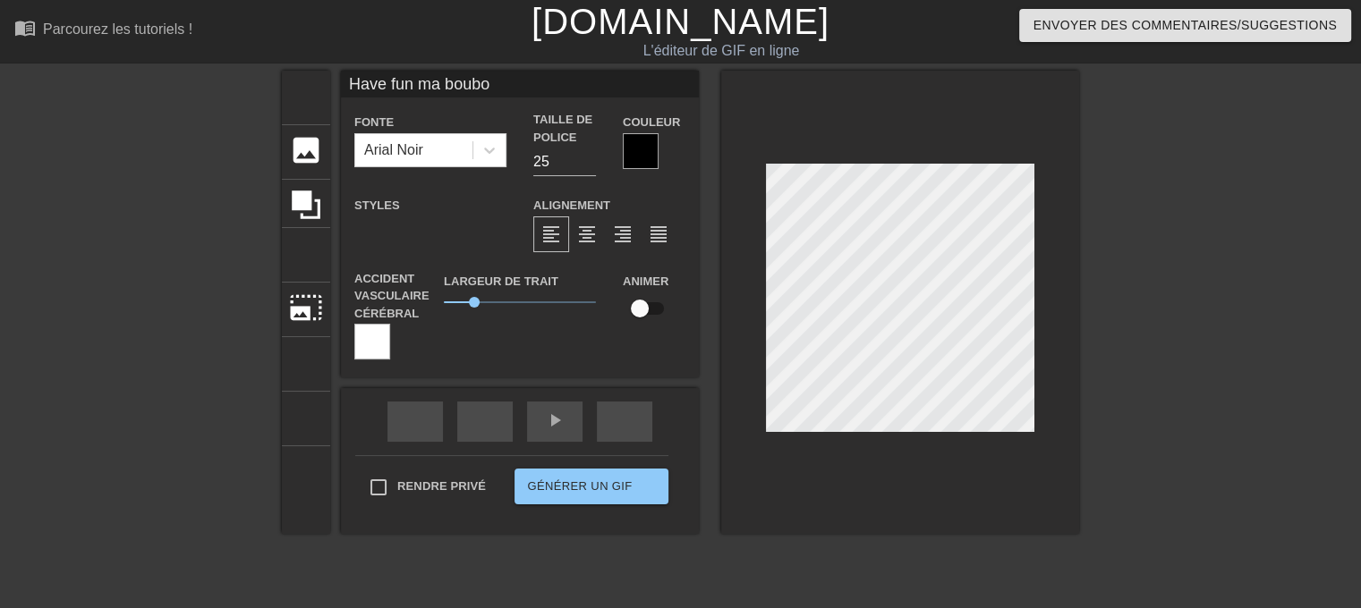
type textarea "Have fun ma boubou"
type input "Have fun ma boubouu"
type textarea "Have fun ma boubouu"
type input "Have fun ma boubouuu"
type textarea "Have fun ma boubouuu"
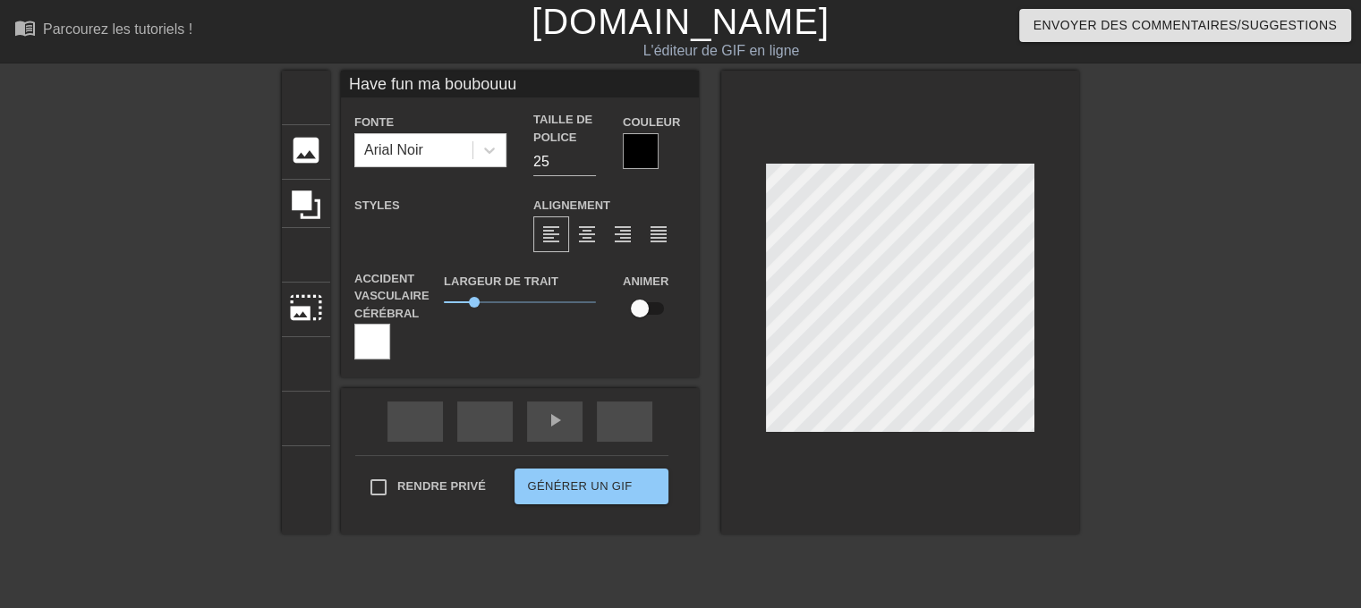
type input "Have fun ma boubouuuu"
type textarea "Have fun ma boubouuuu"
type input "Have fun ma boubouuuu"
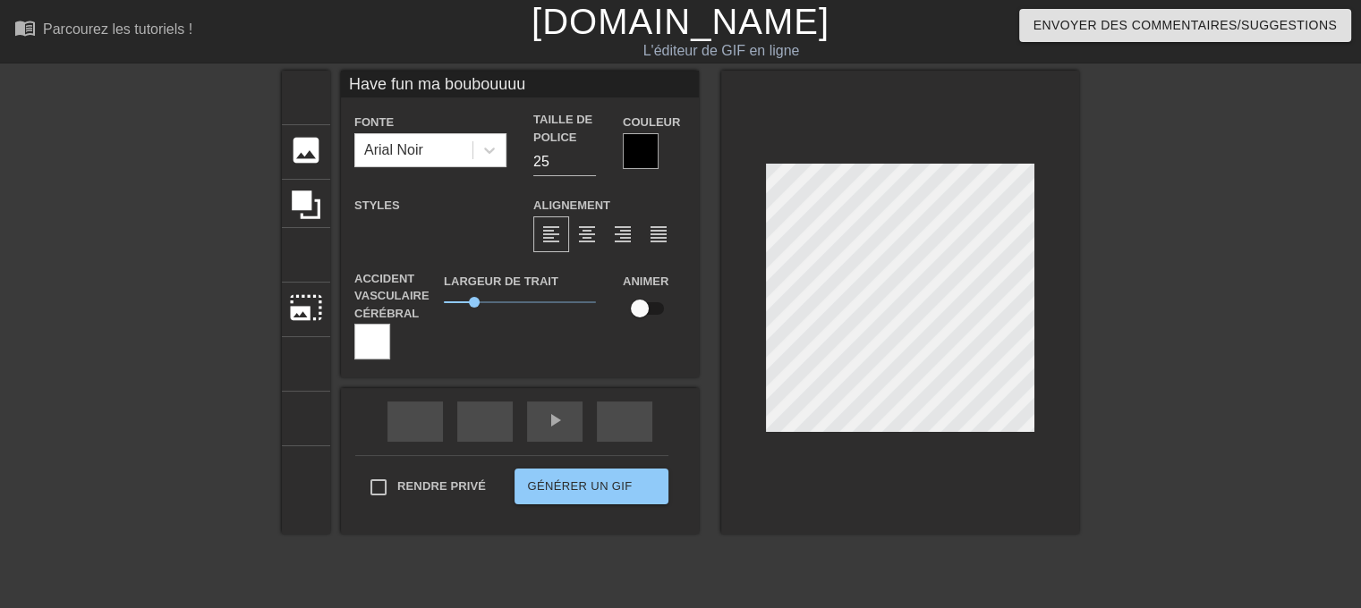
scroll to position [3, 2]
type textarea "Have fu n ma boubouuuu"
type textarea "Have fun ma boubouuuu"
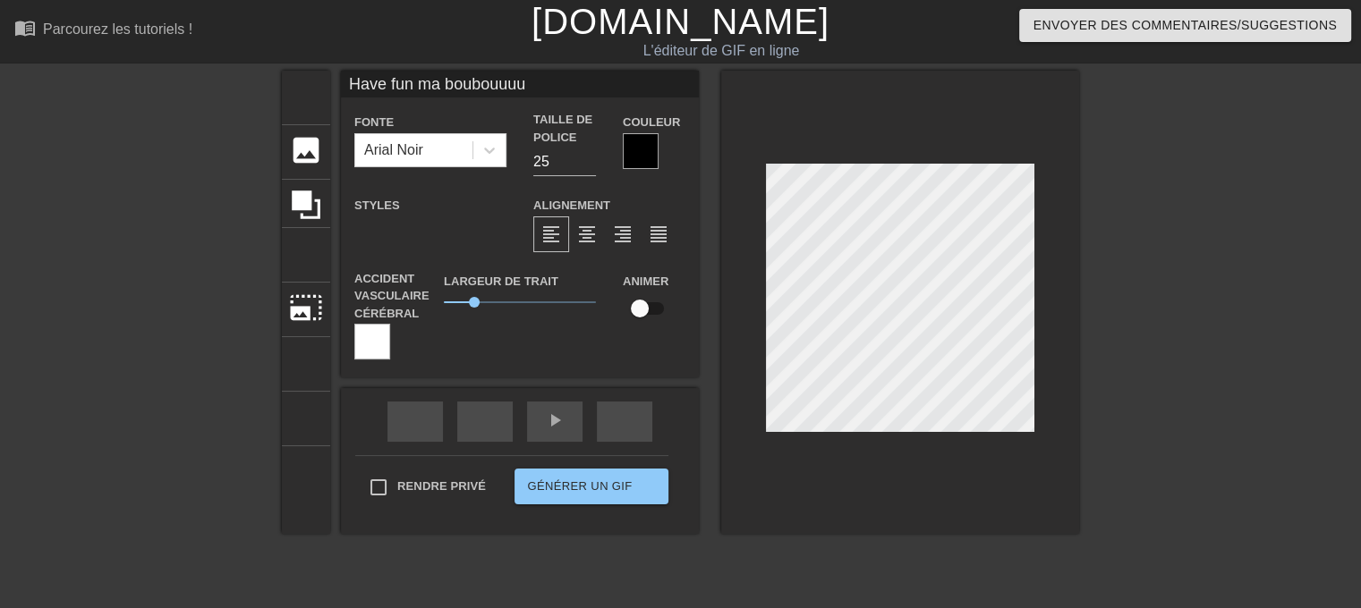
type input "Have funma boubouuuu"
type textarea "Have funma boubouuuu"
type input "Have funma boubouuuu"
type textarea "Have fun ma boubouuuu"
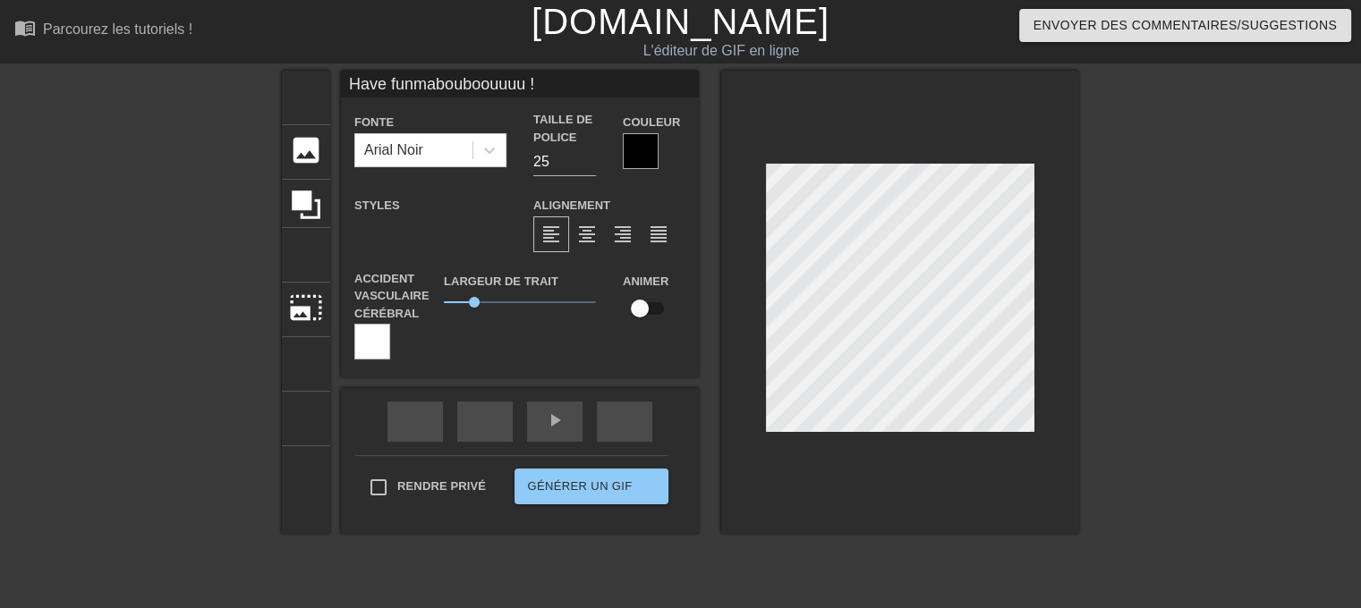
scroll to position [4, 3]
click at [648, 241] on font "format_align_justify" at bounding box center [658, 234] width 21 height 21
click at [1046, 234] on div at bounding box center [900, 302] width 358 height 463
click at [649, 232] on font "format_align_justify" at bounding box center [658, 234] width 21 height 21
click at [589, 239] on div "format_align_center" at bounding box center [587, 234] width 36 height 36
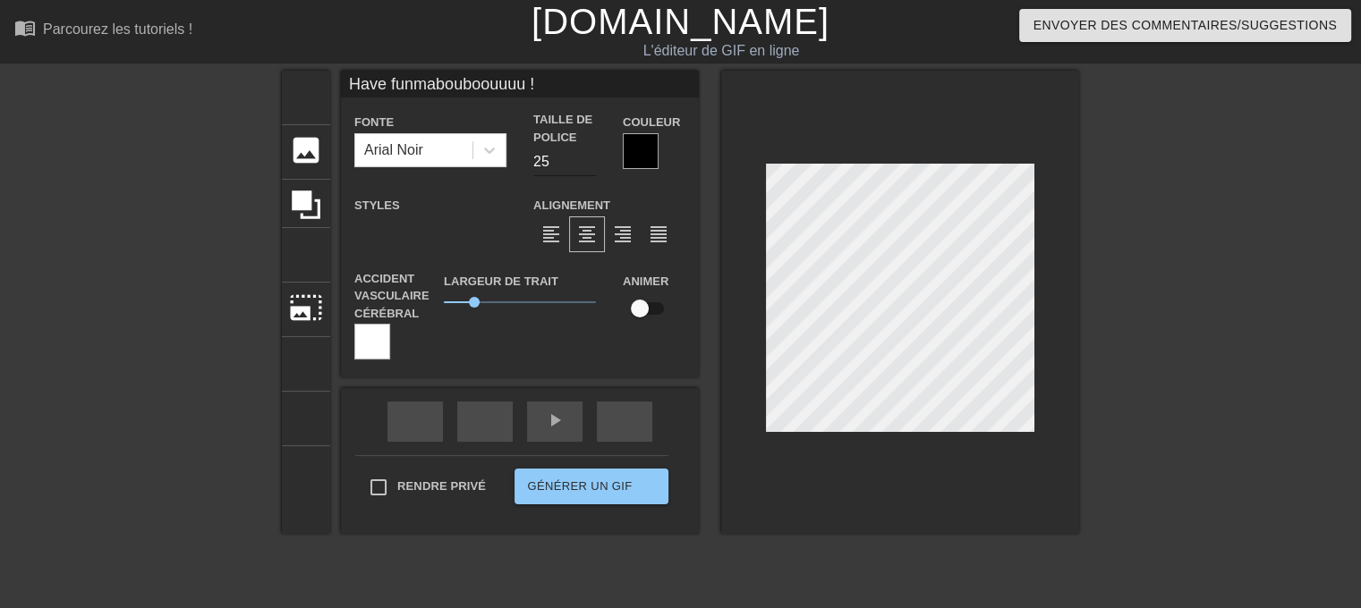
click at [545, 167] on input "25" at bounding box center [564, 162] width 63 height 29
click at [1070, 210] on div "titre ajouter_cercle image ajouter_cercle recadrer photo_size_select_large aide…" at bounding box center [680, 339] width 1361 height 537
click at [637, 150] on div at bounding box center [641, 151] width 36 height 36
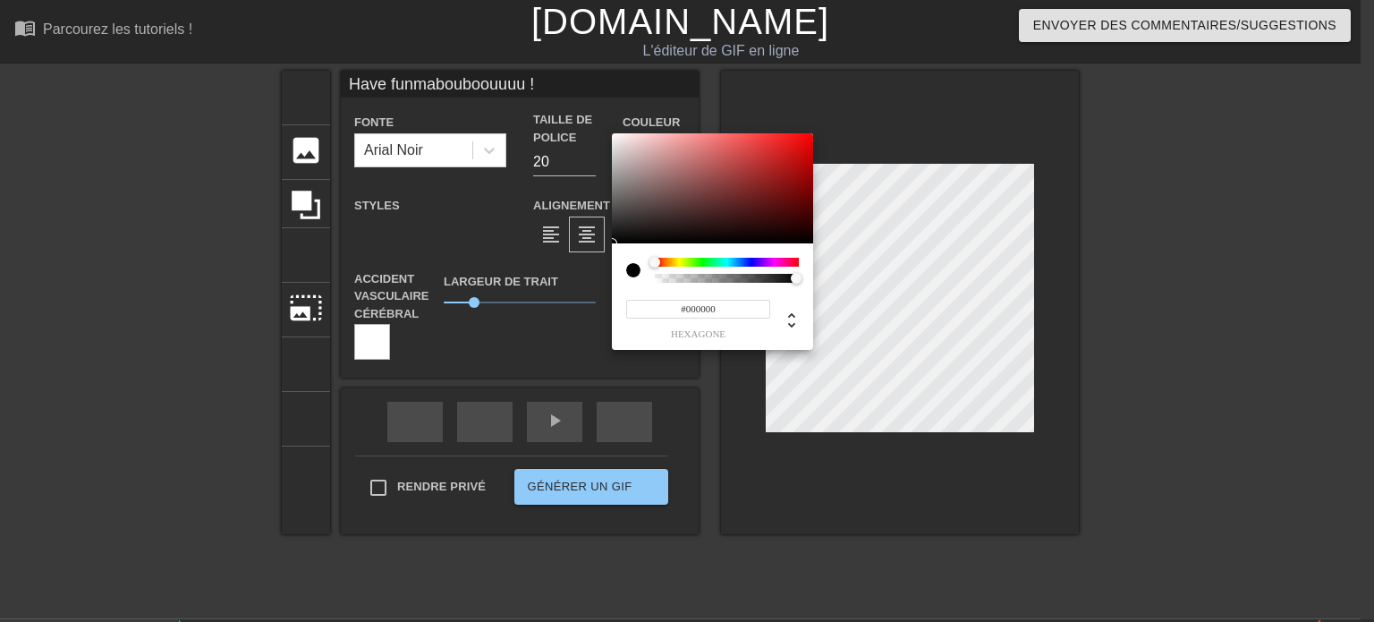
click at [648, 283] on div "#000000 hexagone" at bounding box center [712, 311] width 173 height 56
click at [648, 279] on div at bounding box center [640, 270] width 29 height 25
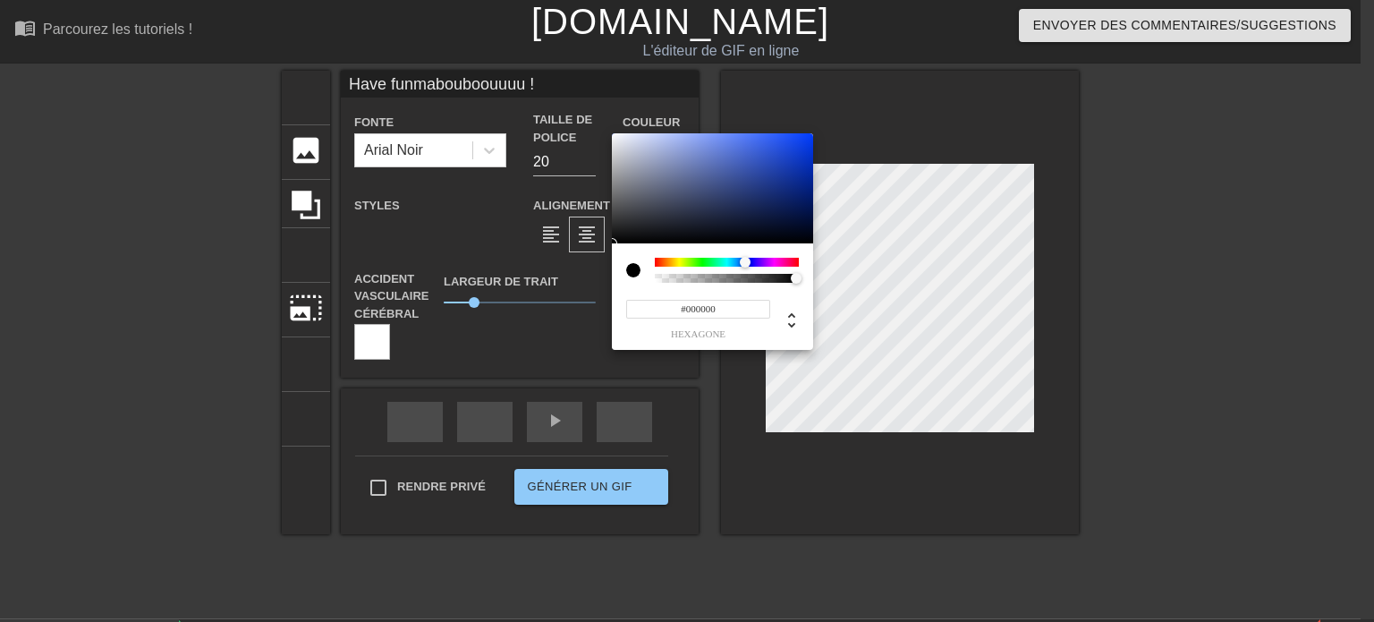
click at [745, 262] on div at bounding box center [727, 262] width 144 height 9
click at [800, 156] on div at bounding box center [712, 188] width 201 height 111
click at [632, 235] on div at bounding box center [712, 188] width 201 height 111
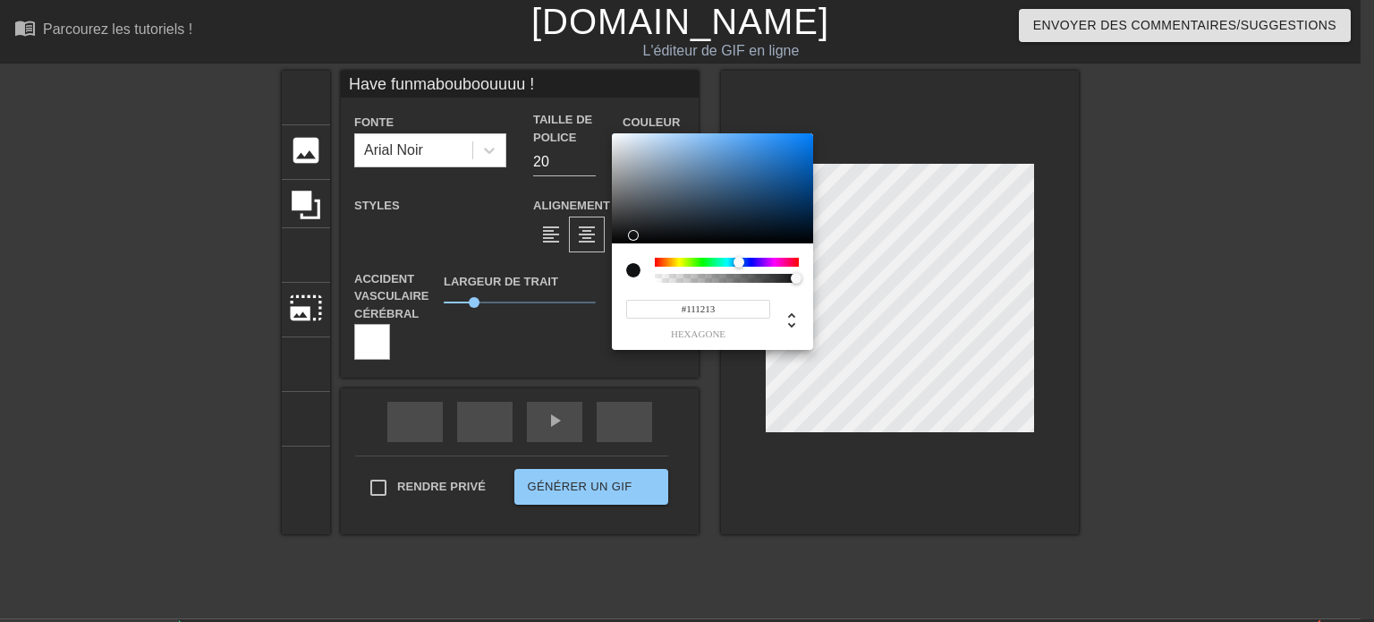
click at [635, 271] on div at bounding box center [633, 270] width 14 height 14
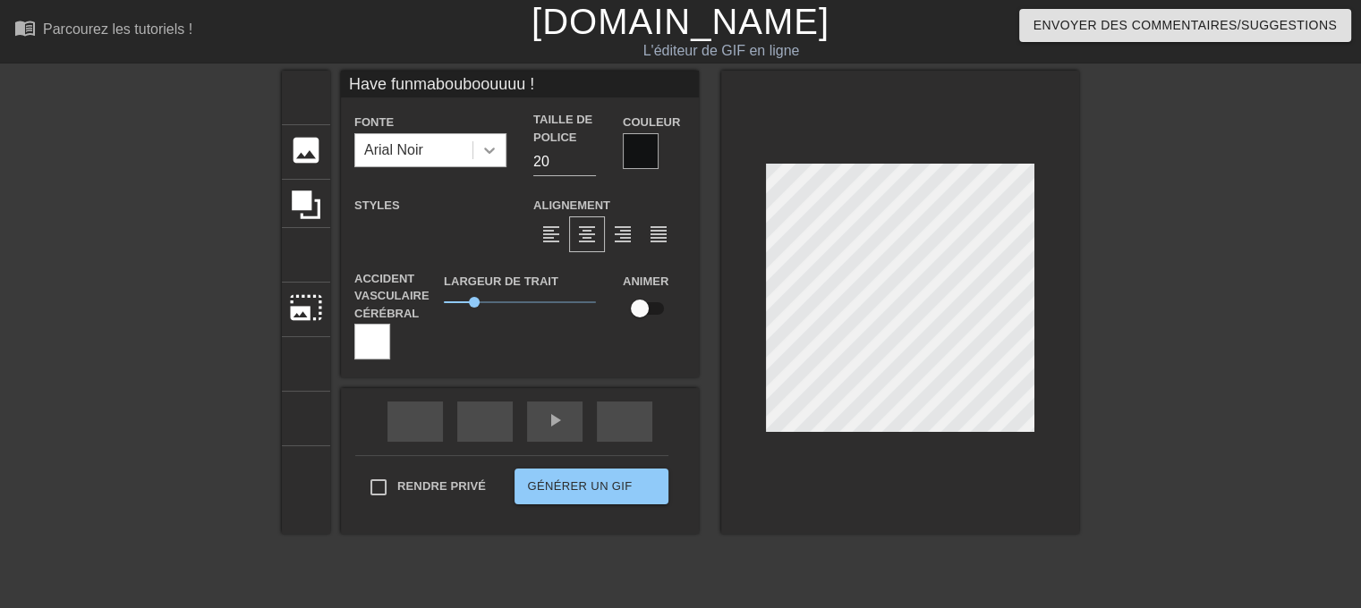
click at [480, 152] on icon at bounding box center [489, 150] width 18 height 18
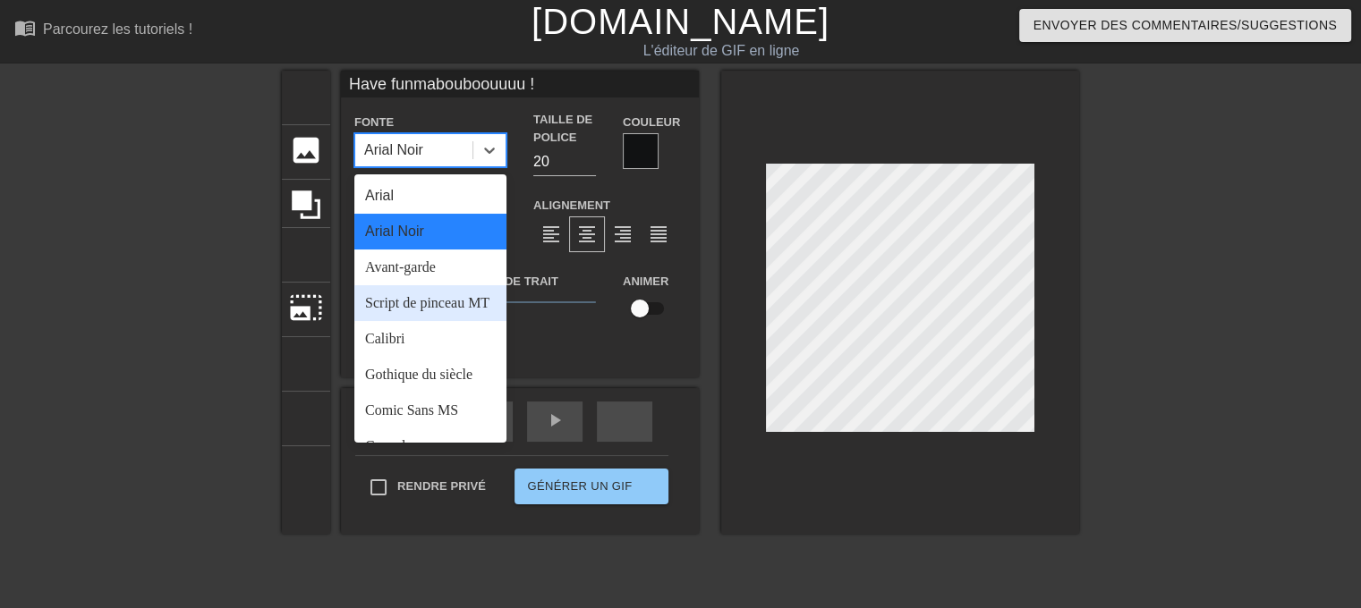
click at [433, 296] on font "Script de pinceau MT" at bounding box center [427, 302] width 124 height 15
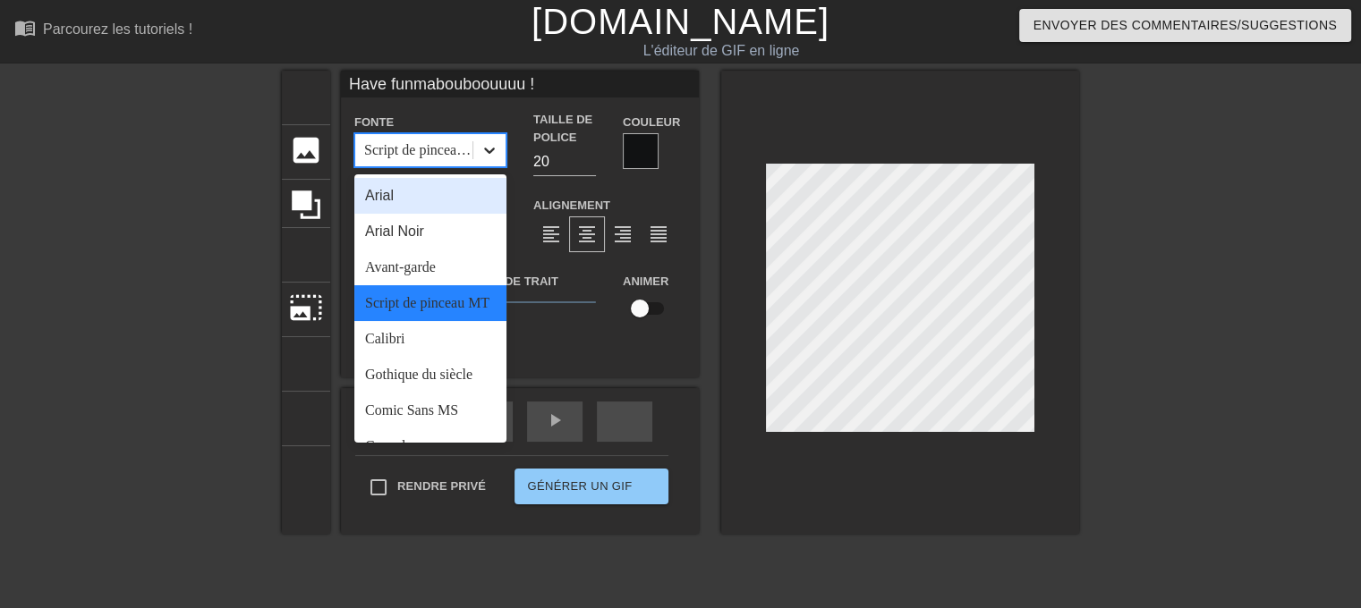
click at [484, 152] on icon at bounding box center [489, 151] width 11 height 6
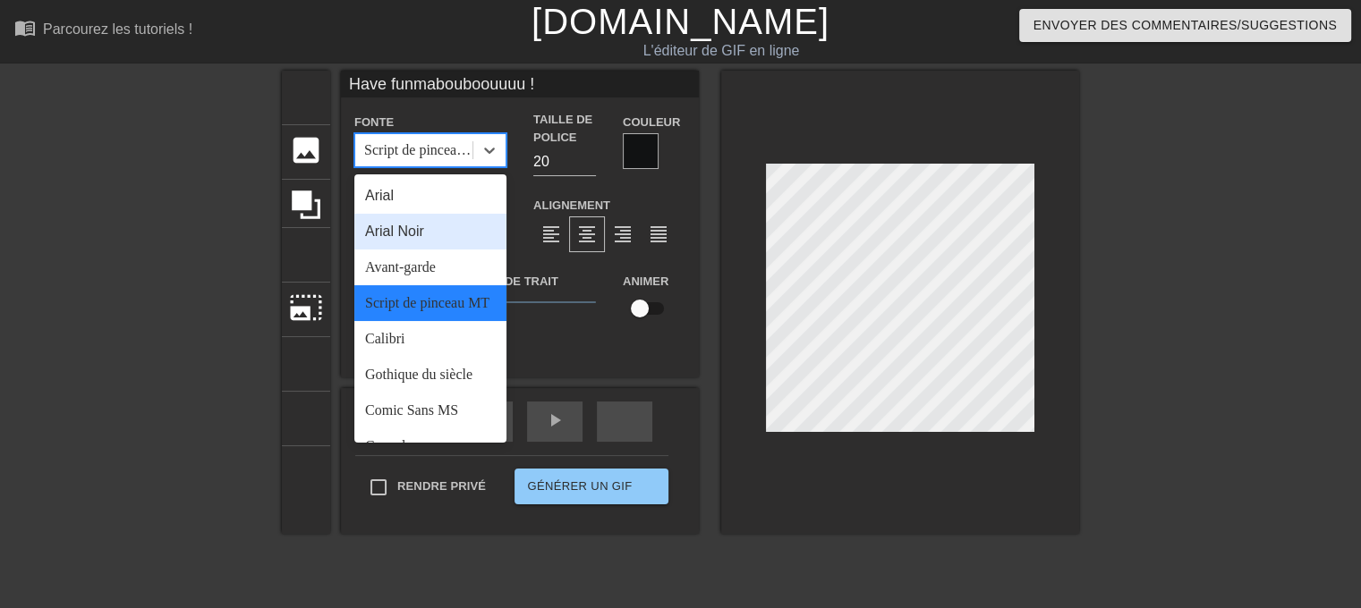
click at [413, 238] on font "Arial Noir" at bounding box center [394, 231] width 59 height 15
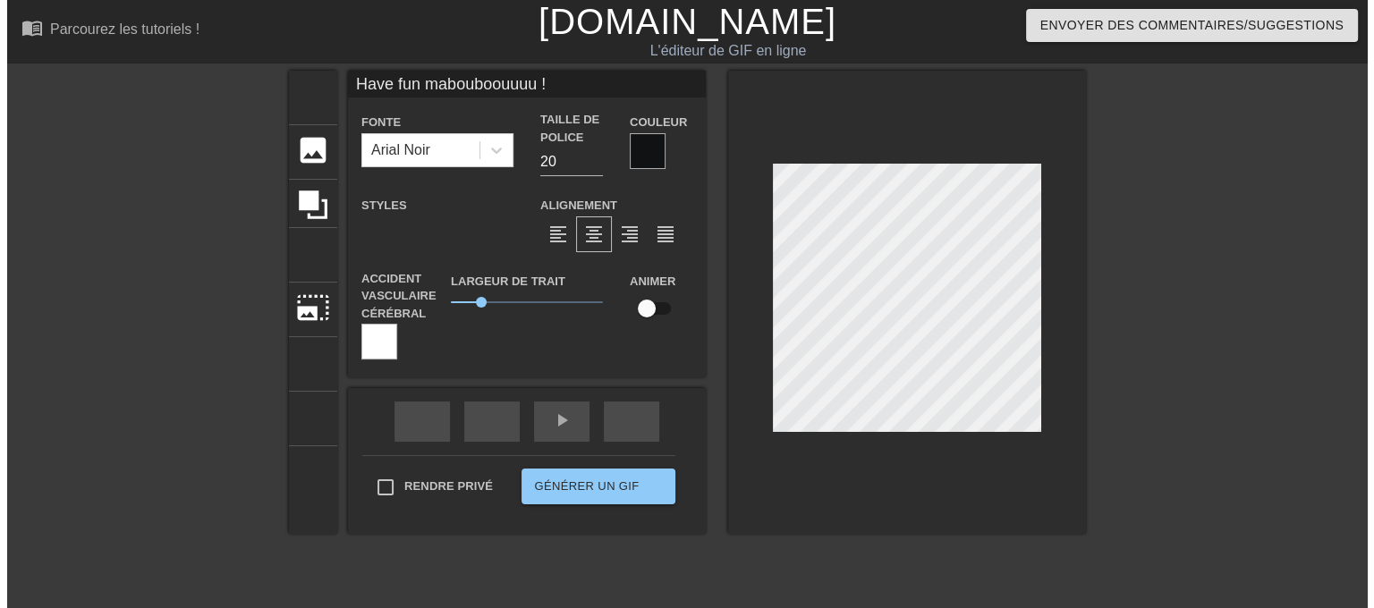
scroll to position [3, 3]
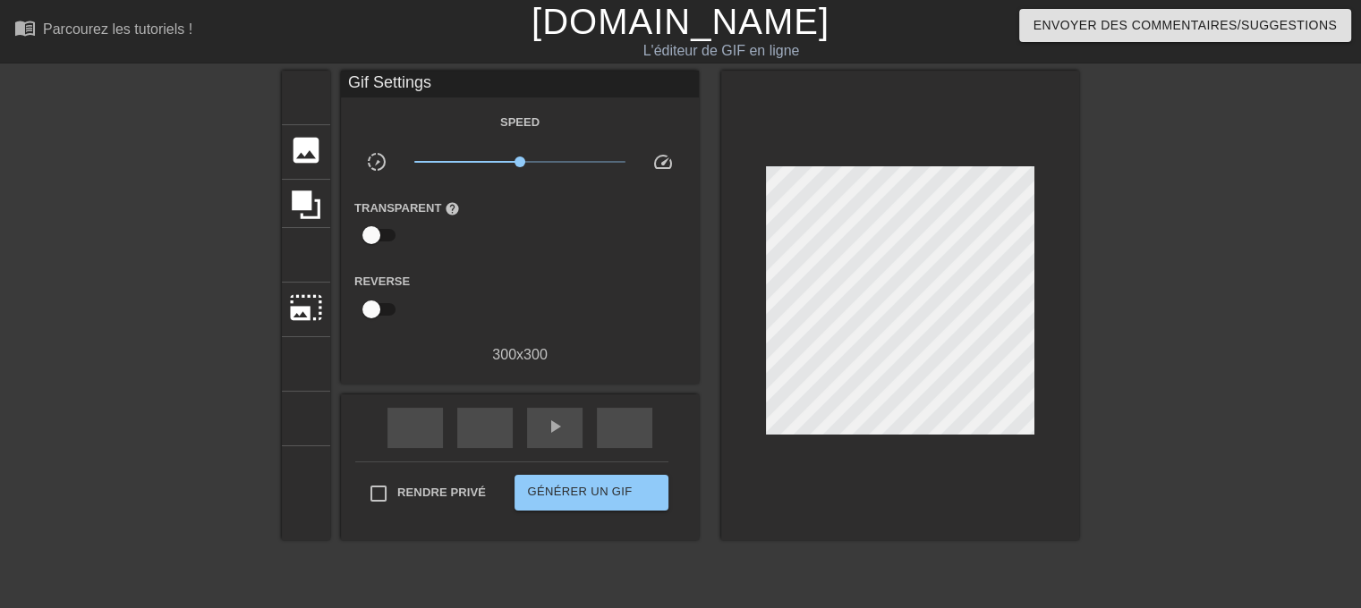
click at [1080, 227] on div "titre ajouter_cercle image ajouter_cercle recadrer photo_size_select_large aide…" at bounding box center [680, 339] width 1361 height 537
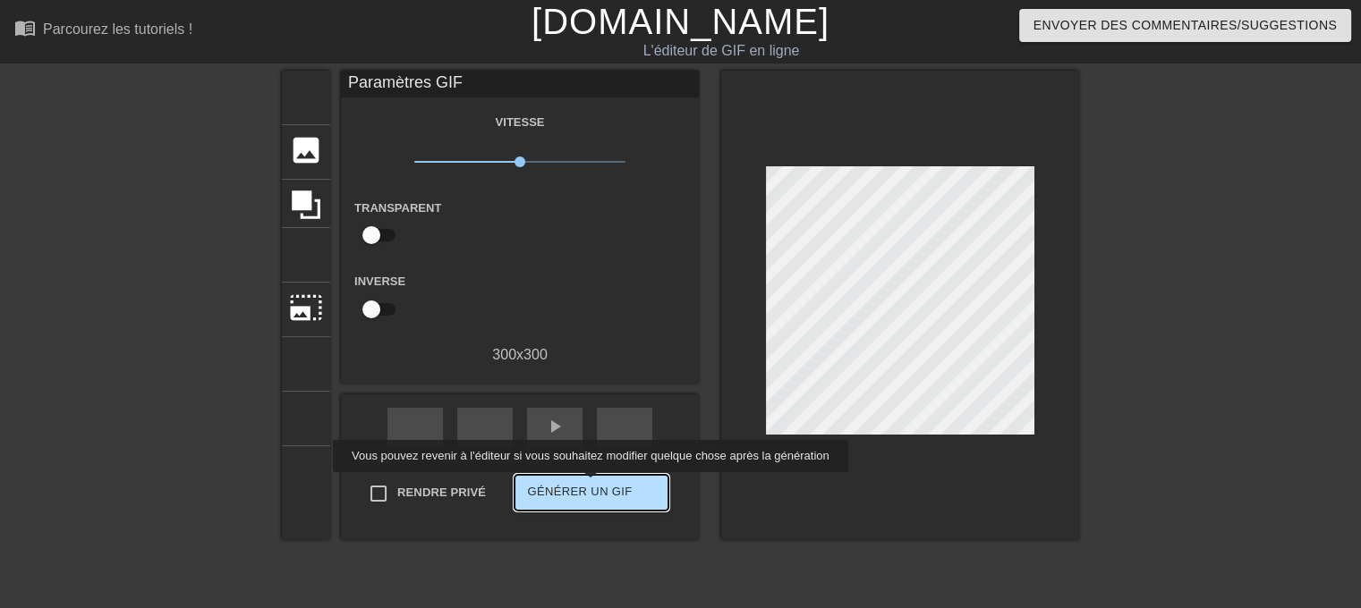
click at [589, 485] on font "Générer un GIF" at bounding box center [579, 491] width 105 height 13
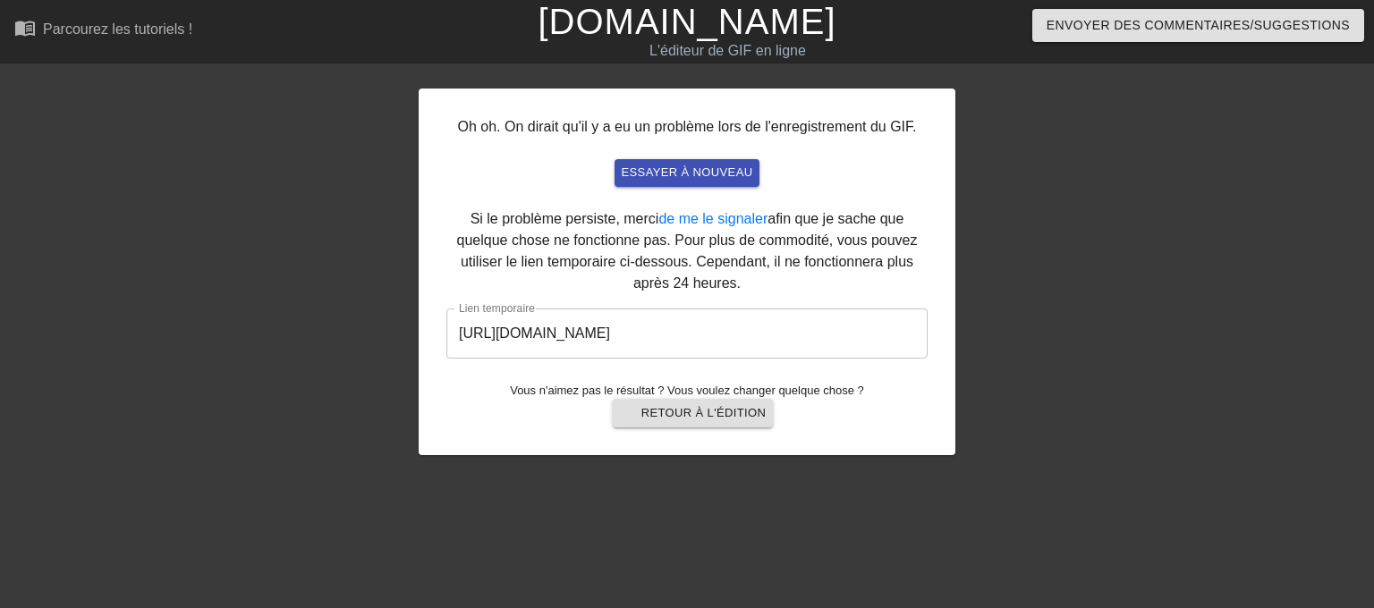
click at [773, 338] on input "https://www.gifntext.com/temp_generations/ARYd6hvb.gif" at bounding box center [686, 334] width 481 height 50
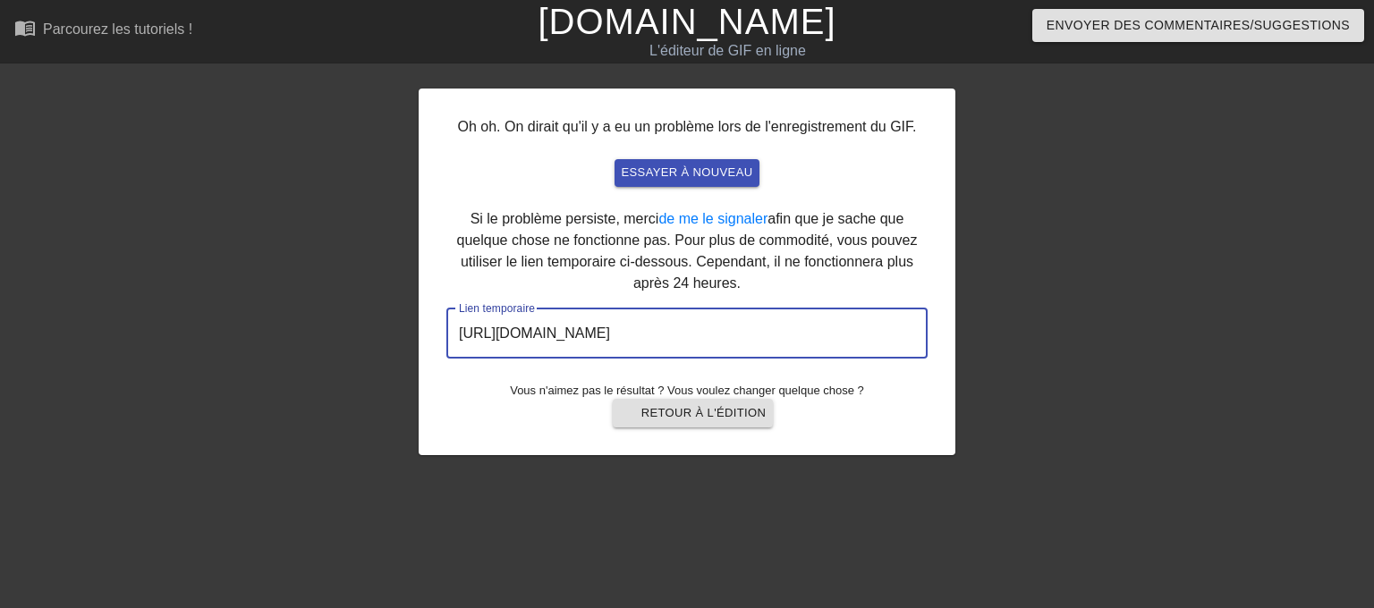
drag, startPoint x: 862, startPoint y: 335, endPoint x: 362, endPoint y: 322, distance: 500.2
click at [362, 322] on div "Oh oh. On dirait qu'il y a eu un problème lors de l'enregistrement du GIF. essa…" at bounding box center [687, 339] width 1374 height 537
